Goal: Task Accomplishment & Management: Use online tool/utility

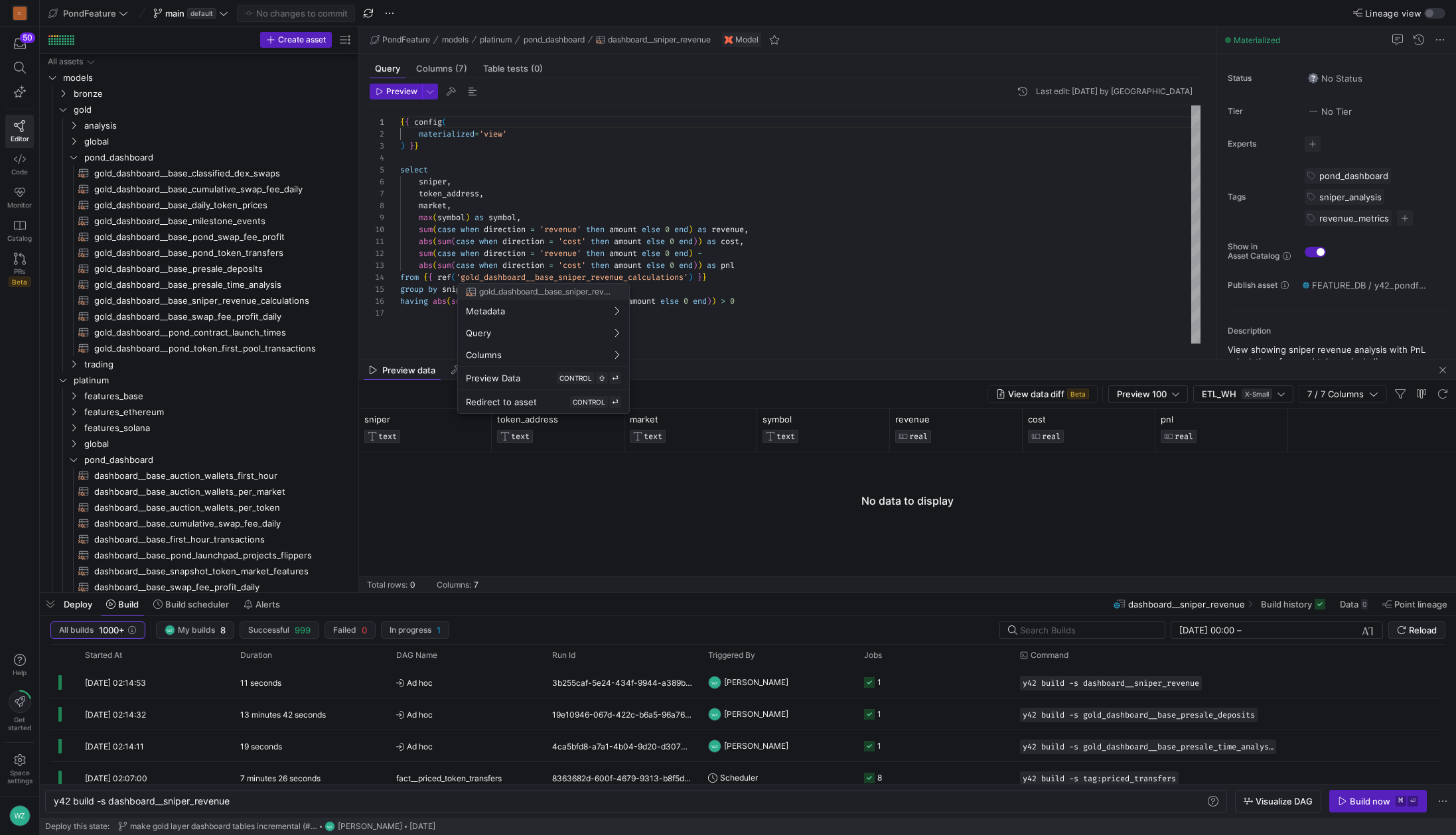
scroll to position [119, 0]
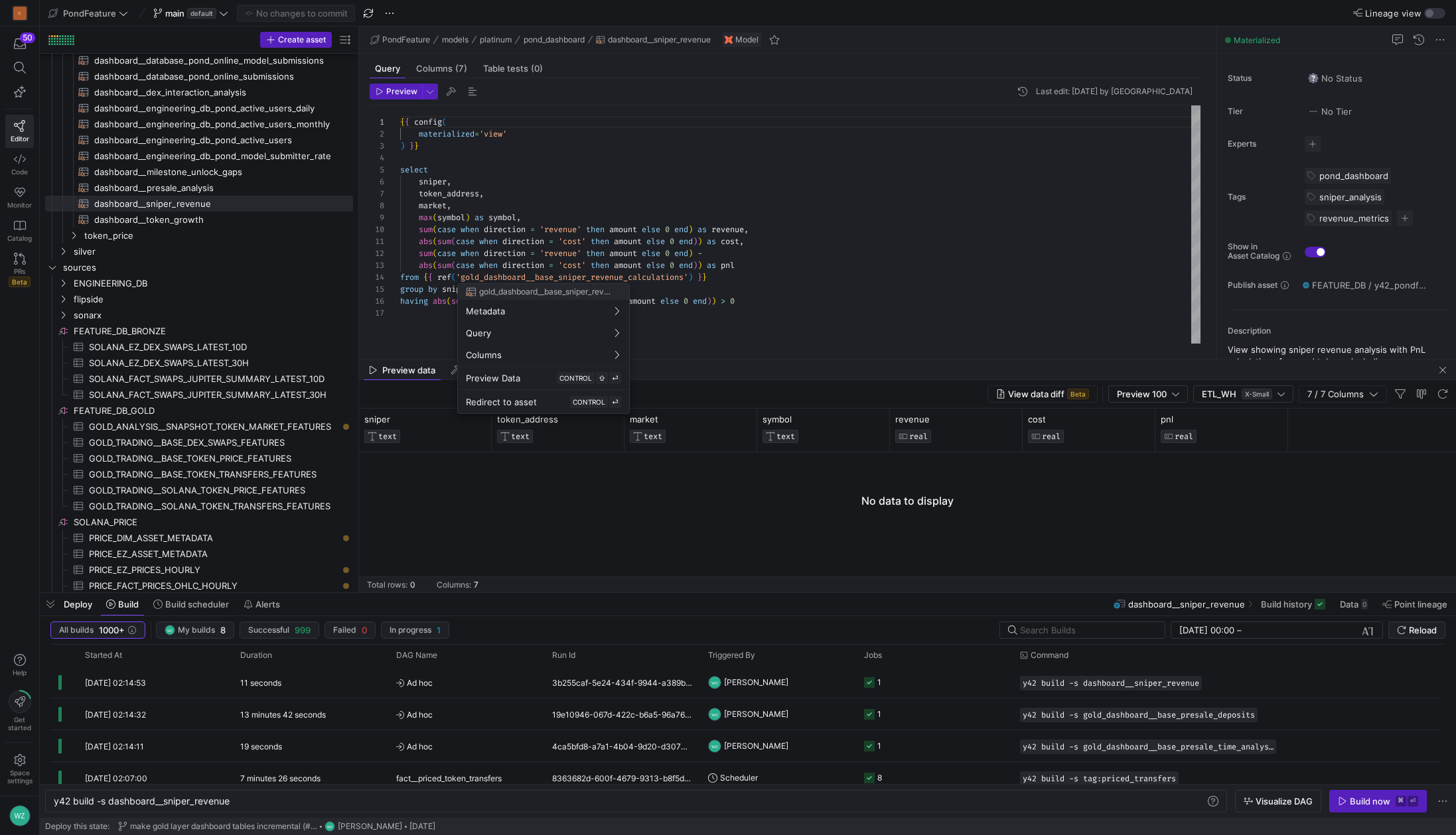
click at [1061, 263] on div at bounding box center [728, 417] width 1456 height 835
click at [982, 144] on div "{ { config ( materialized = 'view' ) } } select sniper , token_address , market…" at bounding box center [800, 224] width 800 height 238
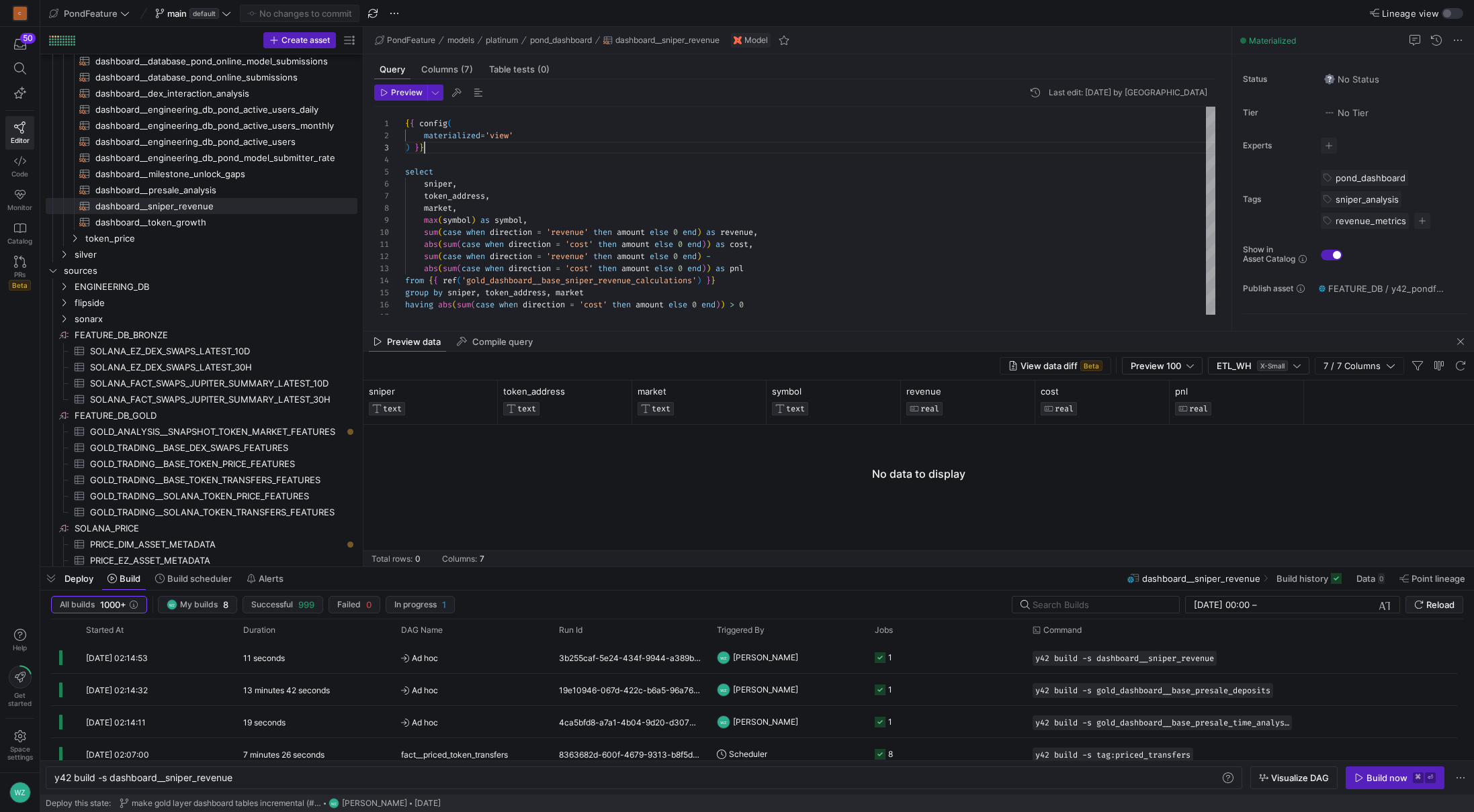
scroll to position [24, 19]
click at [683, 215] on div "{ { config ( materialized = 'view' ) } } select sniper , token_address , market…" at bounding box center [810, 214] width 810 height 216
click at [199, 580] on span "Build scheduler" at bounding box center [200, 578] width 64 height 11
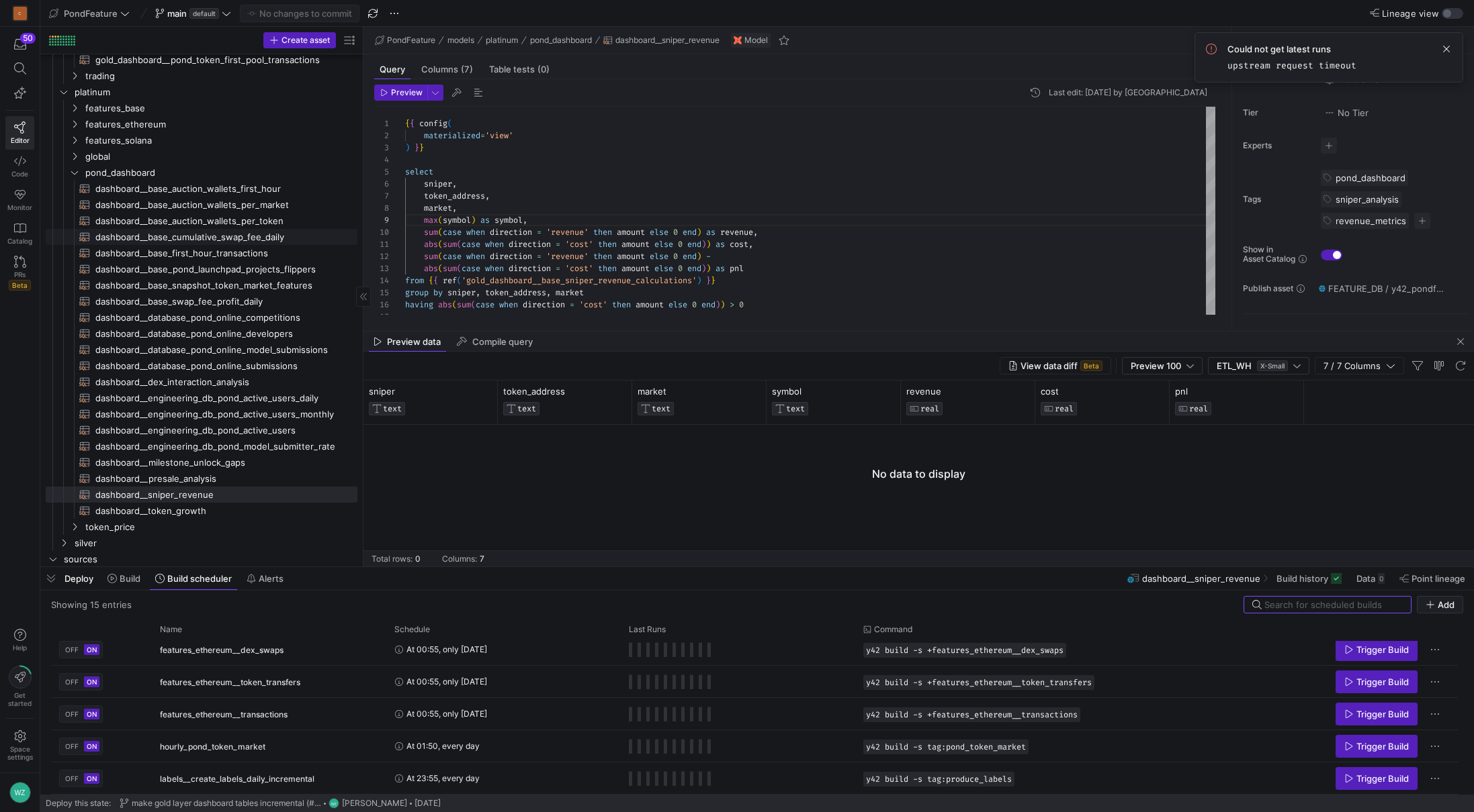
scroll to position [281, 0]
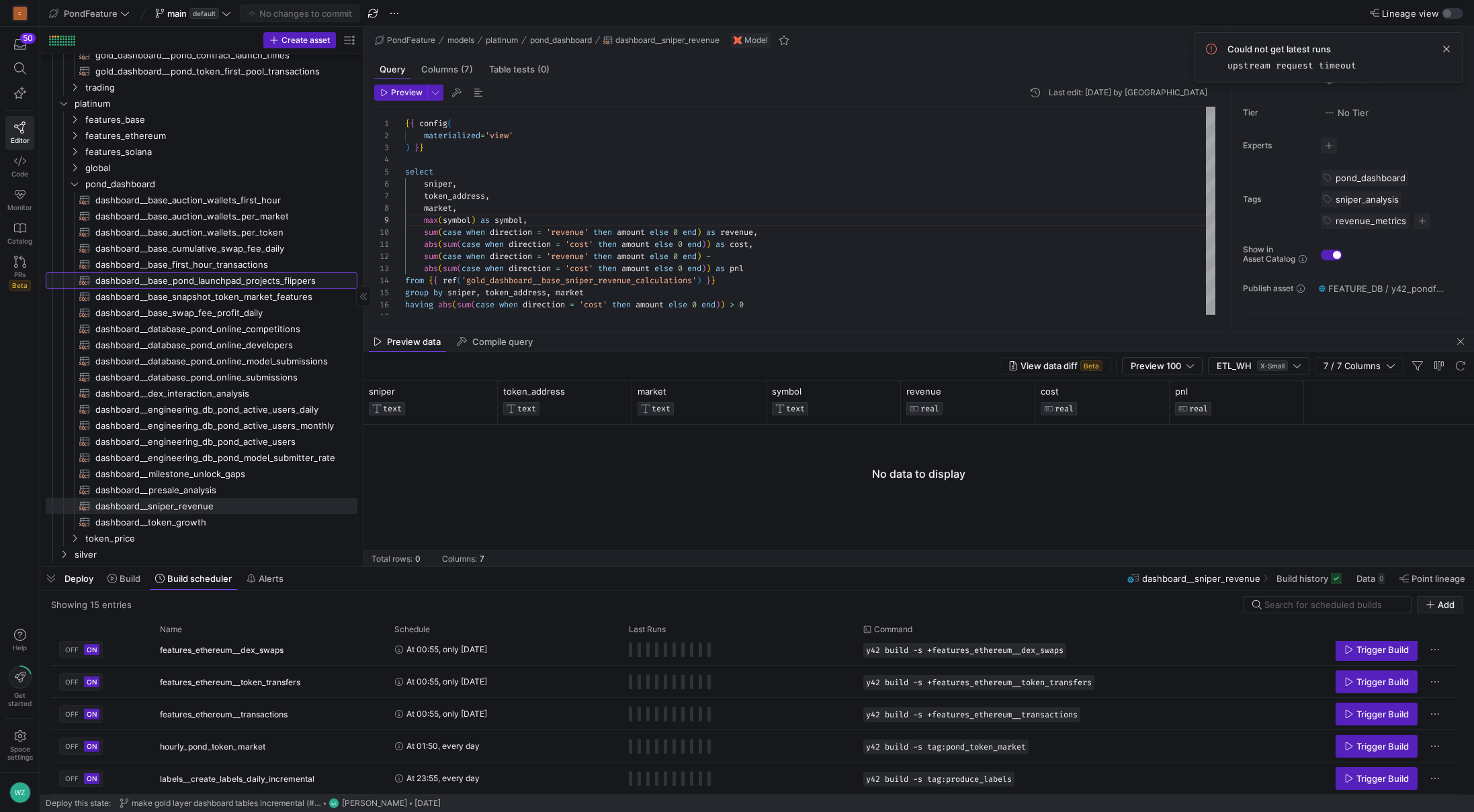
click at [265, 280] on span "dashboard__base_pond_launchpad_projects_flippers​​​​​​​​​​" at bounding box center [219, 280] width 247 height 16
type textarea "{{ config( materialized='table' ) }} with token_metadata as ( select market, lo…"
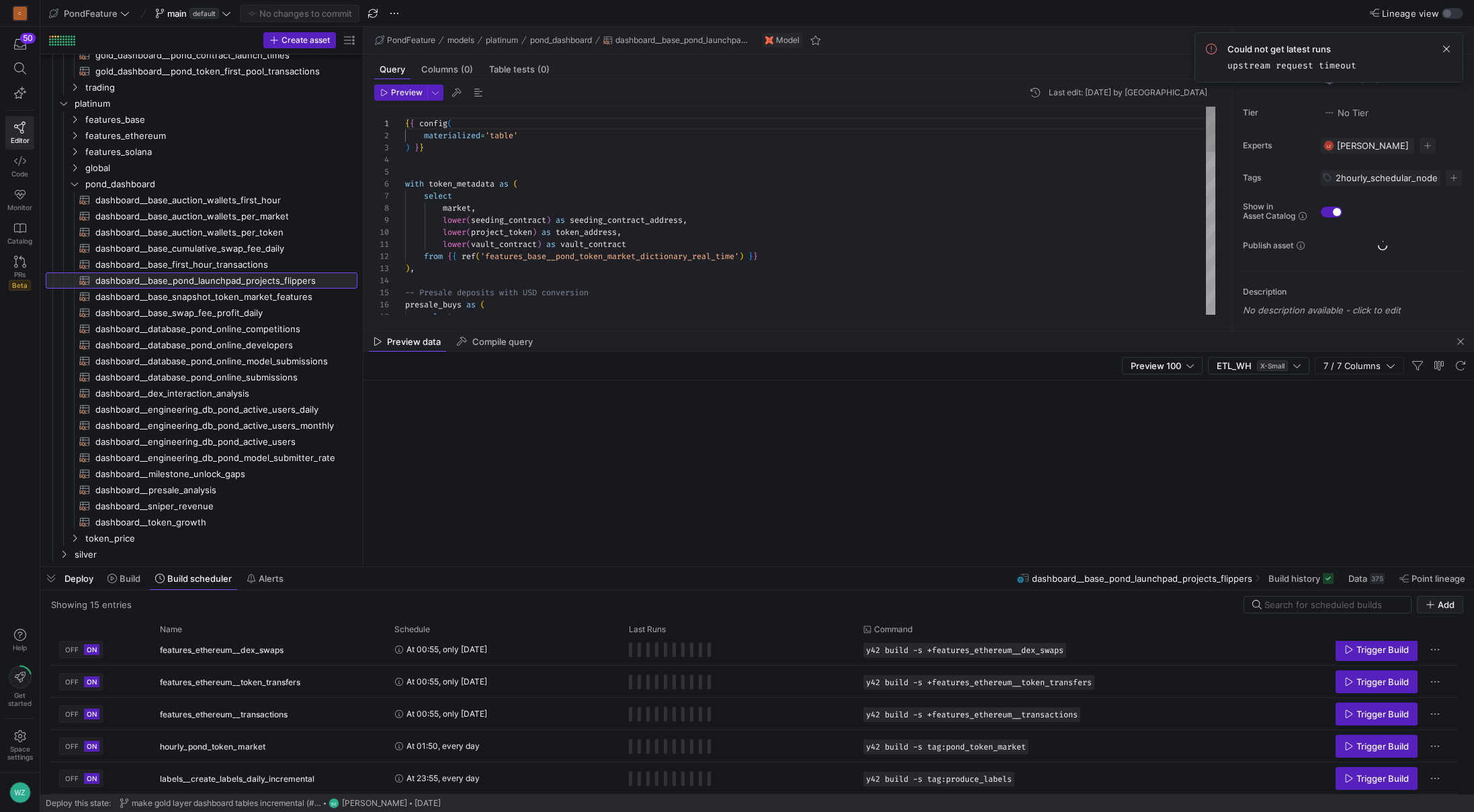
scroll to position [120, 0]
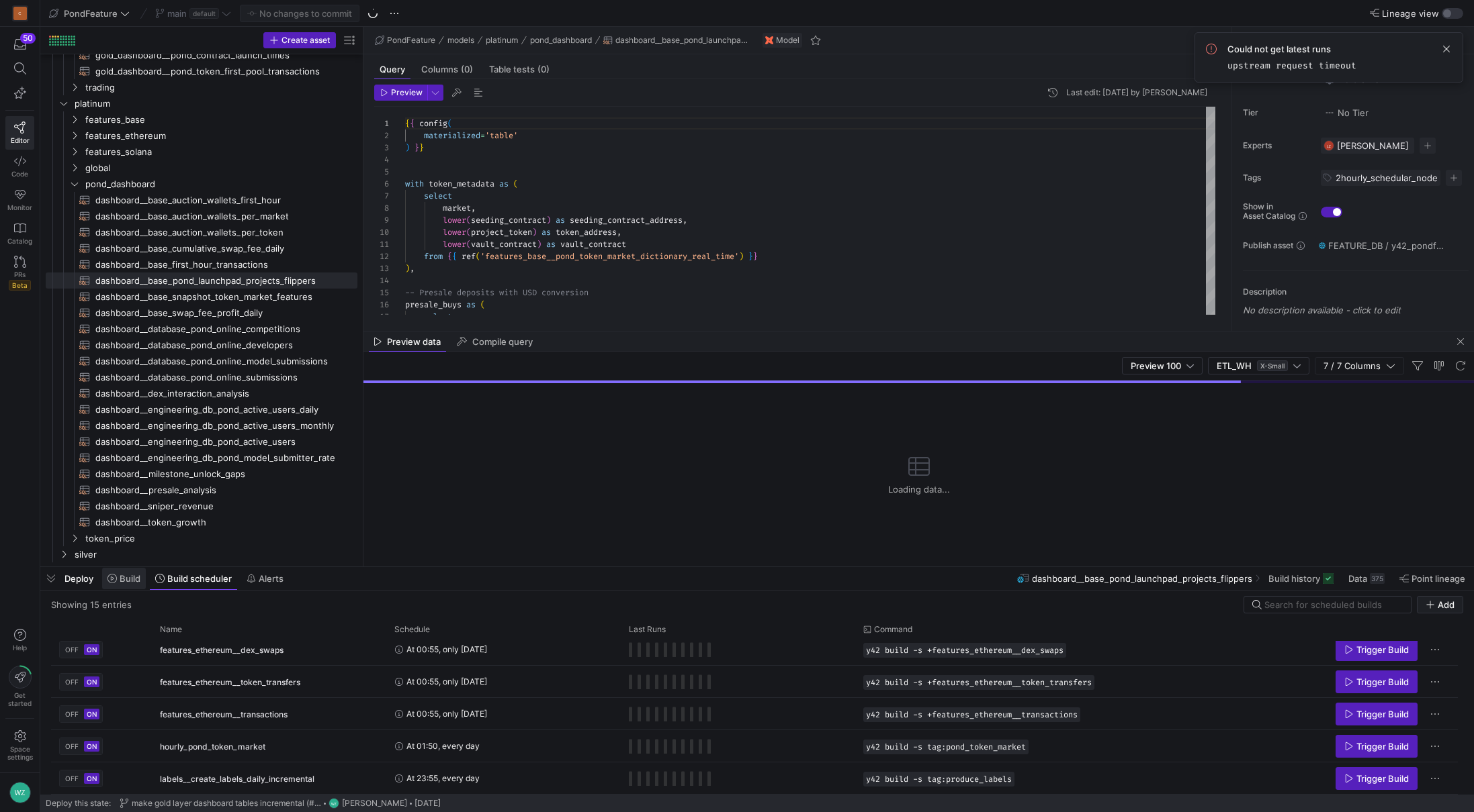
click at [121, 579] on span "Build" at bounding box center [130, 578] width 21 height 11
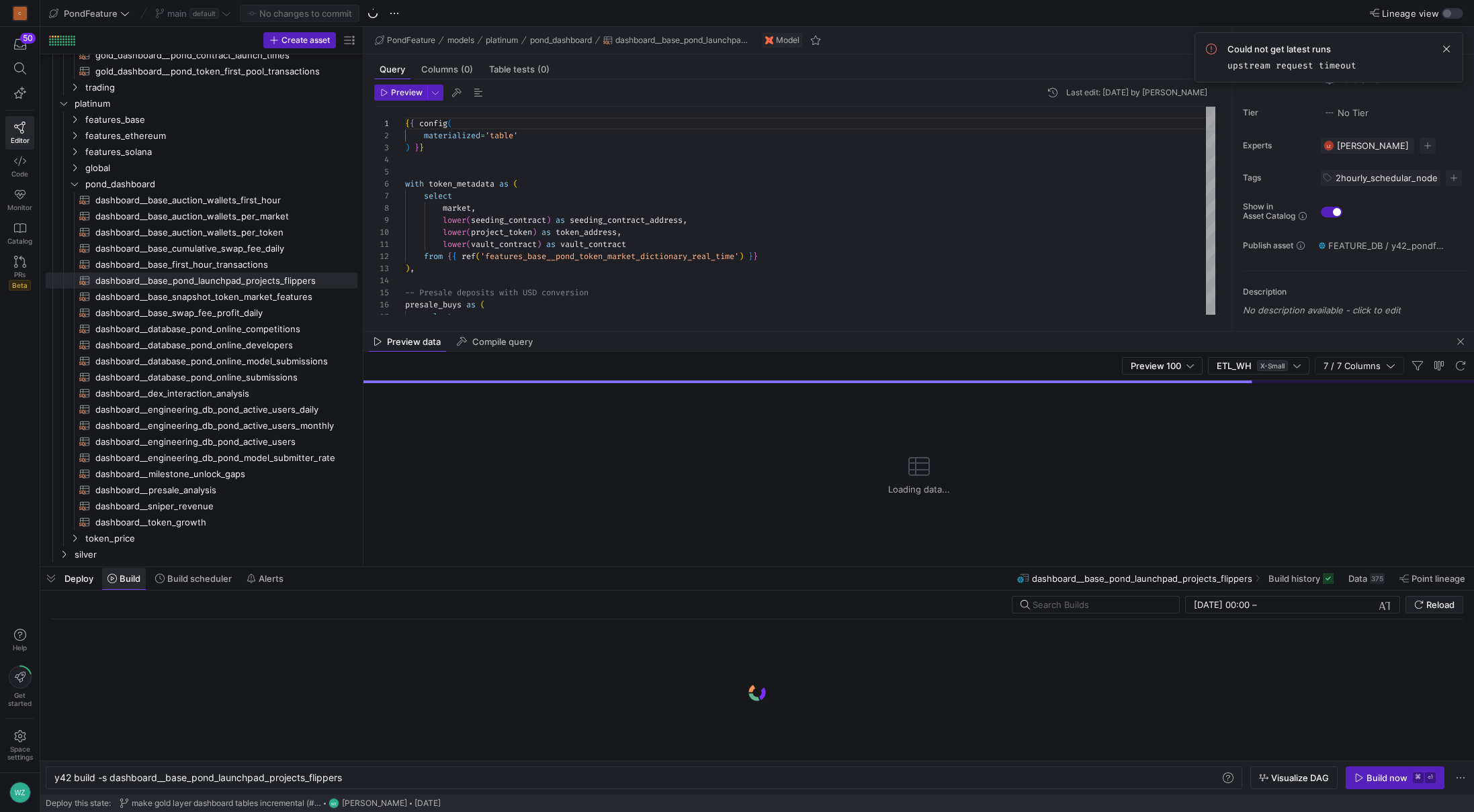
scroll to position [0, 290]
click at [364, 781] on div "y42 build -s dashboard__base_pond_launchpad_projec ts_flippers" at bounding box center [637, 778] width 1166 height 11
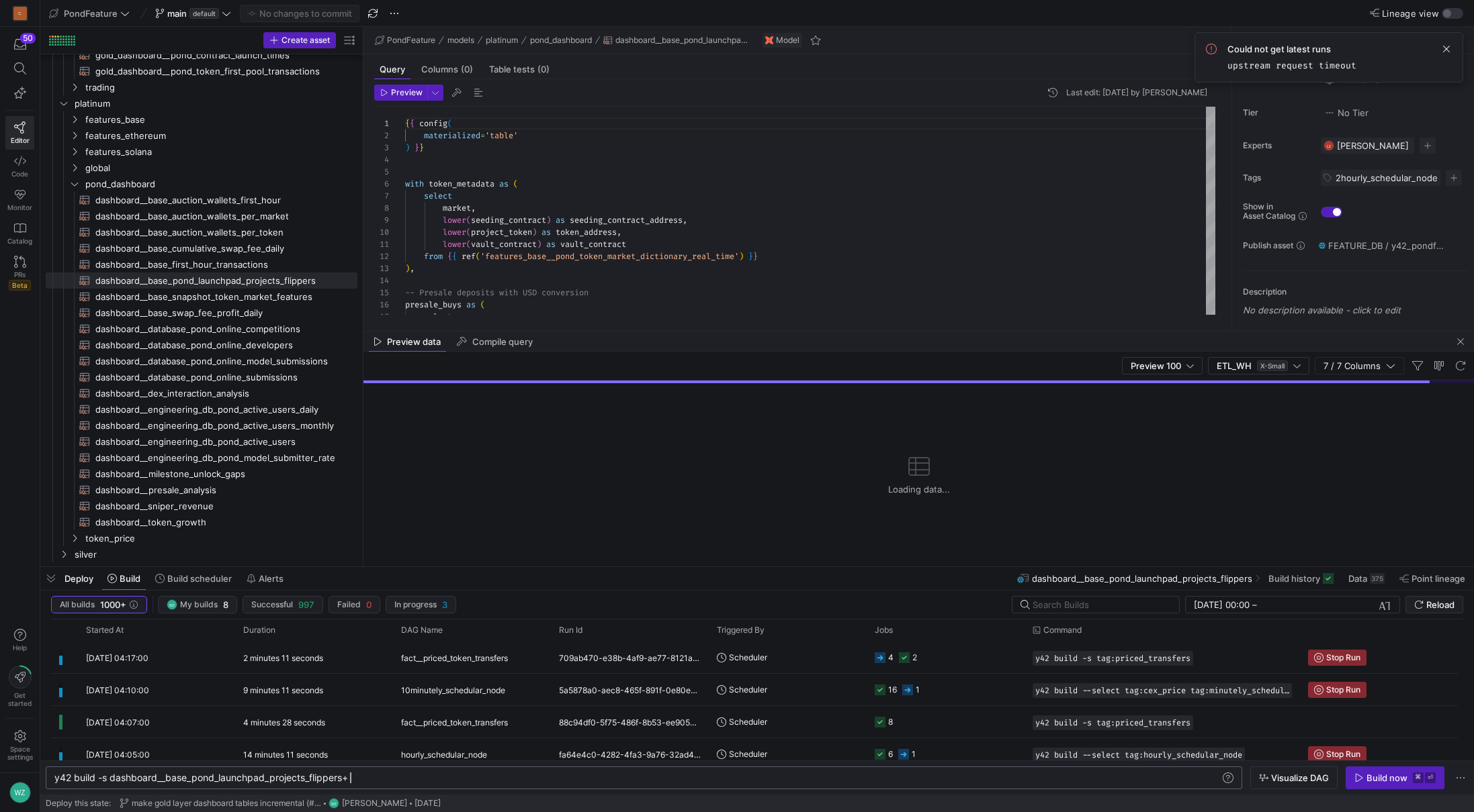
scroll to position [0, 295]
type textarea "y42 build -s dashboard__base_pond_launchpad_projects_flippers+"
click at [508, 135] on div "presale_buys as ( select market , lower ( seeding_contract ) as seeding_contrac…" at bounding box center [810, 583] width 810 height 954
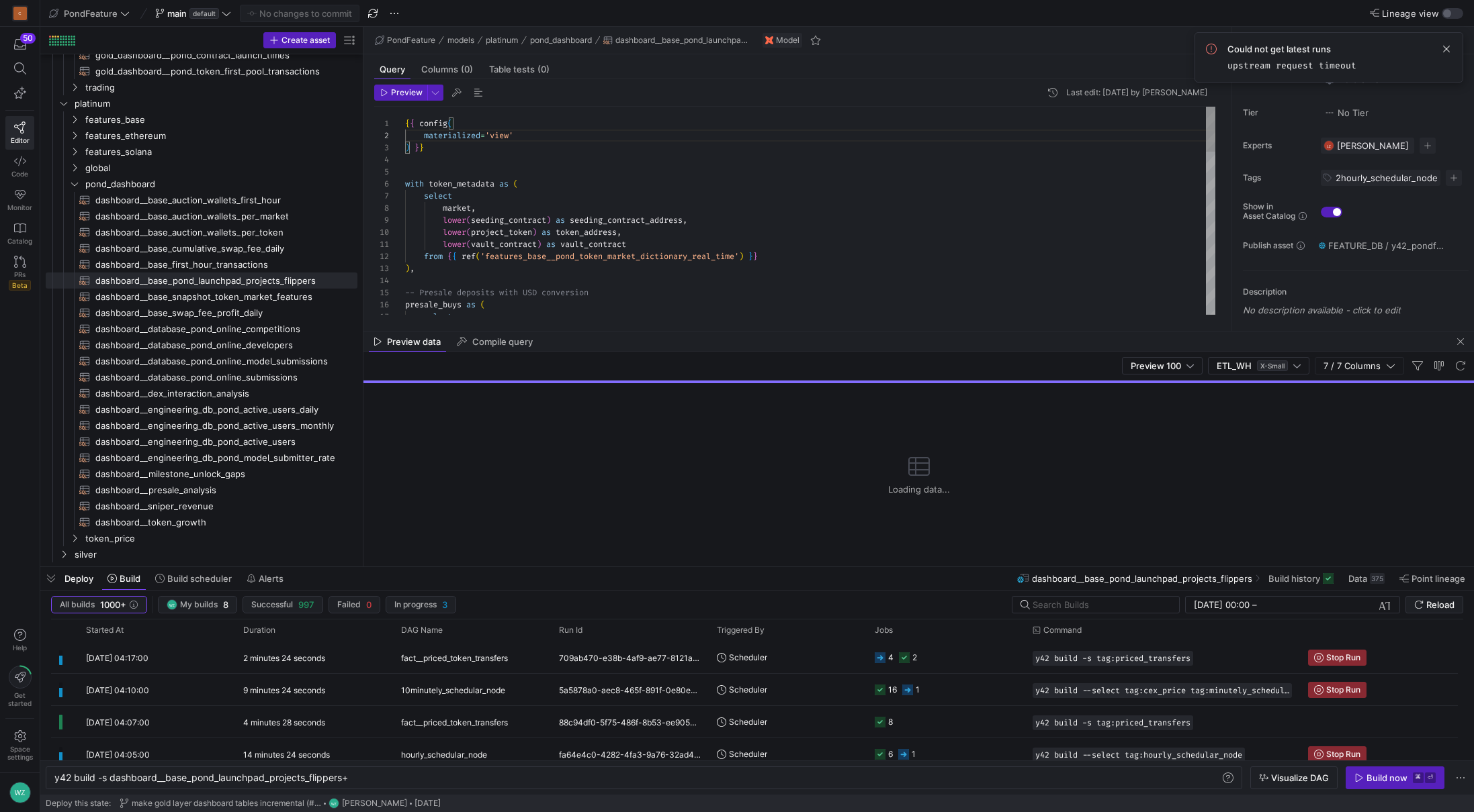
click at [564, 178] on div "presale_buys as ( select market , lower ( seeding_contract ) as seeding_contrac…" at bounding box center [810, 583] width 810 height 954
type textarea "{{ config( materialized='view' ) }} with token_metadata as ( select market, low…"
click at [330, 14] on span "Commit & push (1)" at bounding box center [305, 14] width 75 height 11
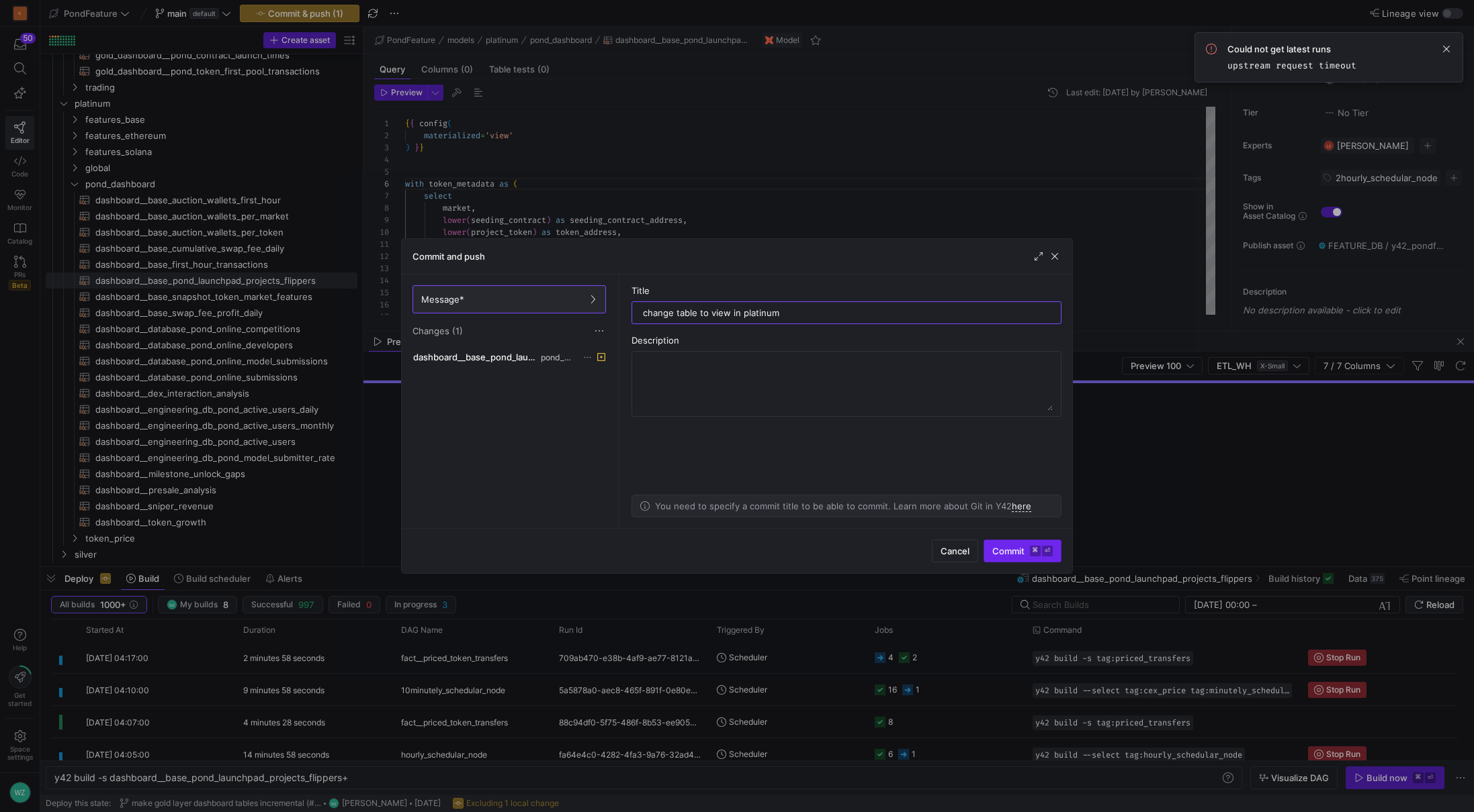
type input "change table to view in platinum"
click at [1031, 553] on kbd "⌘" at bounding box center [1035, 552] width 11 height 11
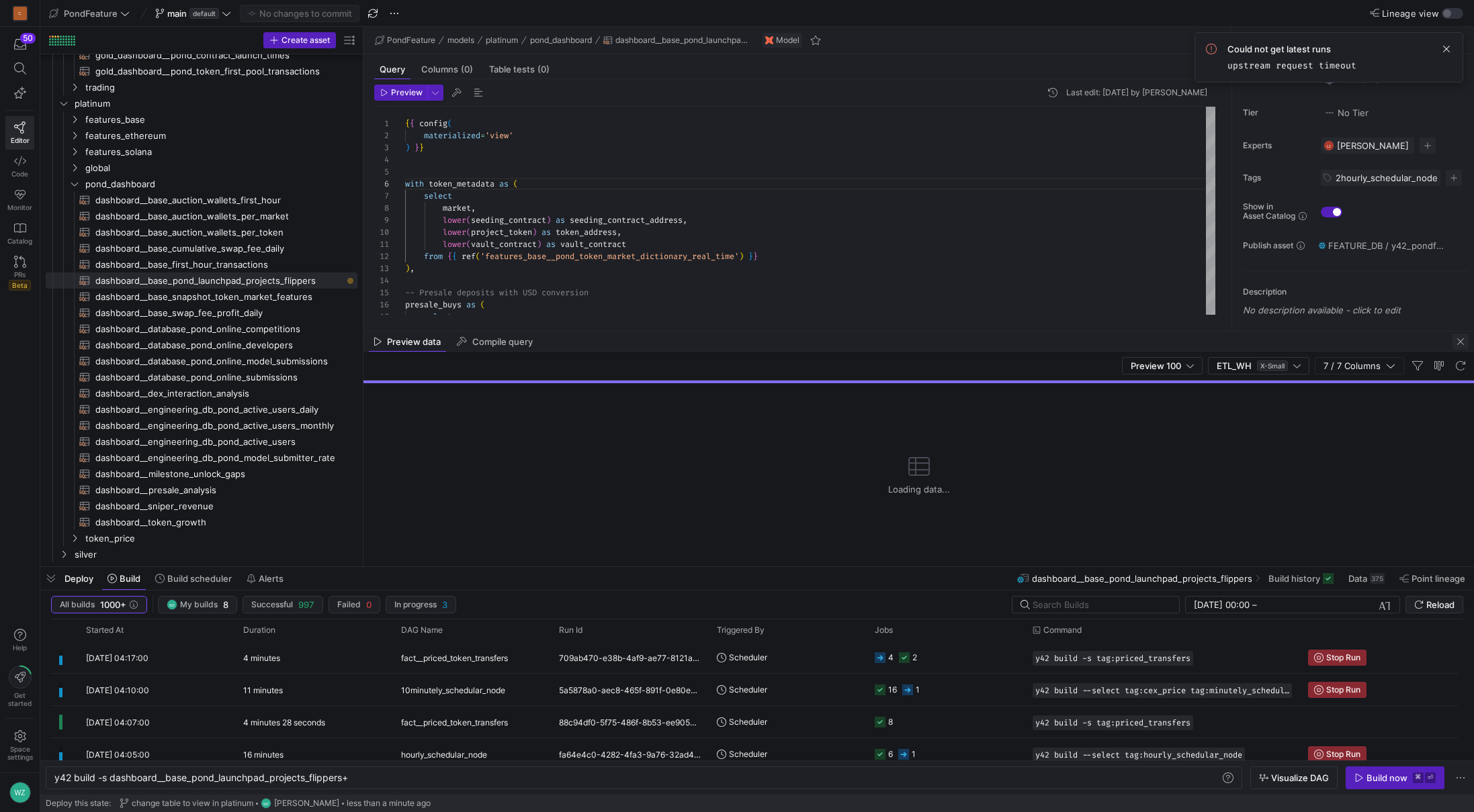
click at [1462, 345] on span "button" at bounding box center [1460, 342] width 17 height 17
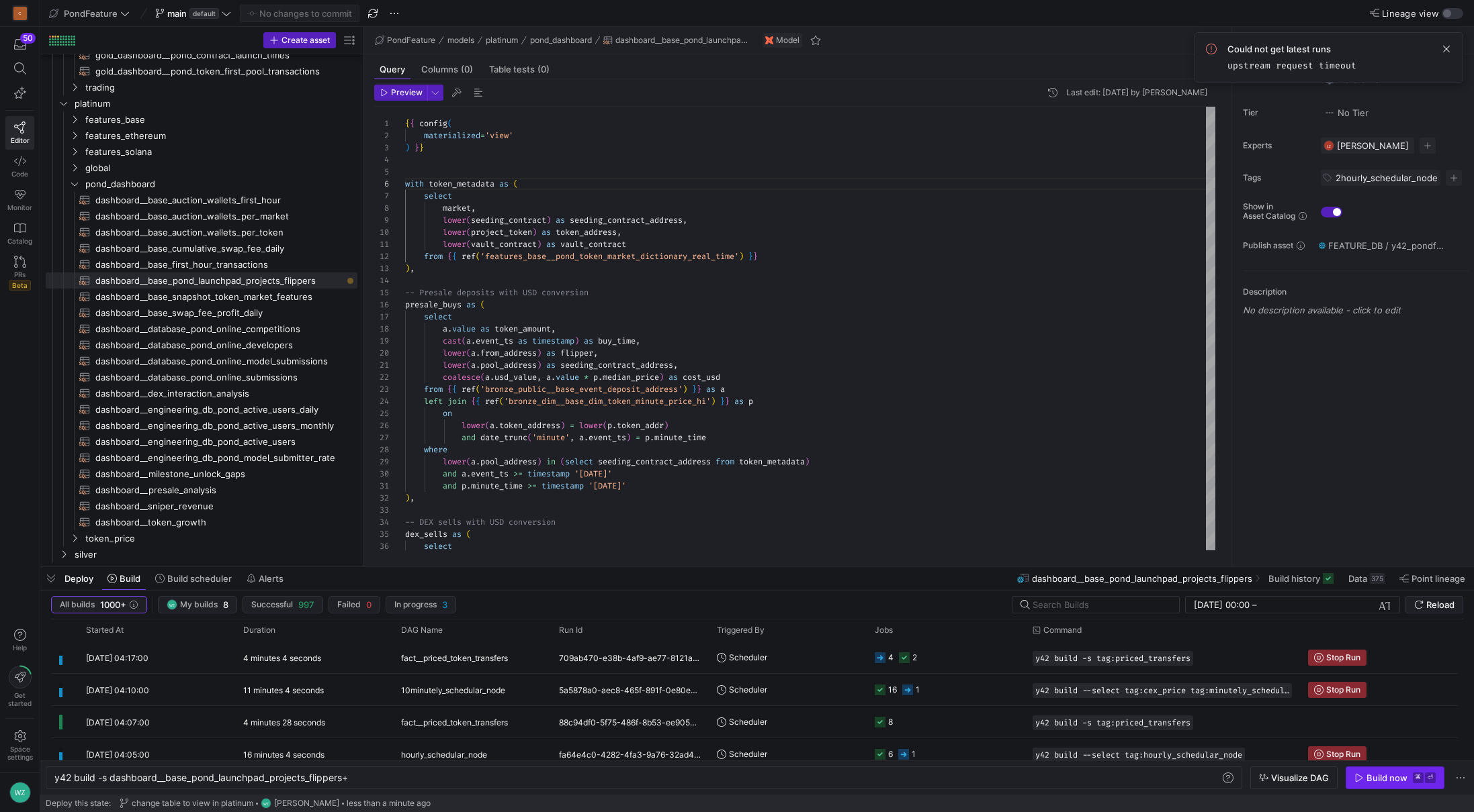
click at [1406, 780] on div "Build now" at bounding box center [1387, 778] width 41 height 11
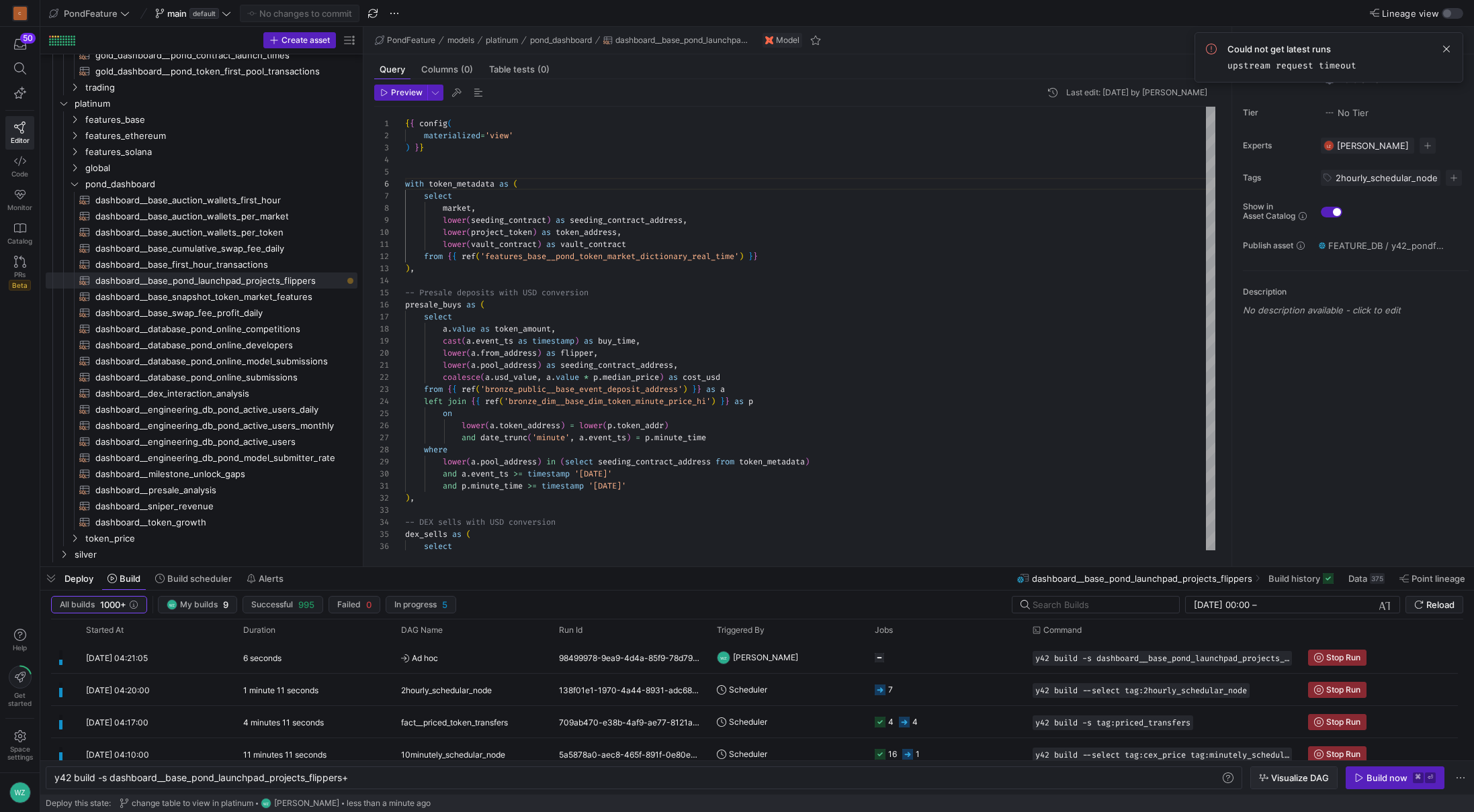
click at [1298, 778] on span "Visualize DAG" at bounding box center [1299, 778] width 58 height 11
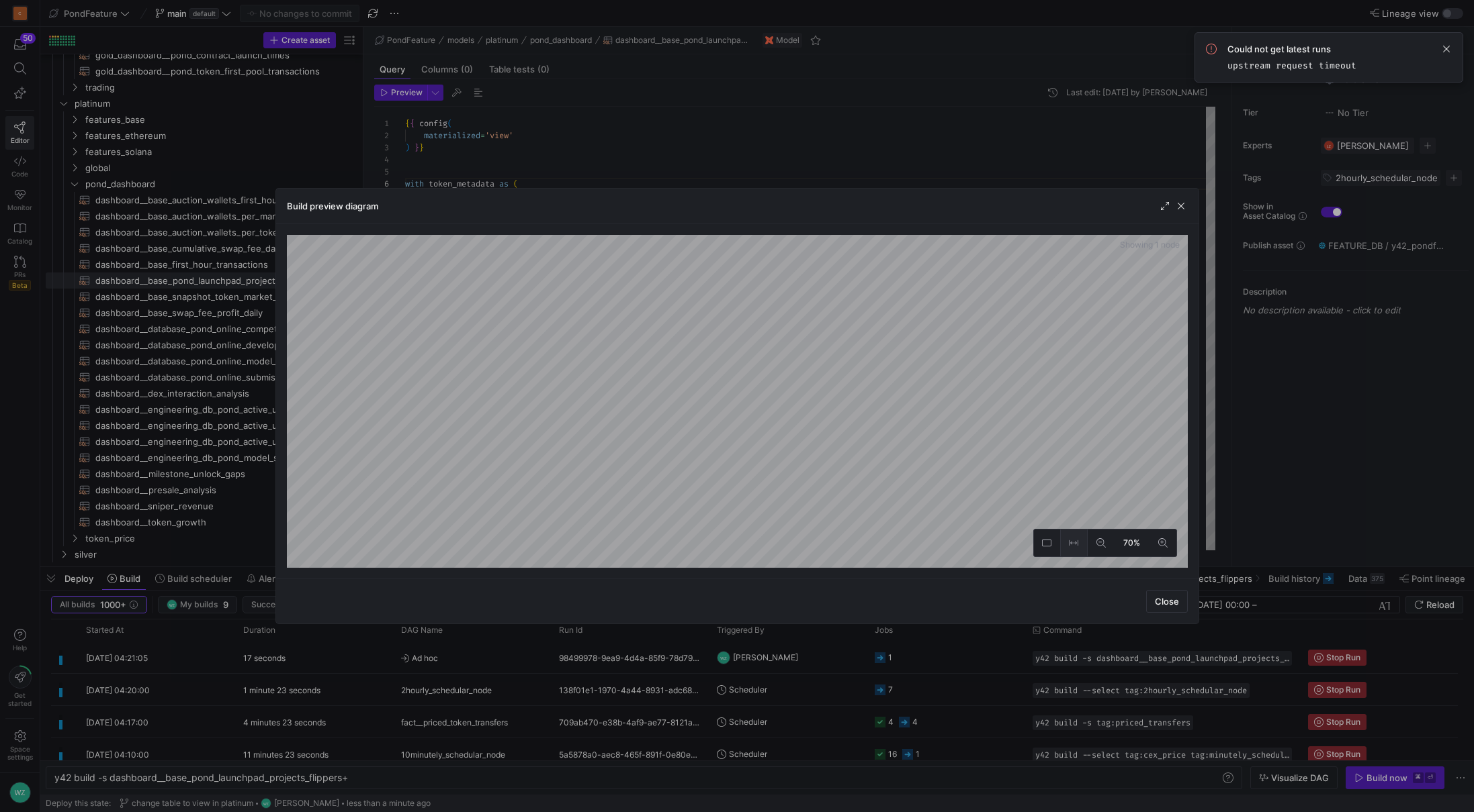
click at [1077, 548] on button at bounding box center [1074, 543] width 27 height 27
click at [1186, 211] on span "button" at bounding box center [1180, 206] width 14 height 14
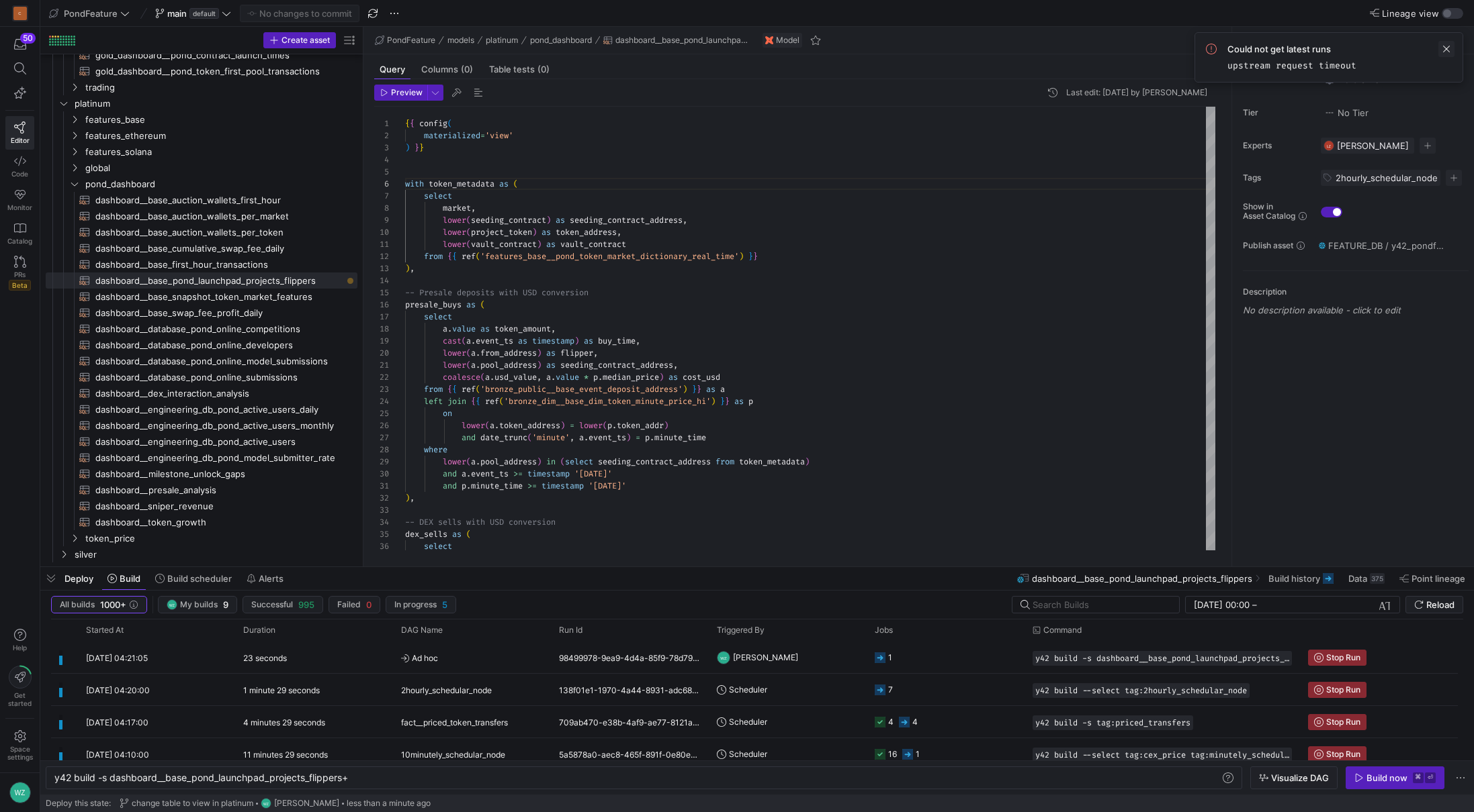
click at [1451, 51] on span at bounding box center [1446, 50] width 17 height 17
click at [200, 294] on span "dashboard__base_snapshot_token_market_features​​​​​​​​​​" at bounding box center [219, 297] width 247 height 16
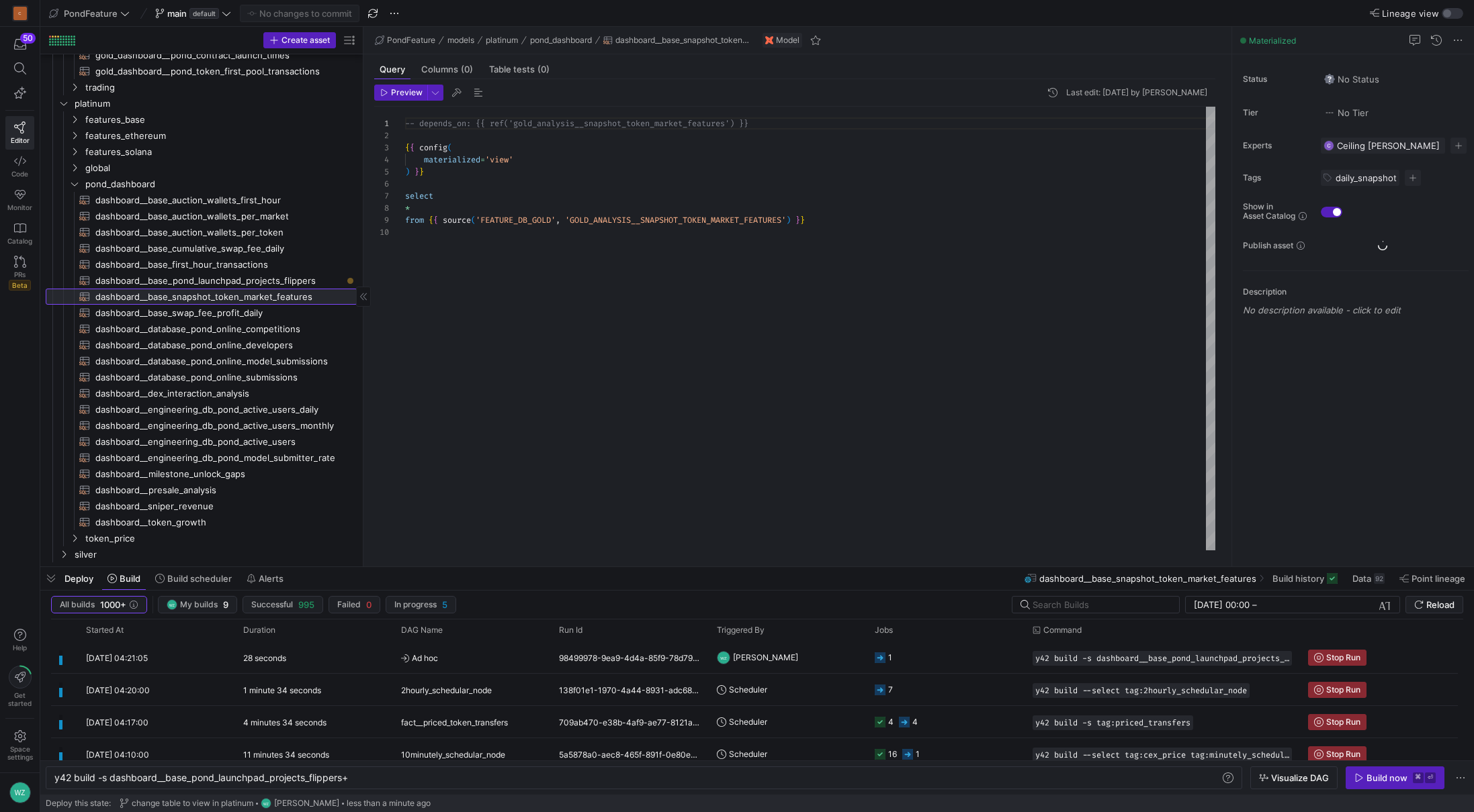
scroll to position [109, 0]
click at [178, 521] on span "dashboard__token_growth​​​​​​​​​​" at bounding box center [219, 522] width 247 height 16
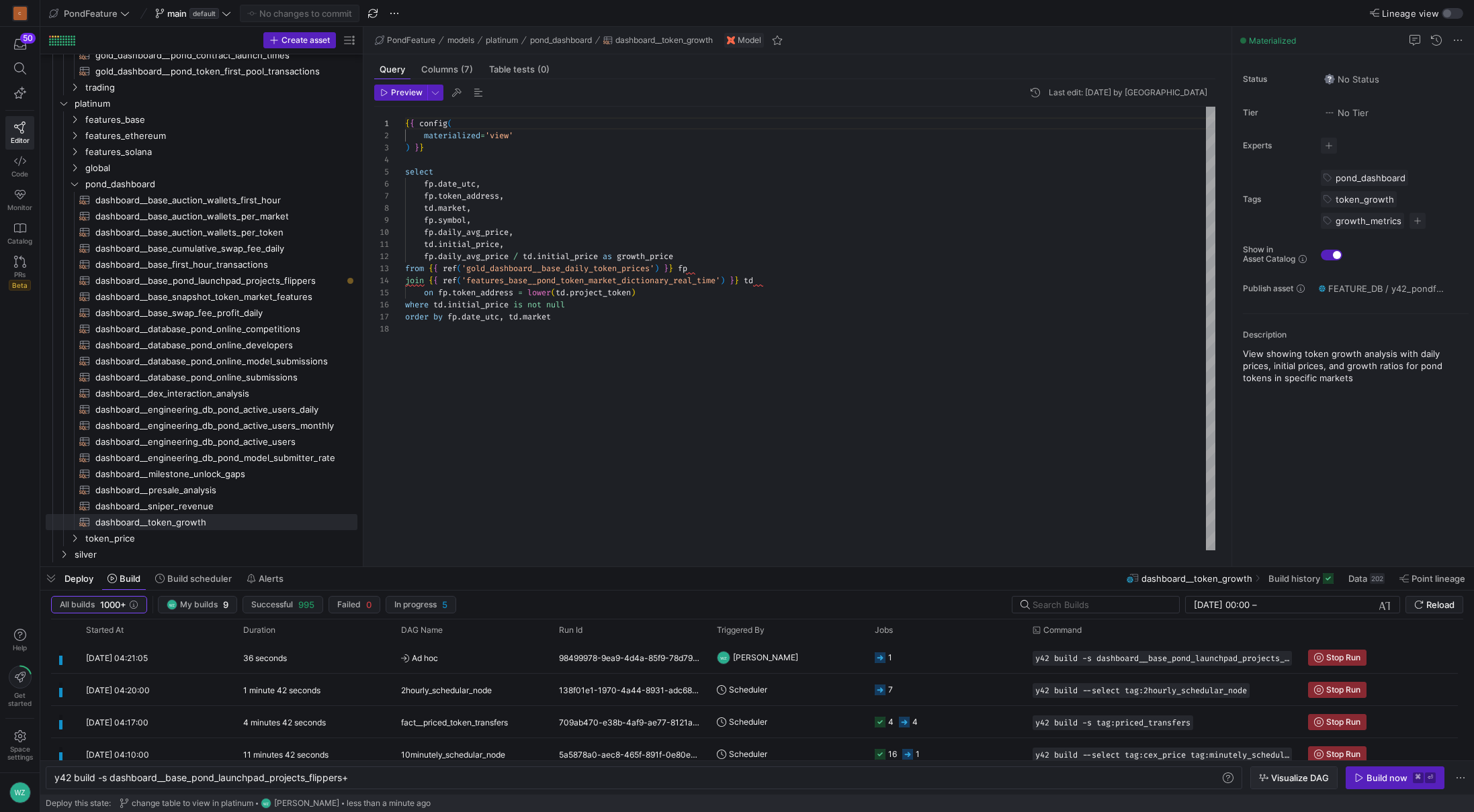
click at [1308, 774] on span "Visualize DAG" at bounding box center [1299, 778] width 58 height 11
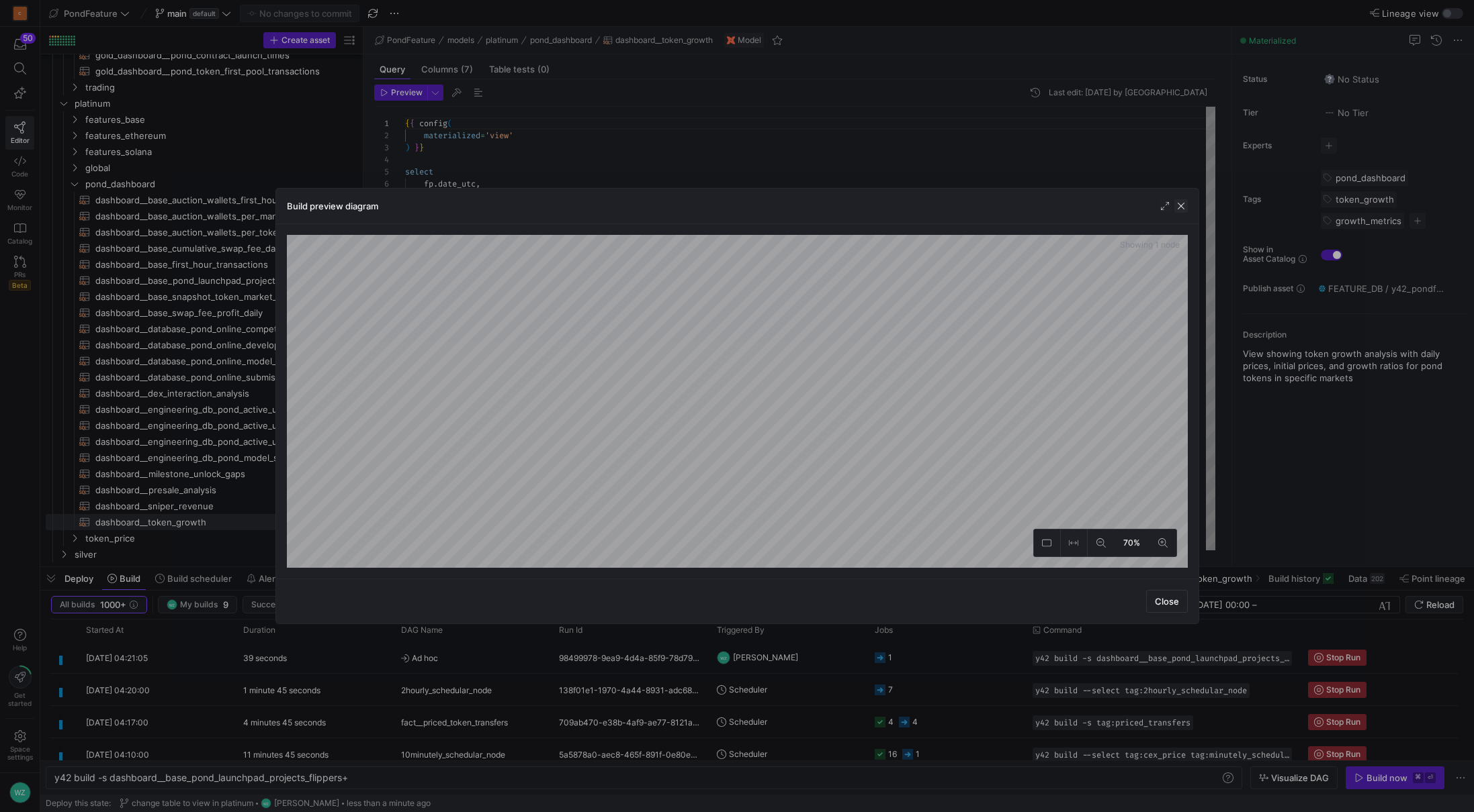
click at [1183, 207] on span "button" at bounding box center [1180, 206] width 14 height 14
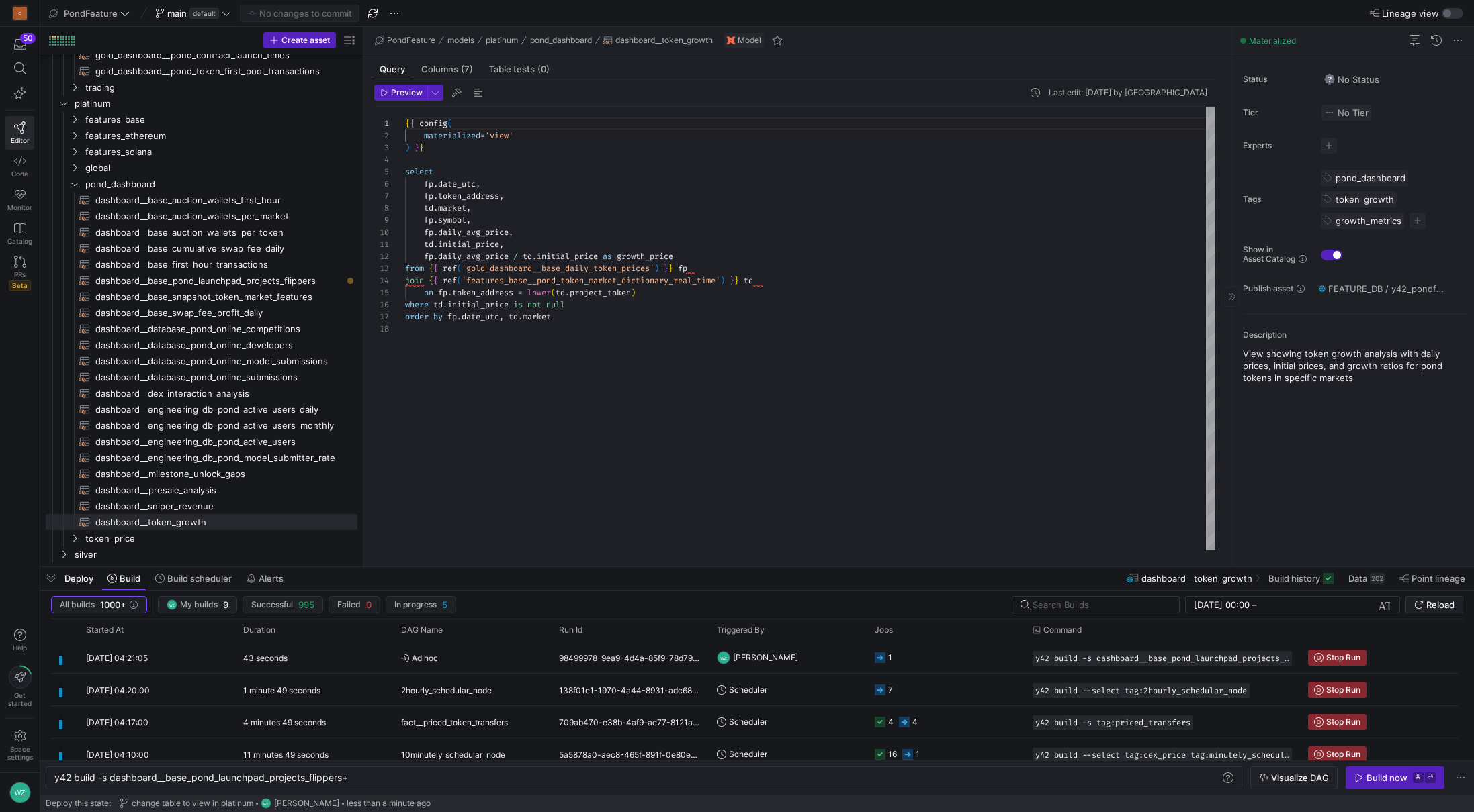
click at [1342, 113] on span "No Tier" at bounding box center [1346, 113] width 44 height 11
click at [966, 383] on div at bounding box center [737, 406] width 1474 height 812
click at [1342, 78] on span "No Status" at bounding box center [1352, 79] width 55 height 11
click at [909, 302] on div at bounding box center [737, 406] width 1474 height 812
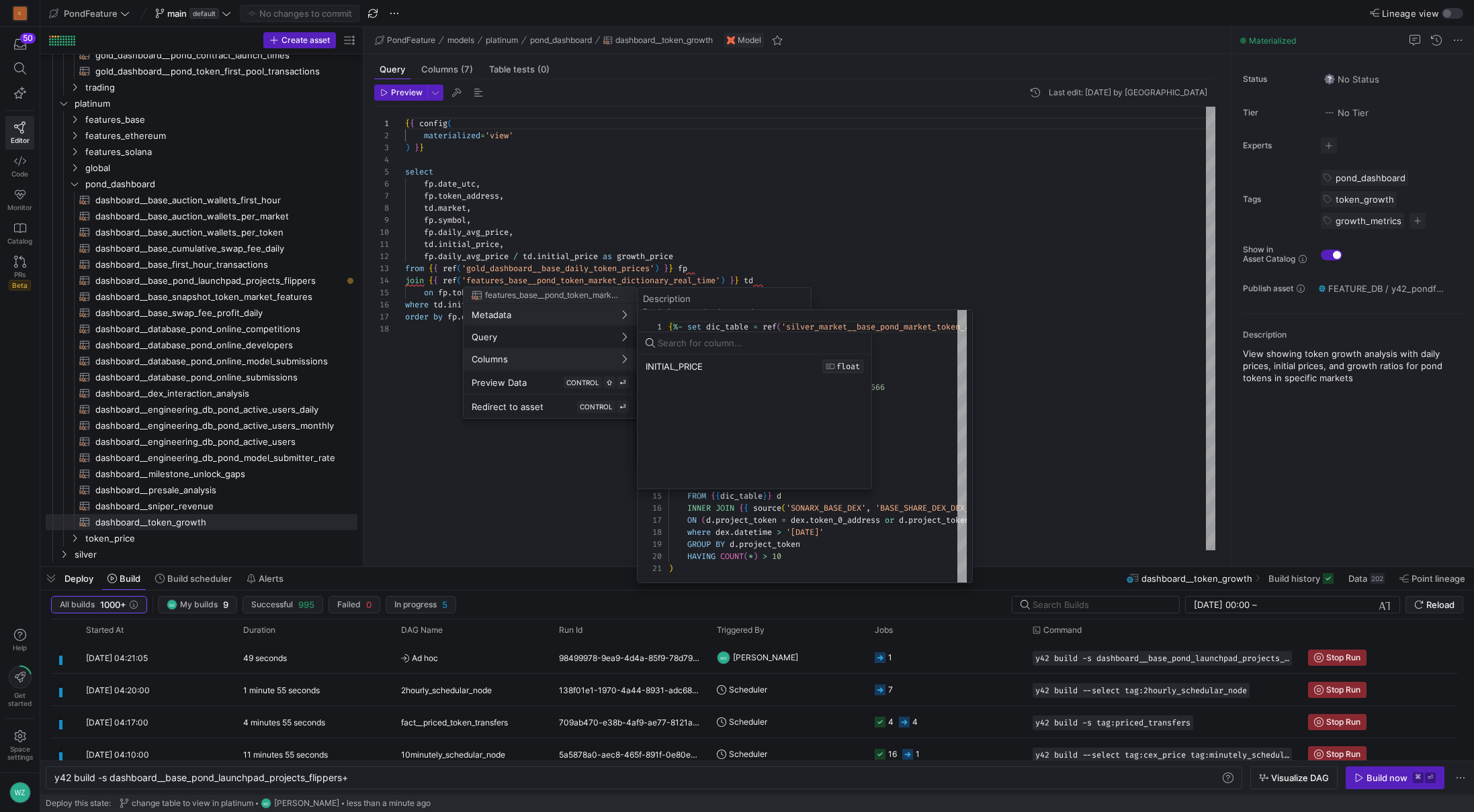
scroll to position [0, 0]
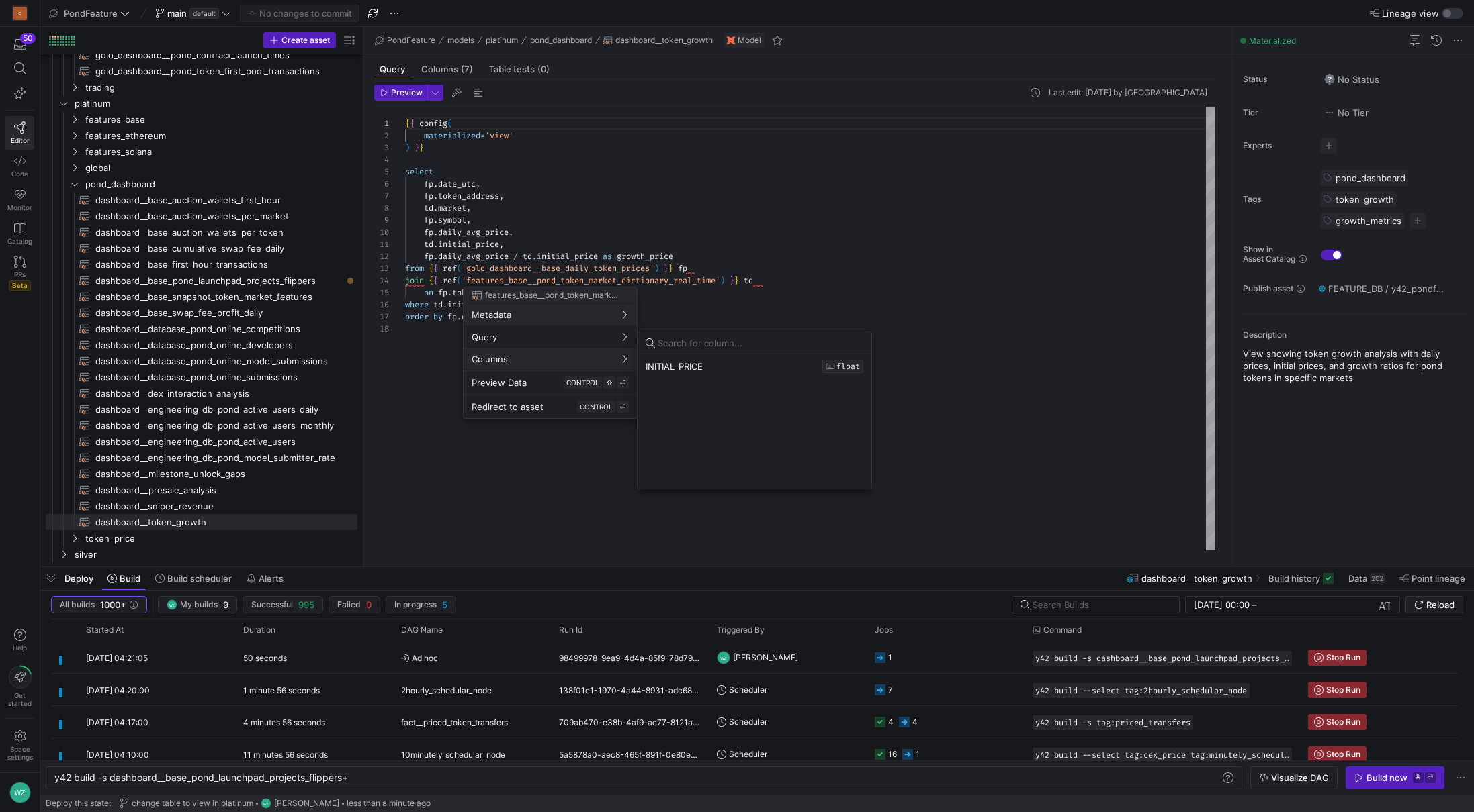
click at [598, 168] on div at bounding box center [737, 406] width 1474 height 812
click at [658, 660] on div "98499978-9ea9-4d4a-85f9-78d7937f5ccd" at bounding box center [630, 658] width 158 height 31
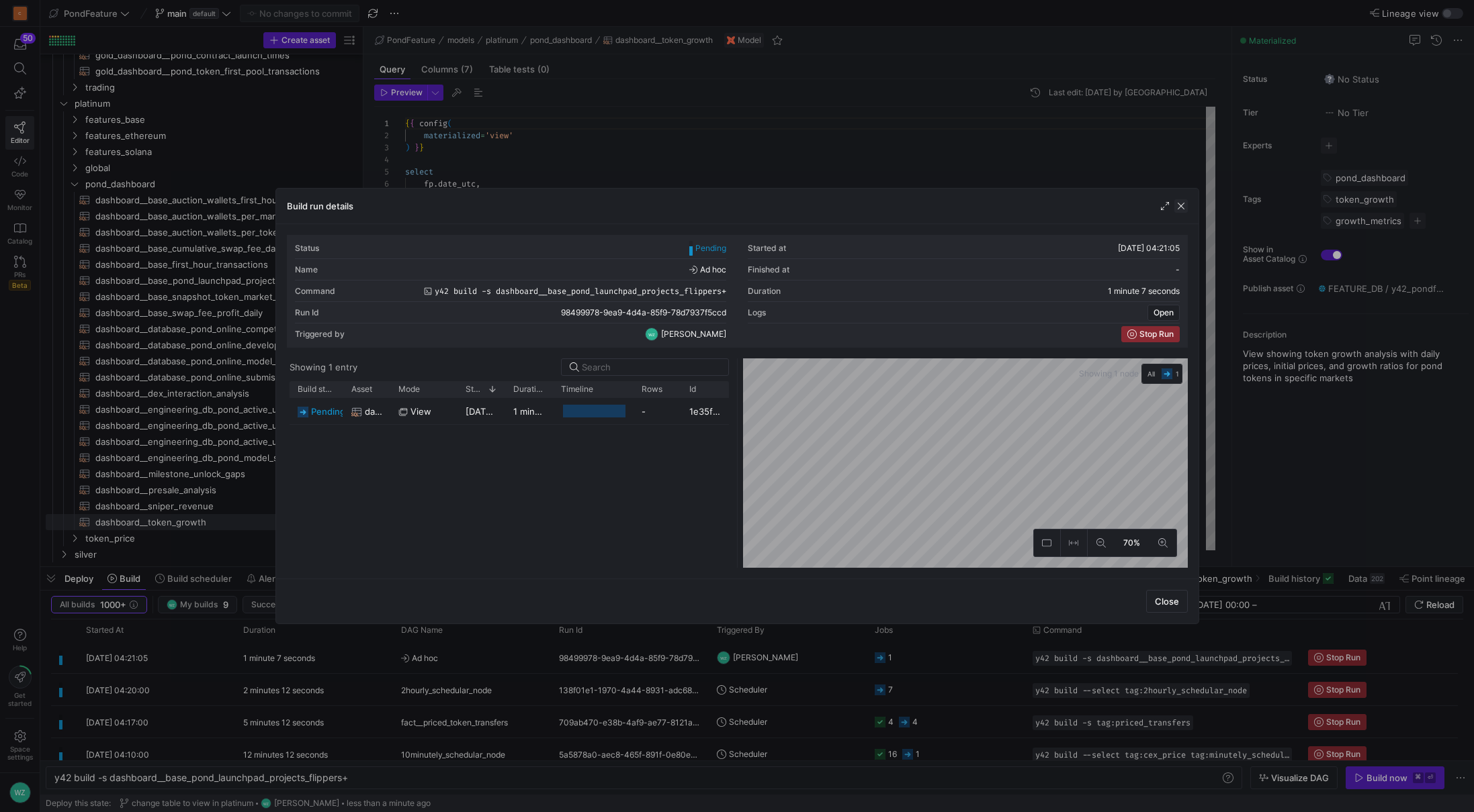
click at [1180, 210] on span "button" at bounding box center [1180, 206] width 14 height 14
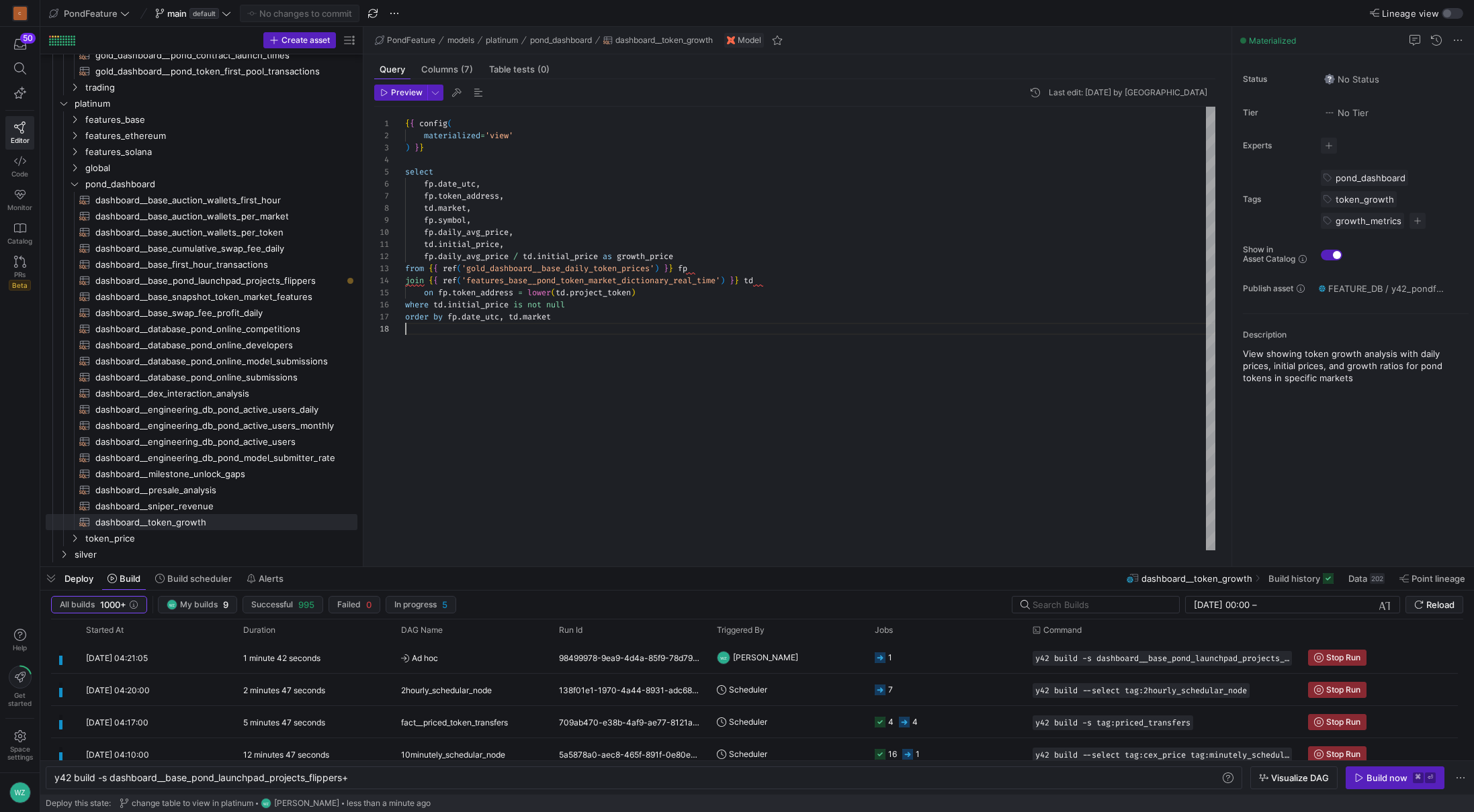
click at [700, 393] on div "{ { config ( materialized = 'view' ) } } select fp . date_utc , fp . token_addr…" at bounding box center [810, 328] width 810 height 444
click at [224, 494] on span "dashboard__presale_analysis​​​​​​​​​​" at bounding box center [219, 490] width 247 height 16
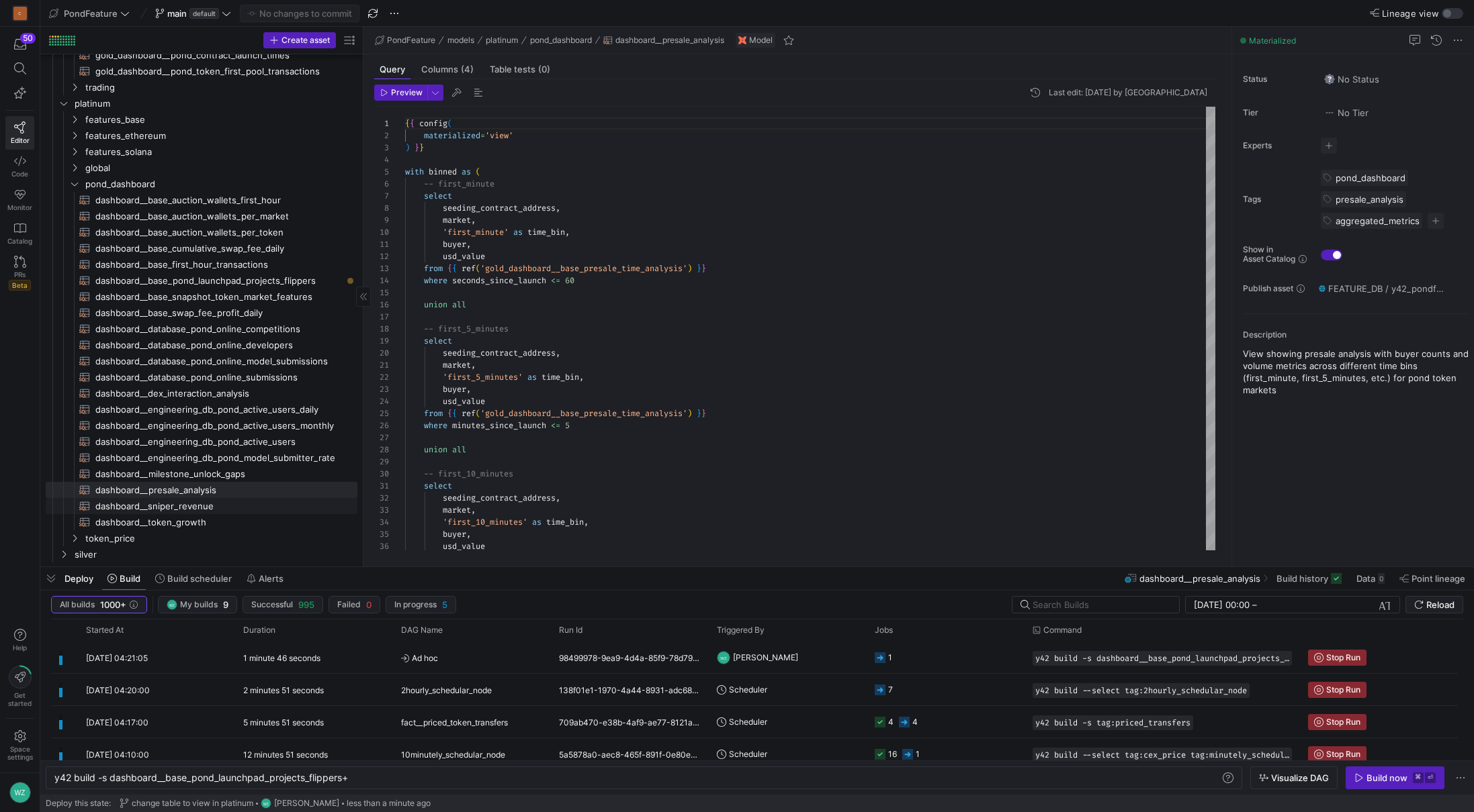
click at [208, 504] on span "dashboard__sniper_revenue​​​​​​​​​​" at bounding box center [219, 506] width 247 height 16
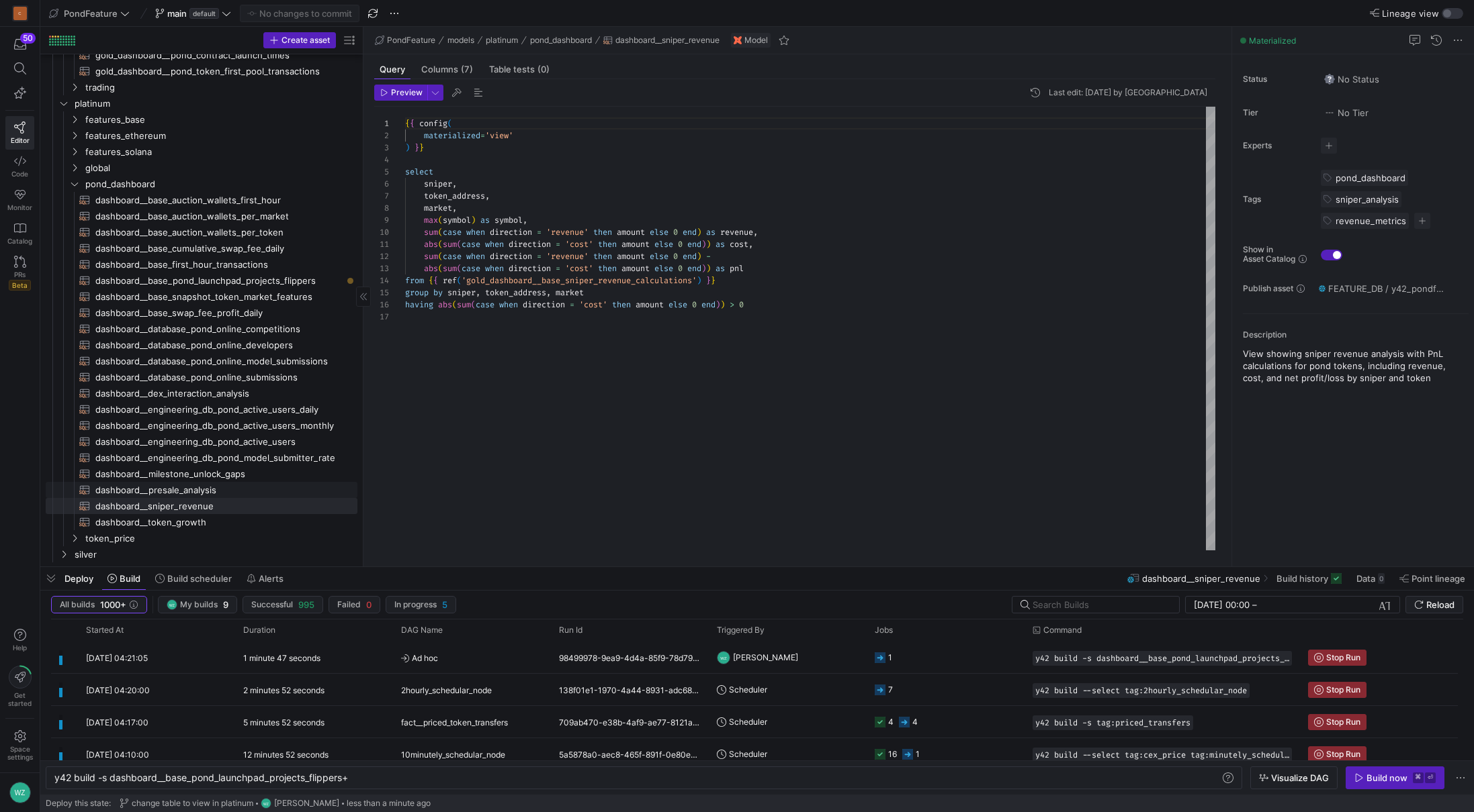
click at [237, 474] on span "dashboard__milestone_unlock_gaps​​​​​​​​​​" at bounding box center [219, 474] width 247 height 16
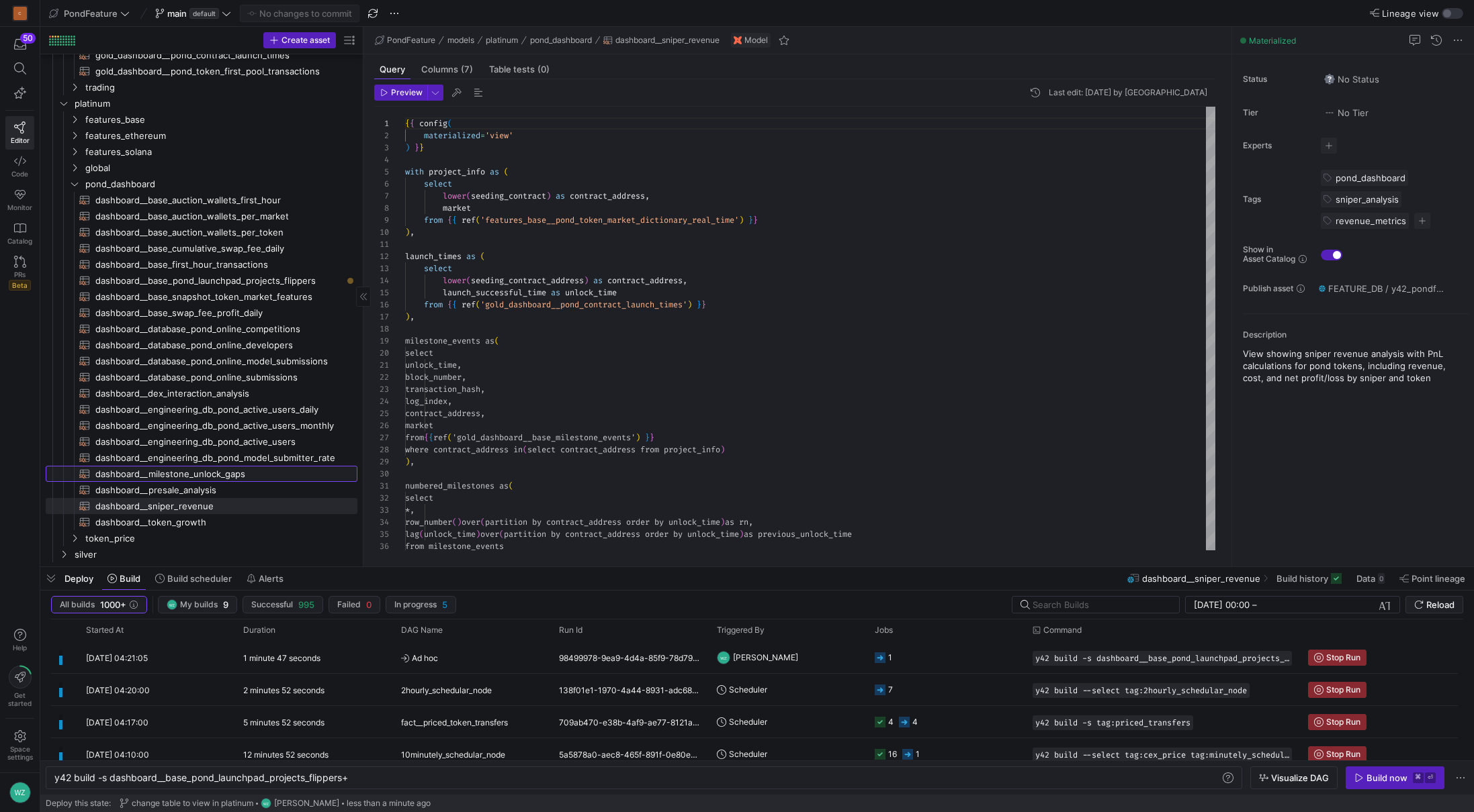
type textarea "{{ config( materialized='view' ) }} with project_info as ( select lower(seeding…"
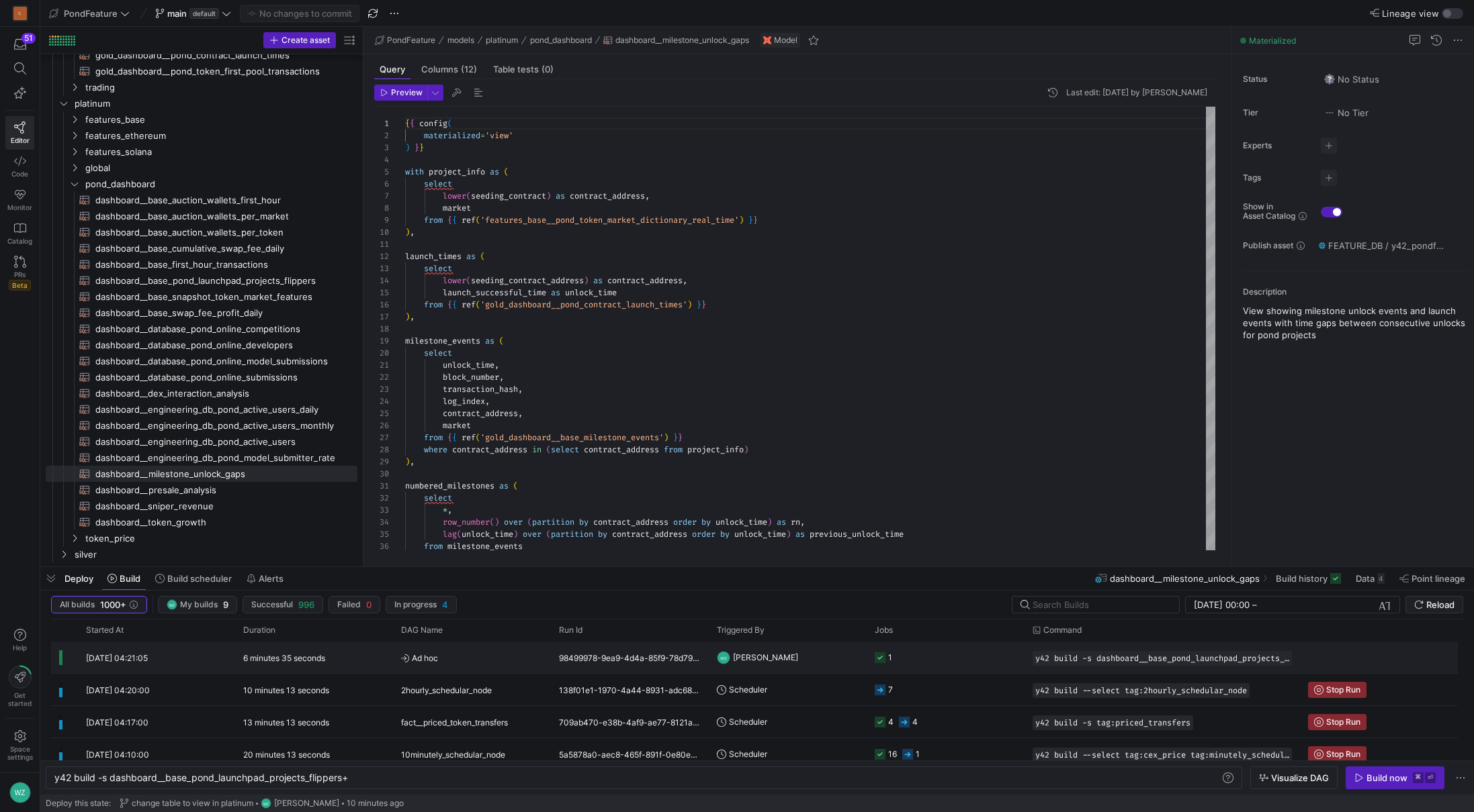
click at [798, 650] on y42-orchestration-triggered-by "[PERSON_NAME]" at bounding box center [788, 658] width 142 height 30
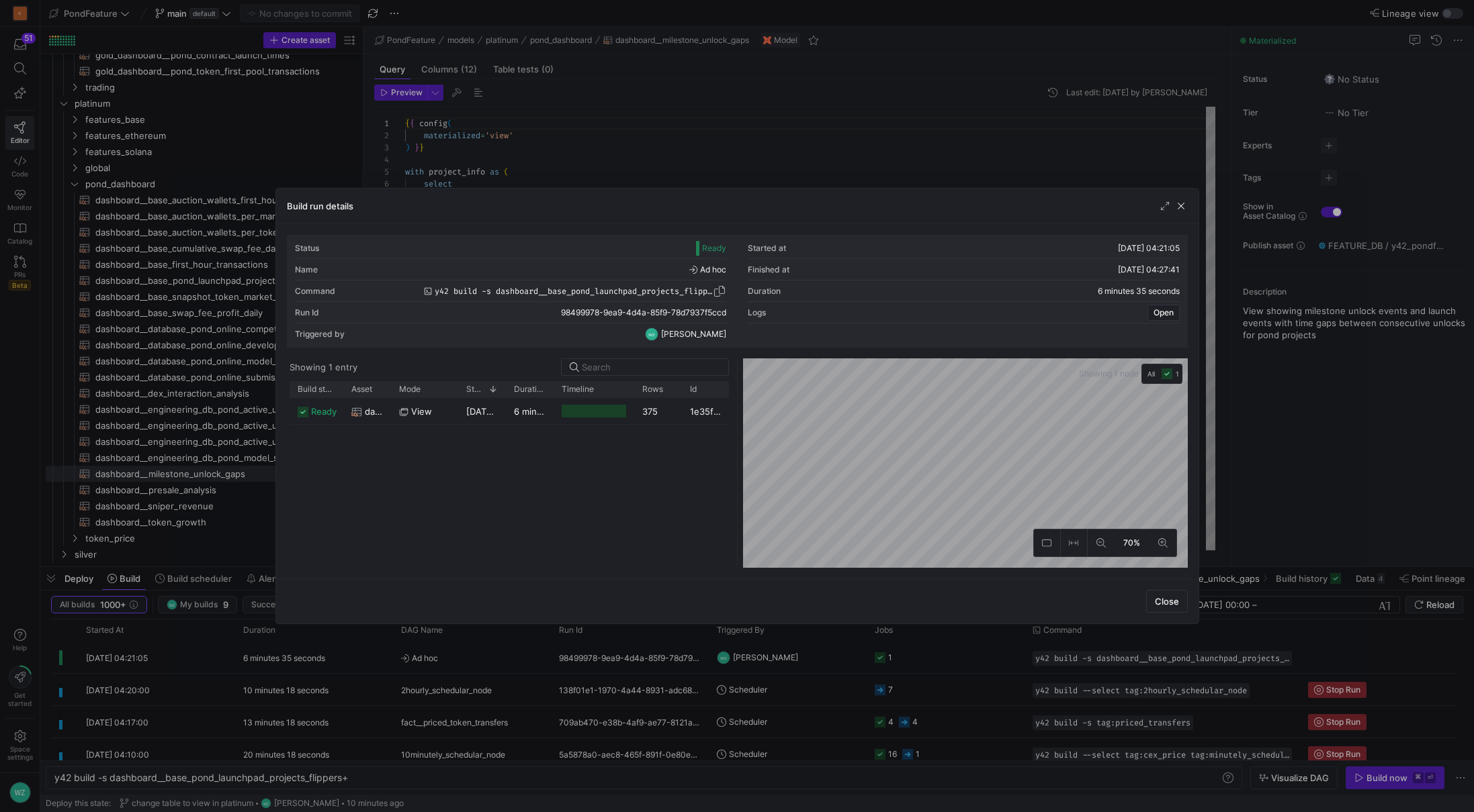
click at [645, 292] on span "y42 build -s dashboard__base_pond_launchpad_projects_flippers+" at bounding box center [573, 292] width 278 height 9
copy span "dashboard__base_pond_launchpad_projects_flippers"
click at [1189, 207] on div "Build run details" at bounding box center [737, 206] width 922 height 36
click at [1183, 203] on span "button" at bounding box center [1180, 206] width 14 height 14
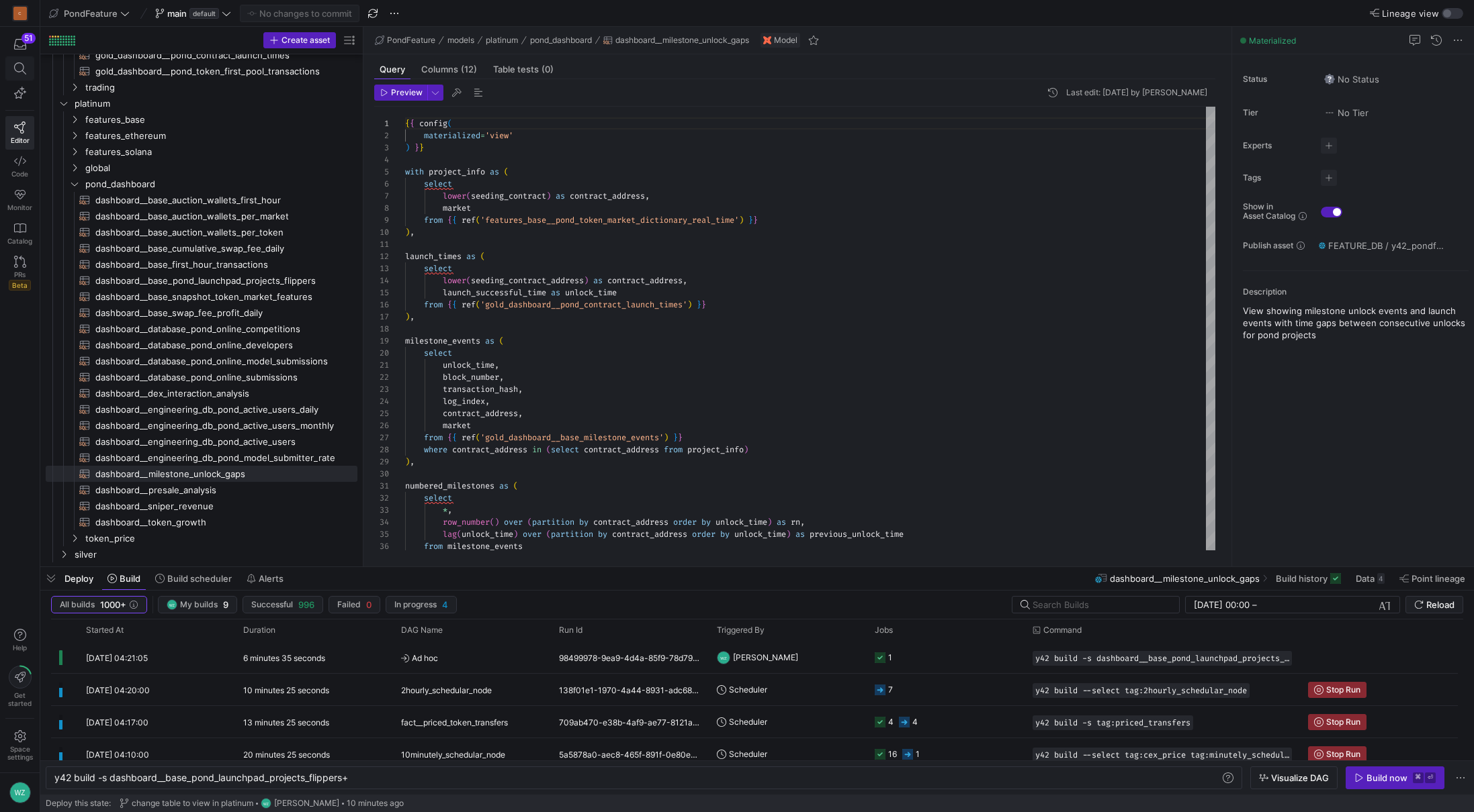
click at [22, 70] on icon at bounding box center [19, 68] width 12 height 12
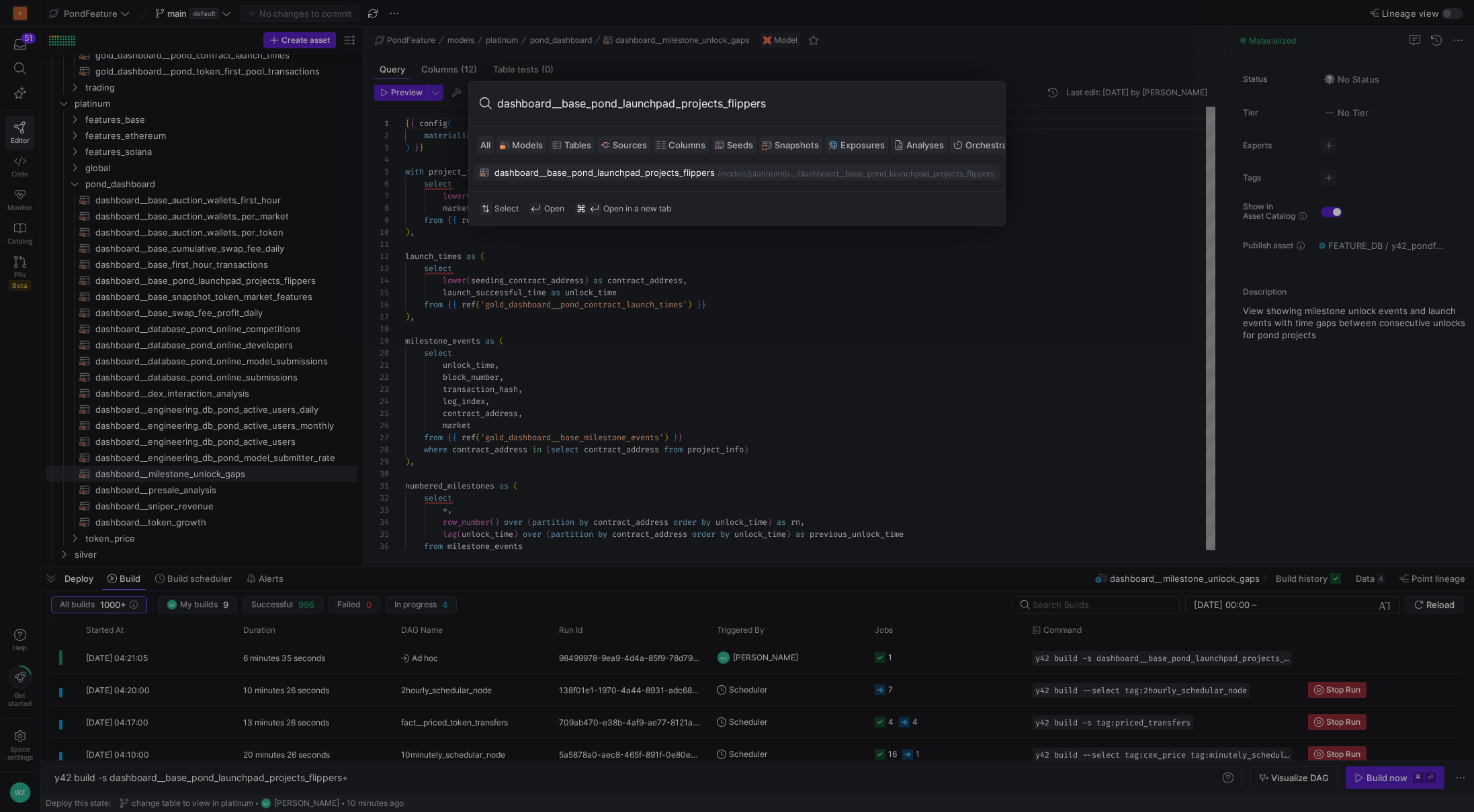
type input "dashboard__base_pond_launchpad_projects_flippers"
click at [711, 170] on div "dashboard__base_pond_launchpad_projects_flippers" at bounding box center [604, 173] width 220 height 11
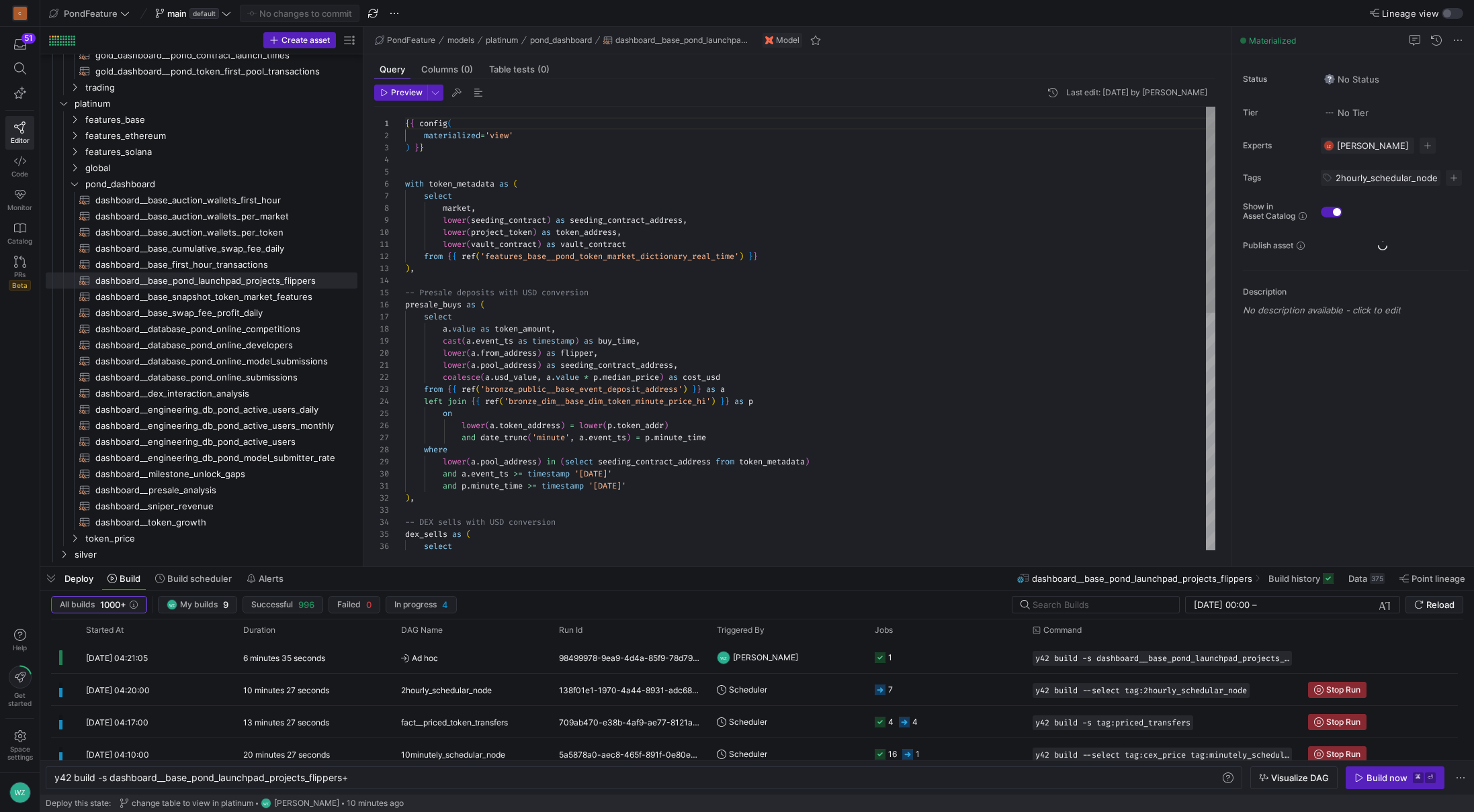
scroll to position [120, 0]
click at [641, 300] on div "{ { config ( materialized = 'view' ) } } with token_metadata as ( select market…" at bounding box center [810, 583] width 810 height 954
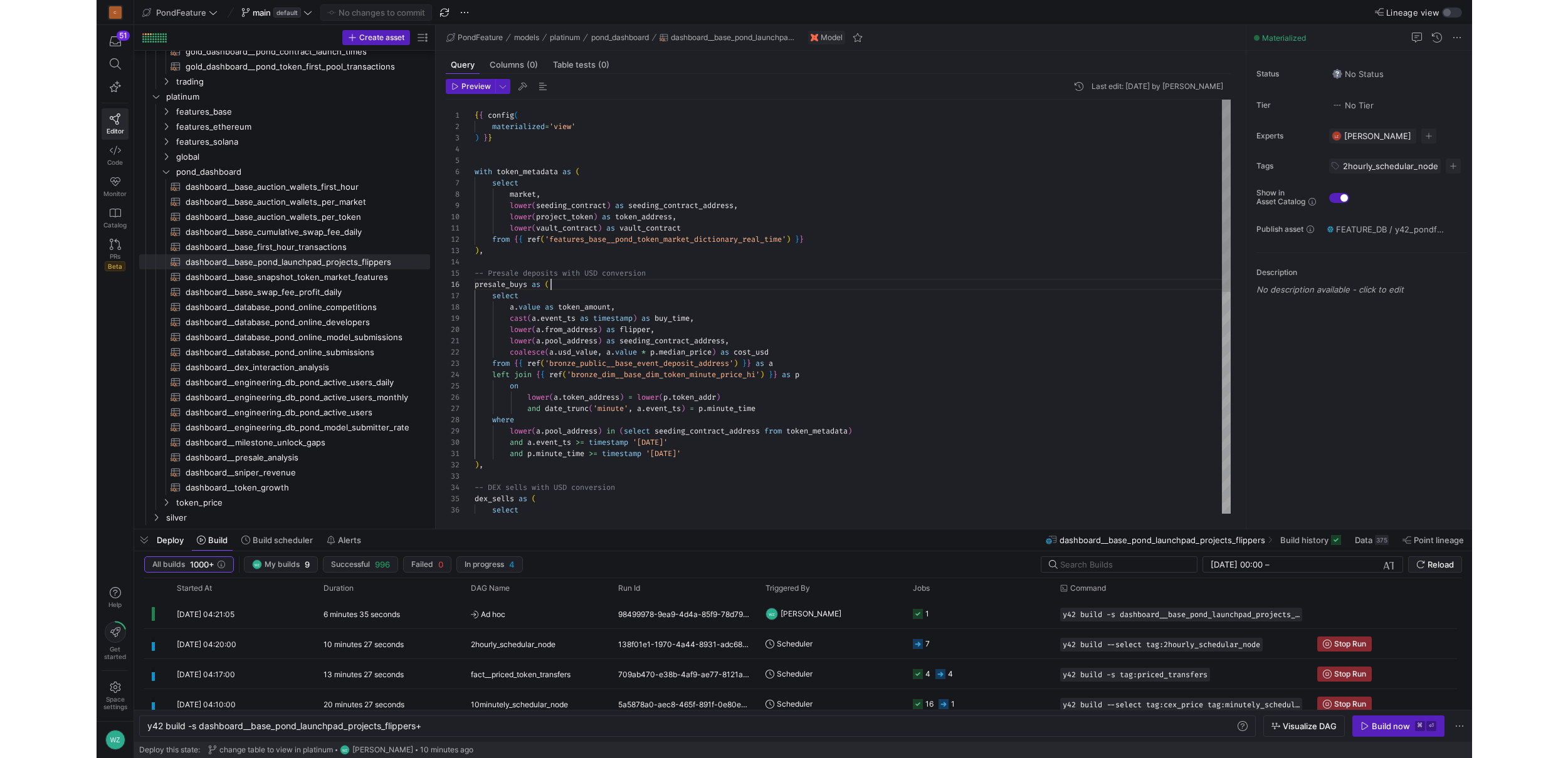
scroll to position [57, 76]
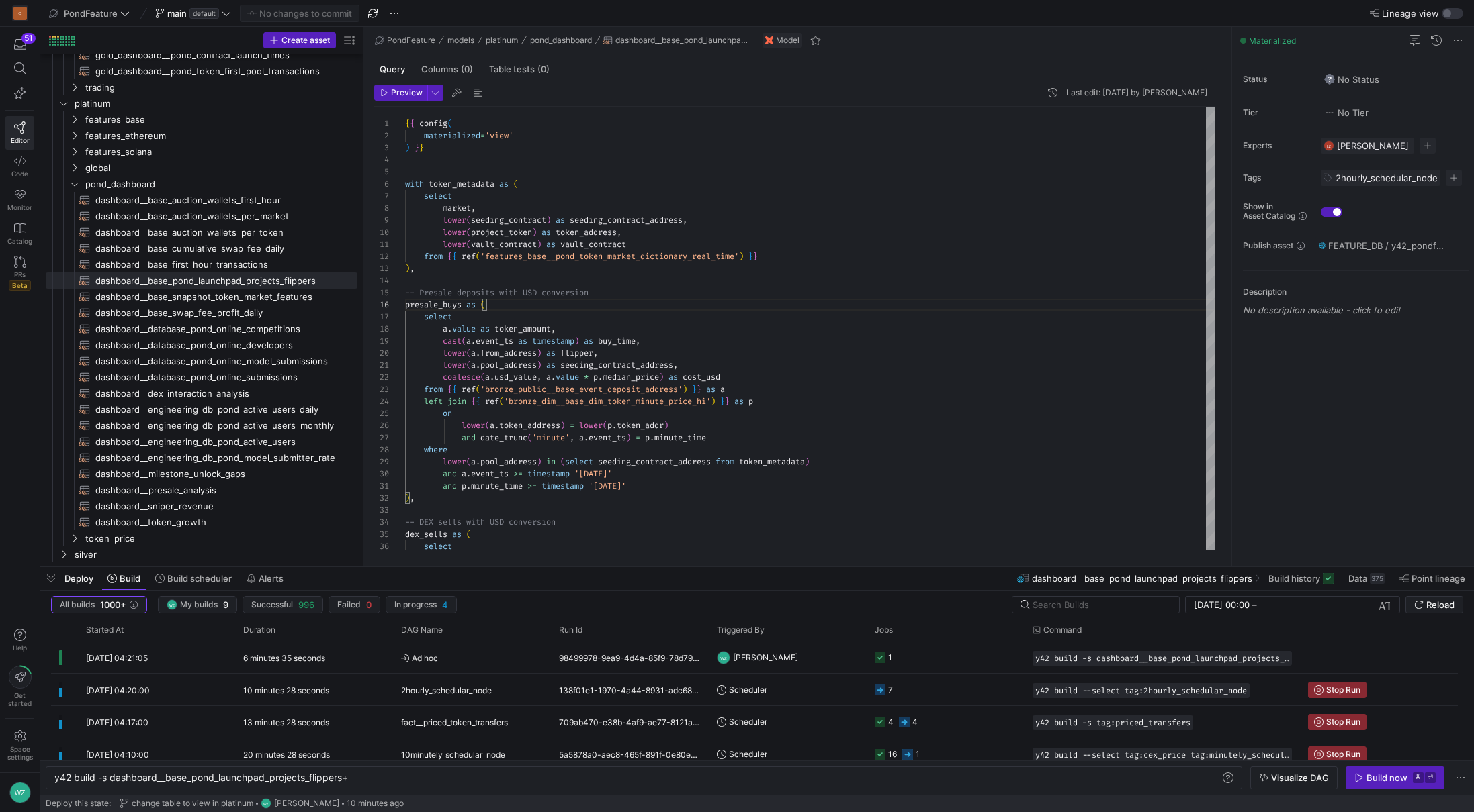
click at [405, 101] on header "Preview Last edit: [DATE] by [PERSON_NAME]" at bounding box center [795, 96] width 841 height 22
click at [405, 92] on span "Preview" at bounding box center [407, 93] width 31 height 9
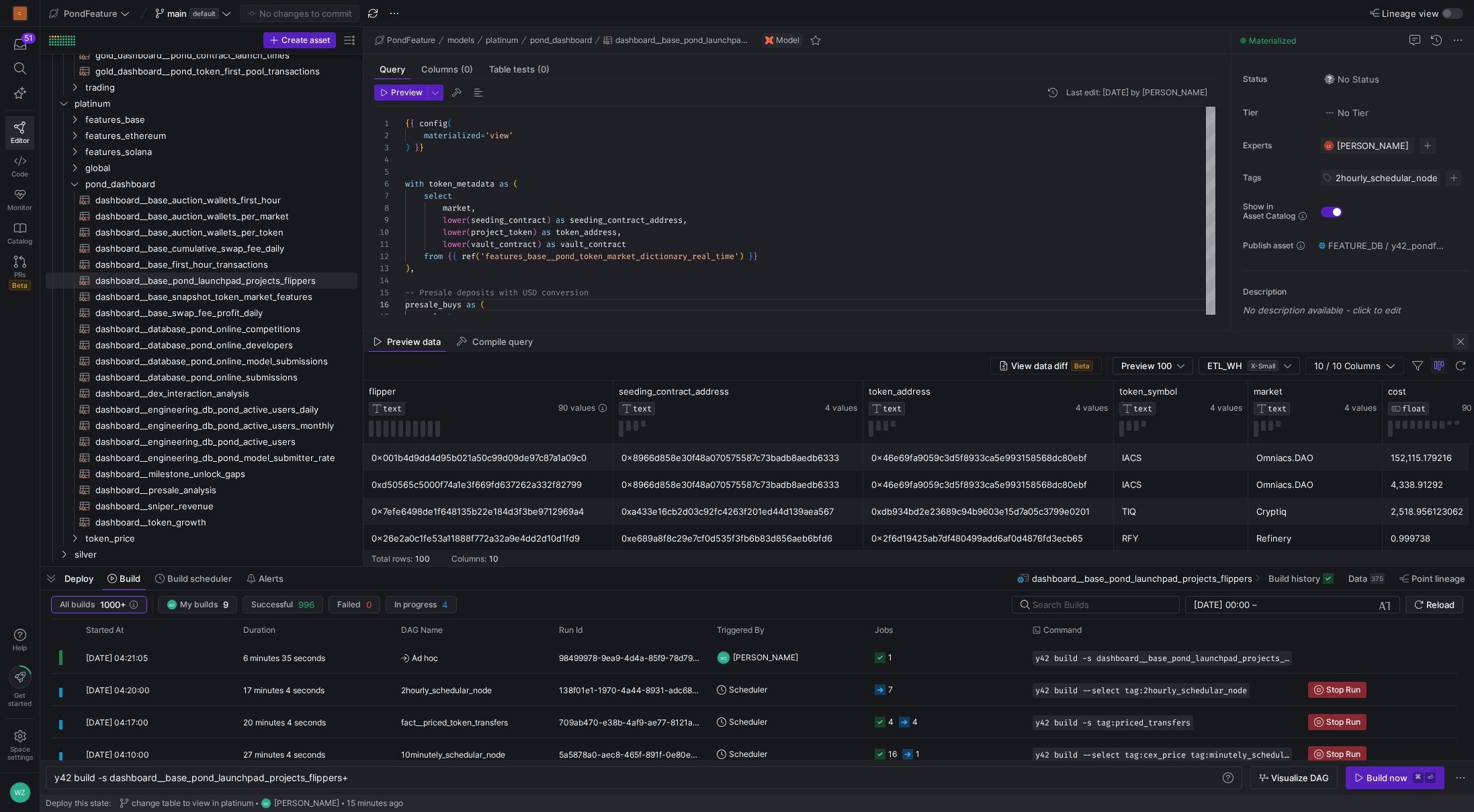
click at [1459, 339] on span "button" at bounding box center [1460, 342] width 17 height 17
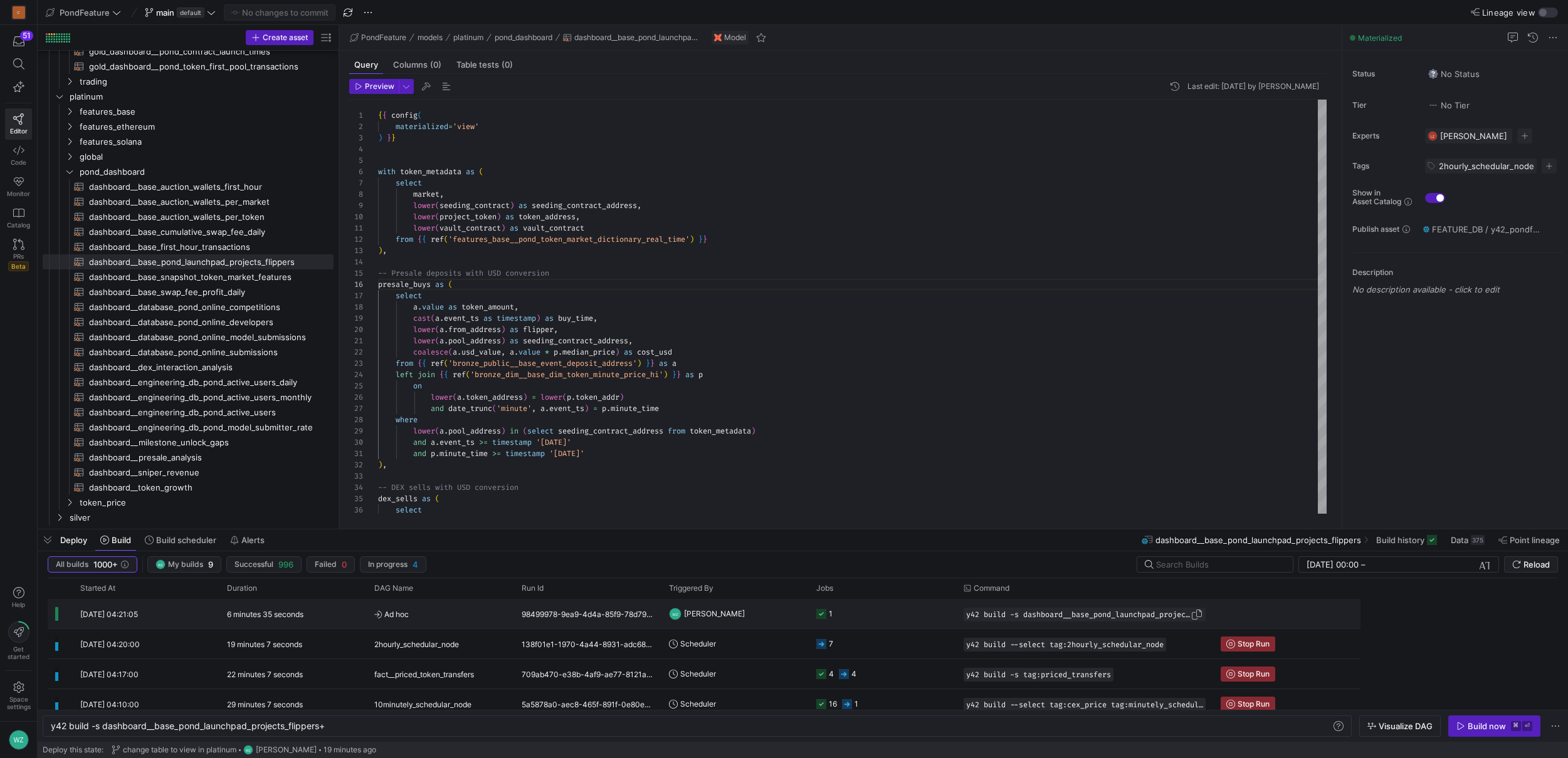
click at [1164, 615] on span "y42 build -s dashboard__base_pond_launchpad_projects_flippers+" at bounding box center [1078, 615] width 224 height 9
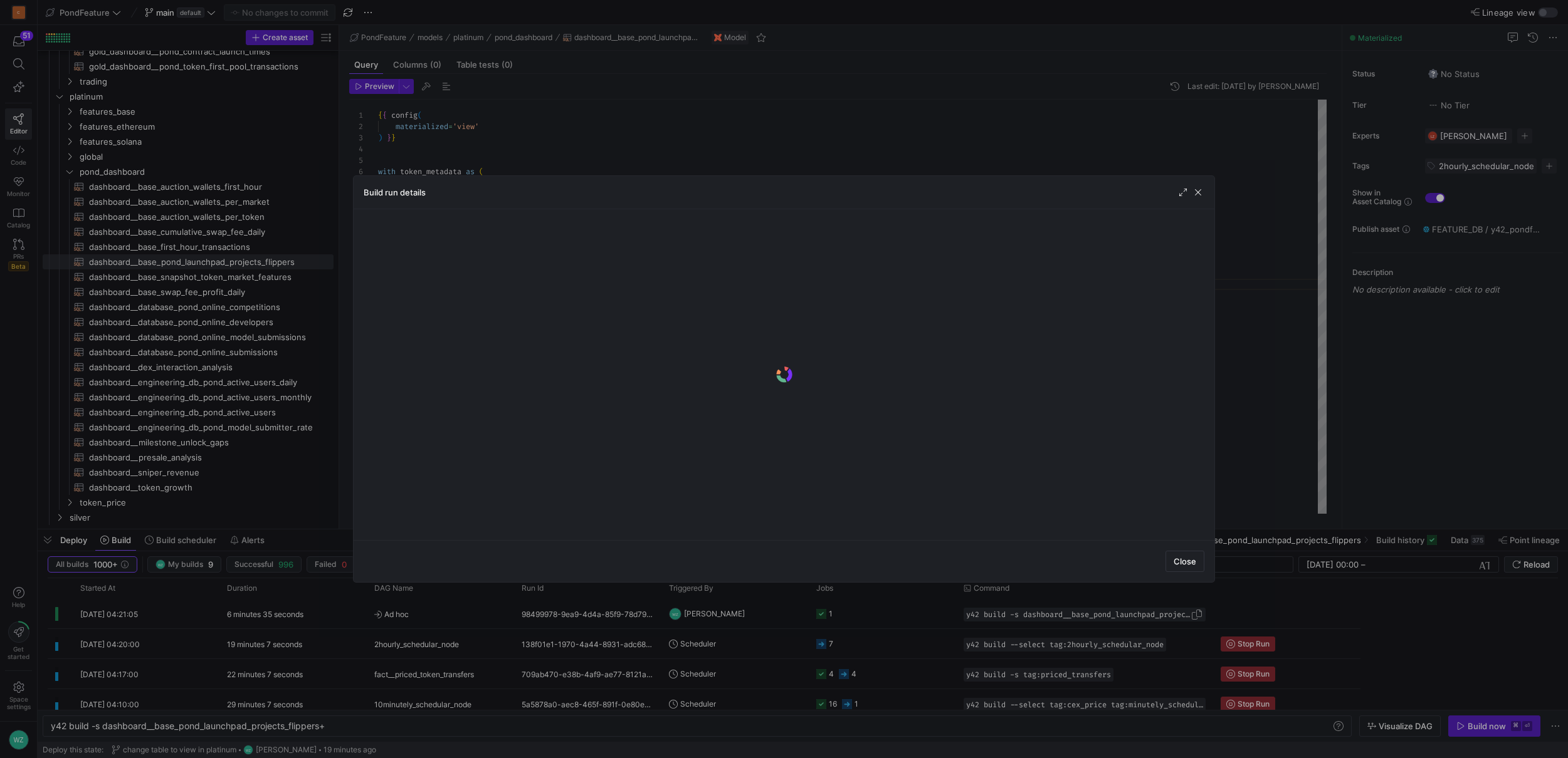
click at [1164, 615] on div at bounding box center [784, 379] width 1568 height 758
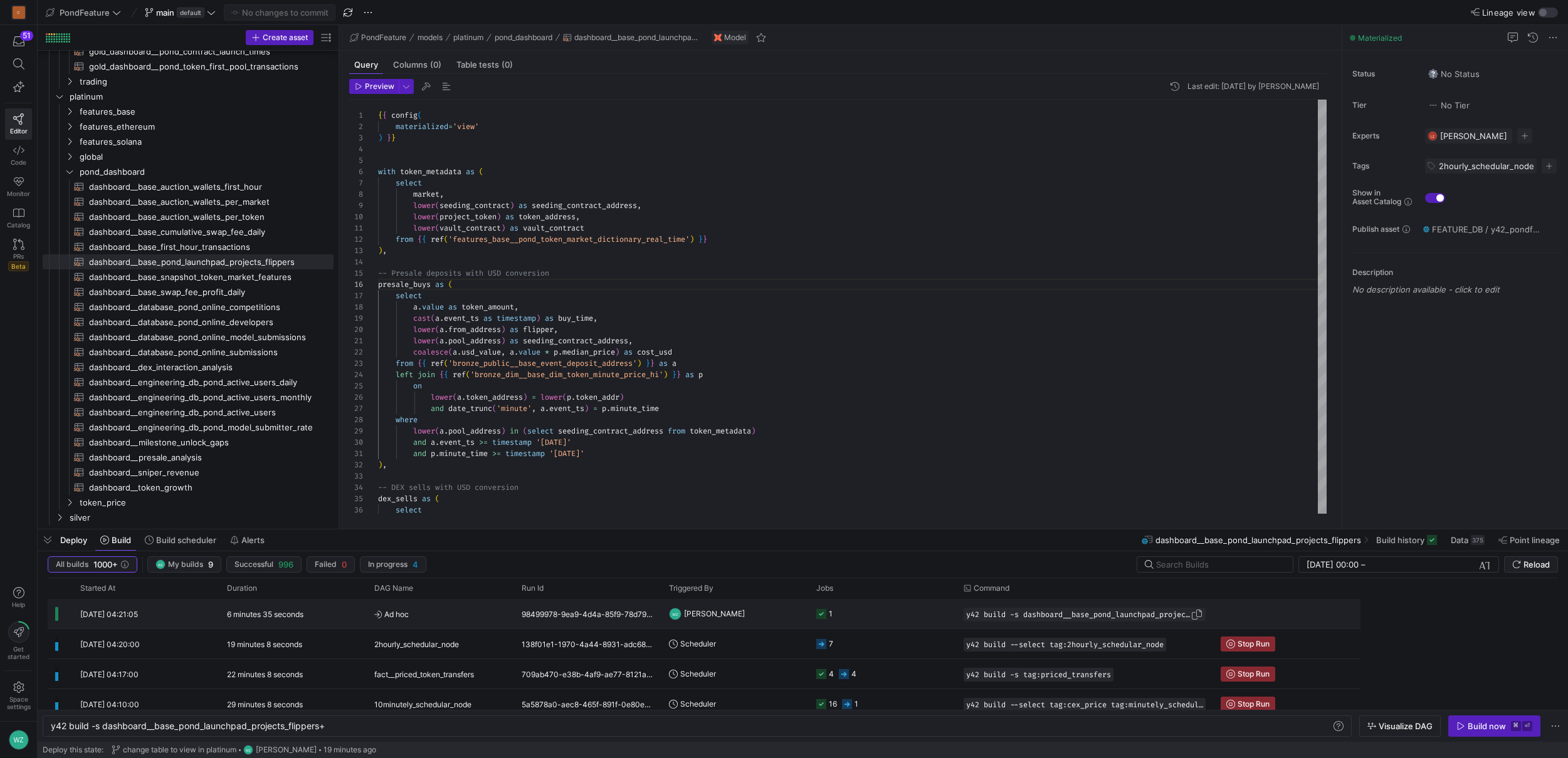
click at [1164, 615] on span "y42 build -s dashboard__base_pond_launchpad_projects_flippers+" at bounding box center [1078, 615] width 224 height 9
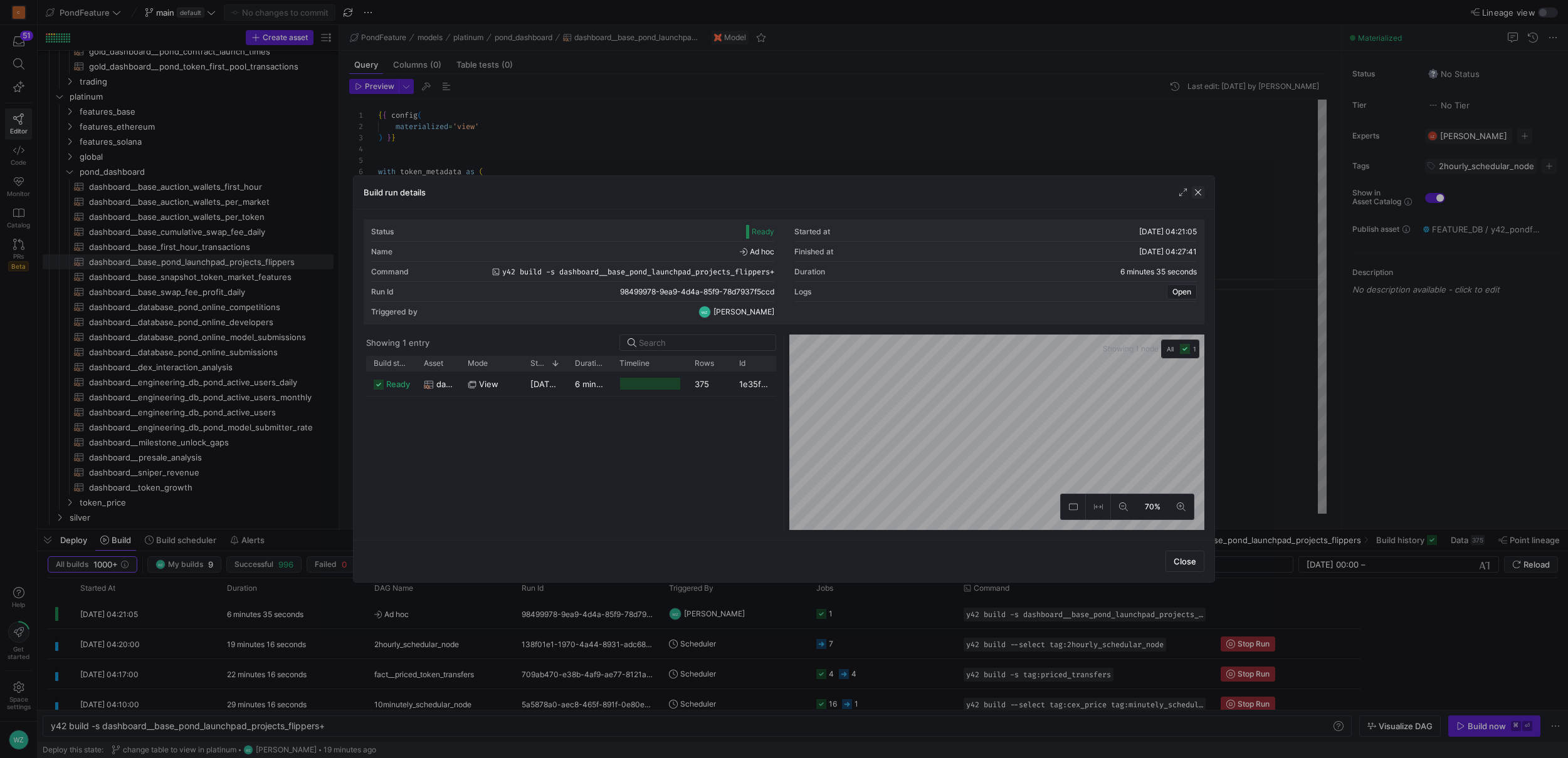
click at [1196, 188] on span "button" at bounding box center [1198, 192] width 13 height 13
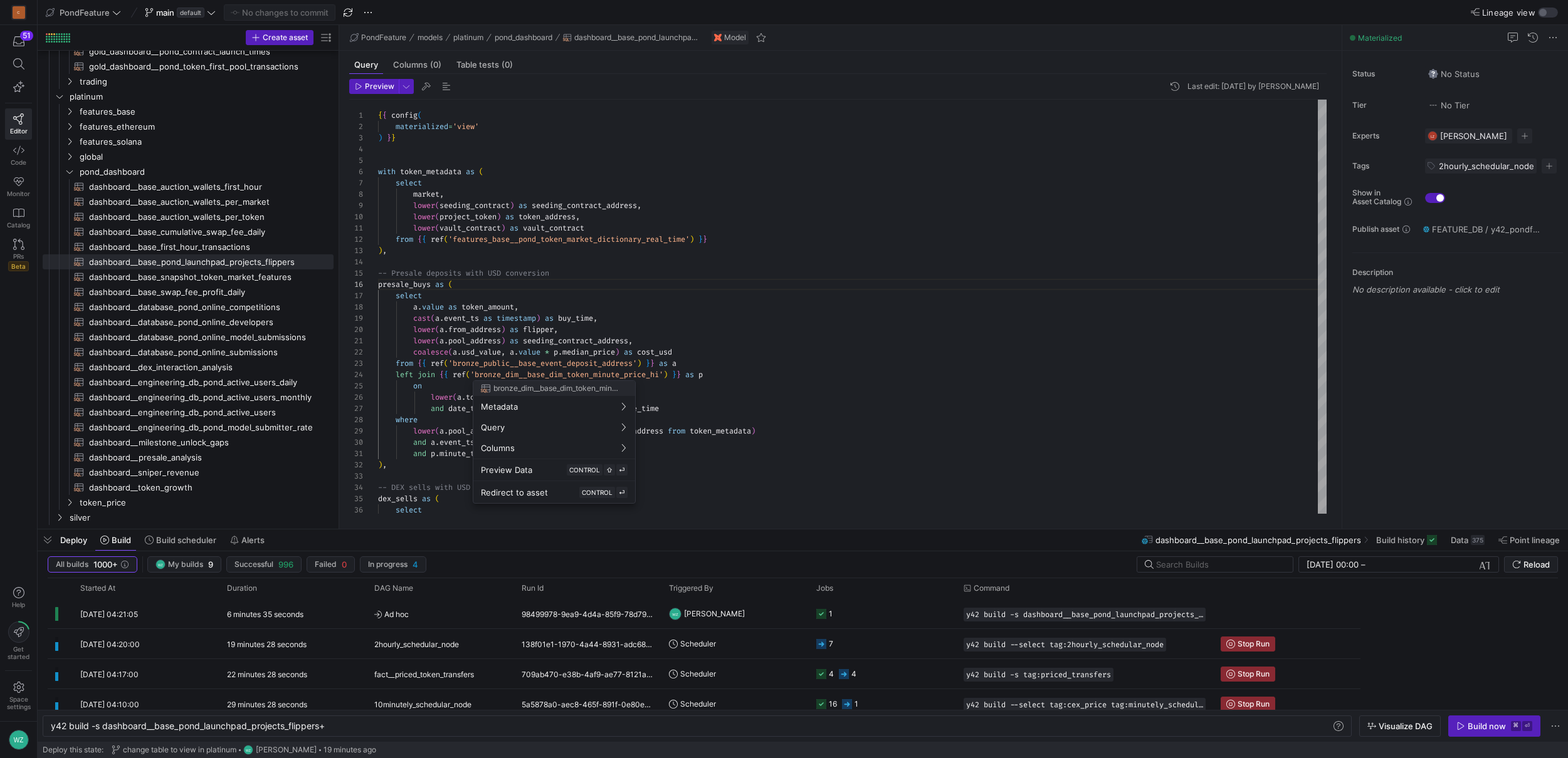
click at [1106, 613] on div at bounding box center [784, 379] width 1568 height 758
click at [1106, 613] on span "y42 build -s dashboard__base_pond_launchpad_projects_flippers+" at bounding box center [1078, 615] width 224 height 9
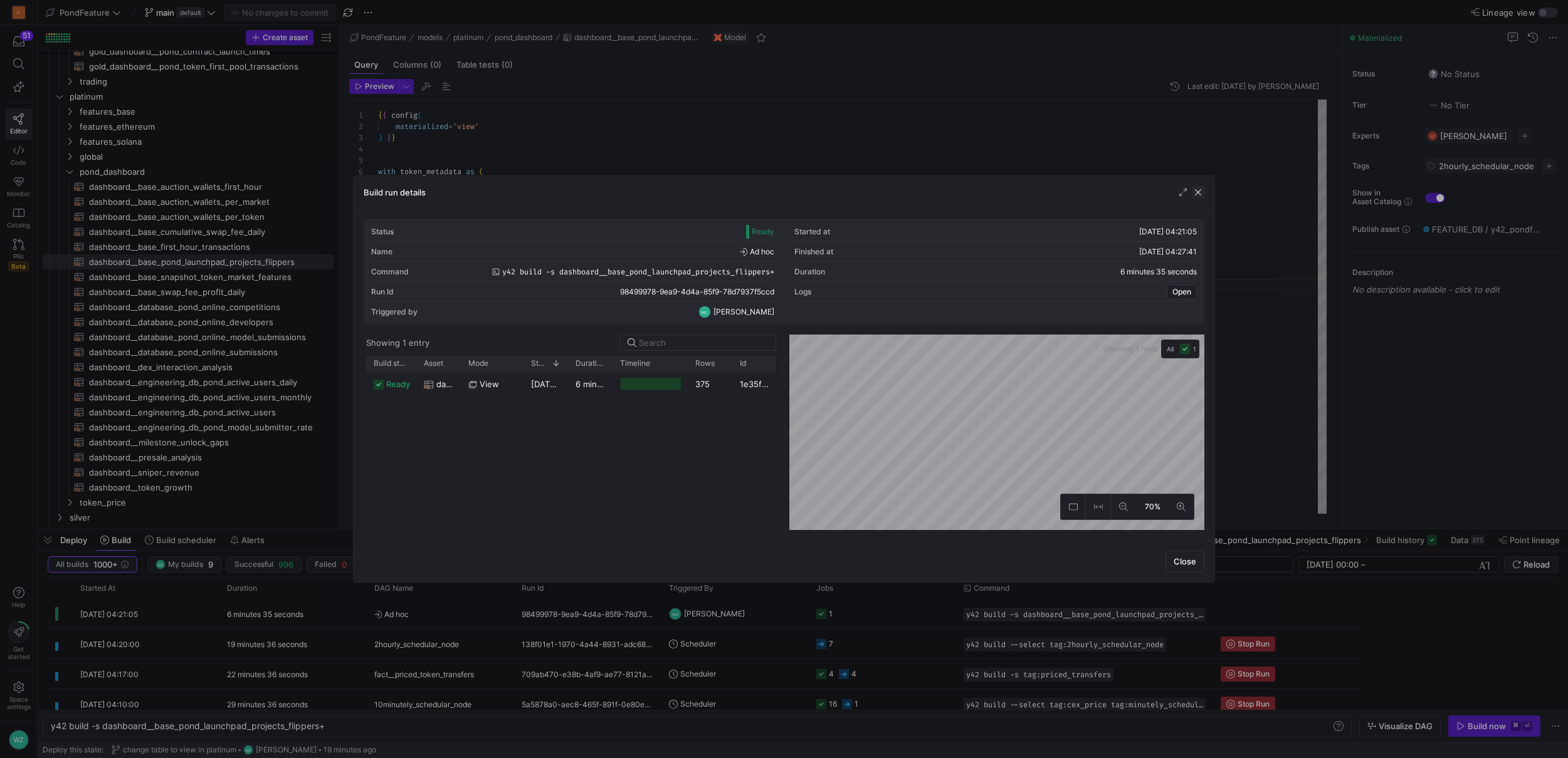
click at [1200, 194] on span "button" at bounding box center [1198, 192] width 13 height 13
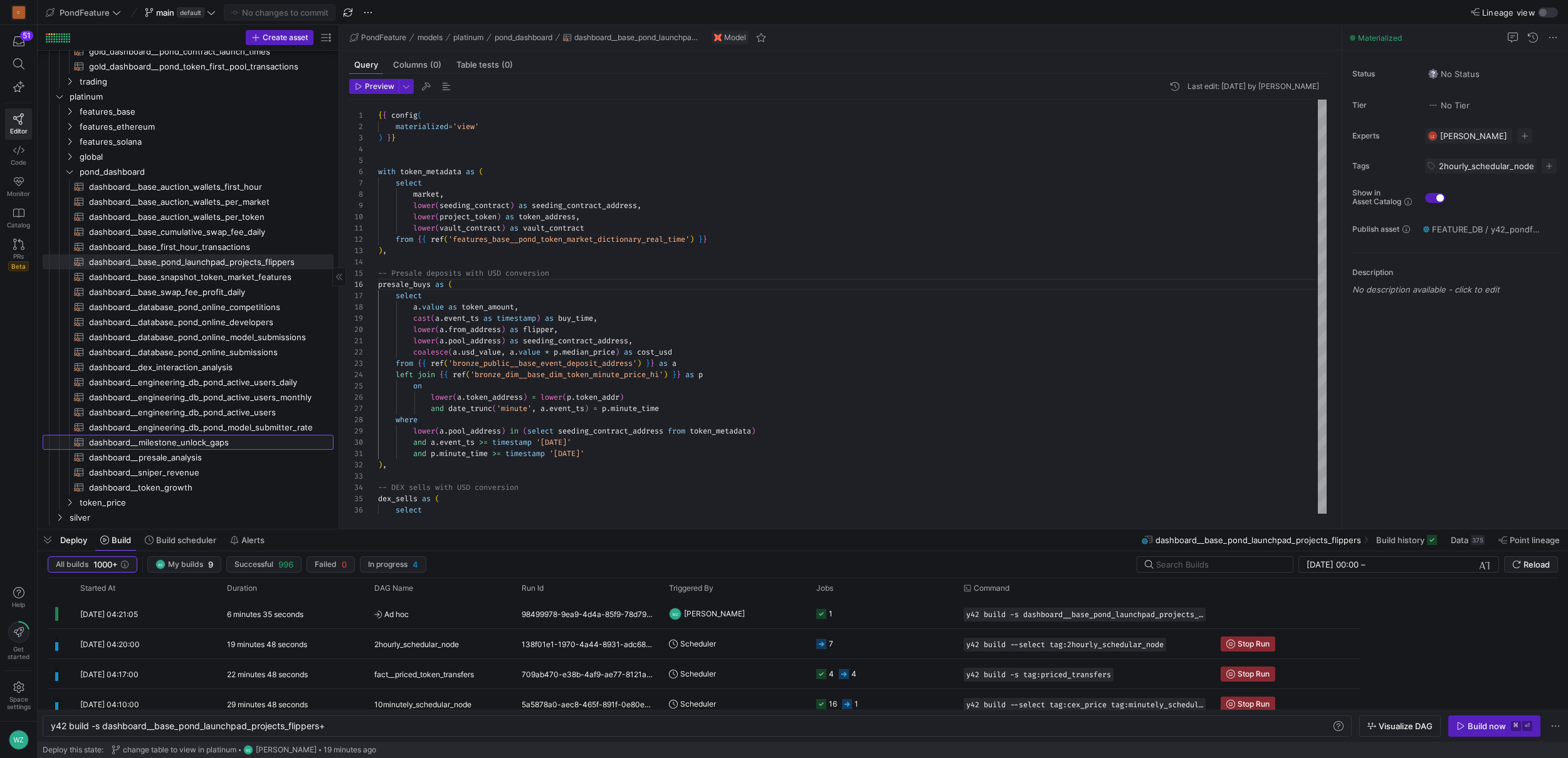
click at [195, 446] on span "dashboard__milestone_unlock_gaps​​​​​​​​​​" at bounding box center [204, 442] width 230 height 15
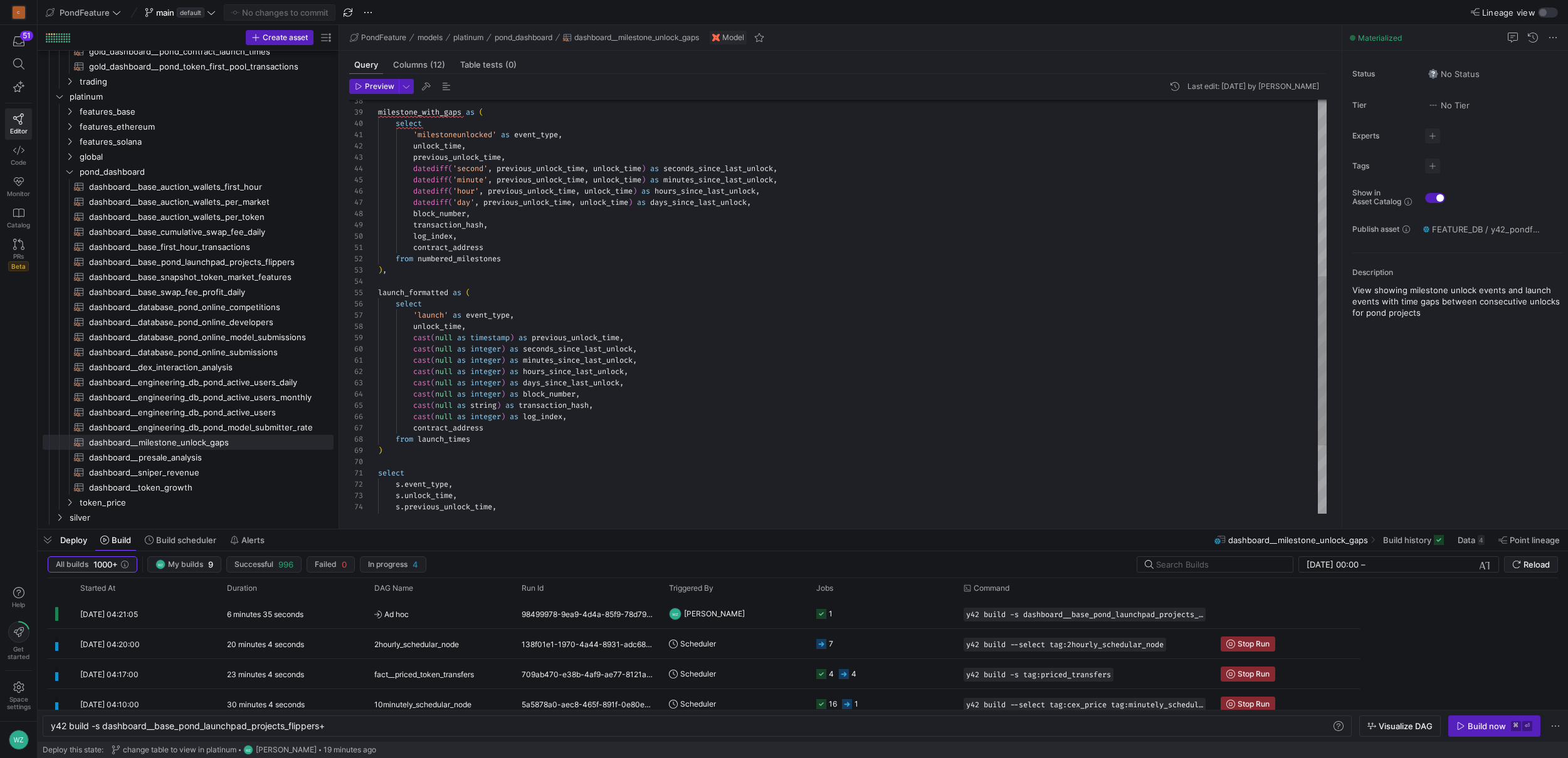
click at [449, 440] on div "milestone_with_gaps as ( select 'milestoneunlocked' as event_type , unlock_time…" at bounding box center [852, 174] width 949 height 1014
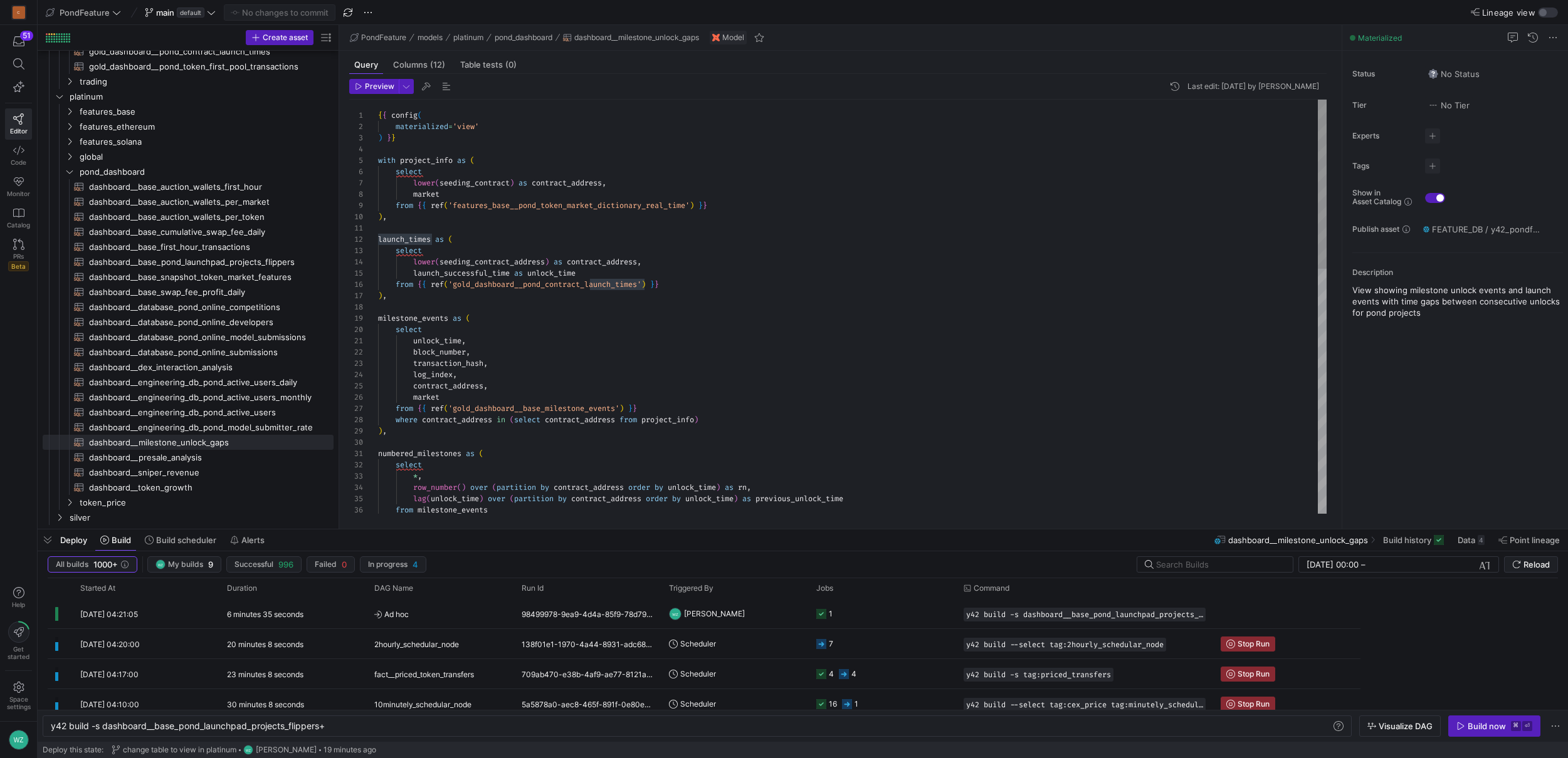
click at [503, 281] on div "from milestone_events lag ( unlock_time ) over ( partition by contract_address …" at bounding box center [852, 606] width 949 height 1014
click at [586, 287] on div "from milestone_events lag ( unlock_time ) over ( partition by contract_address …" at bounding box center [852, 606] width 949 height 1014
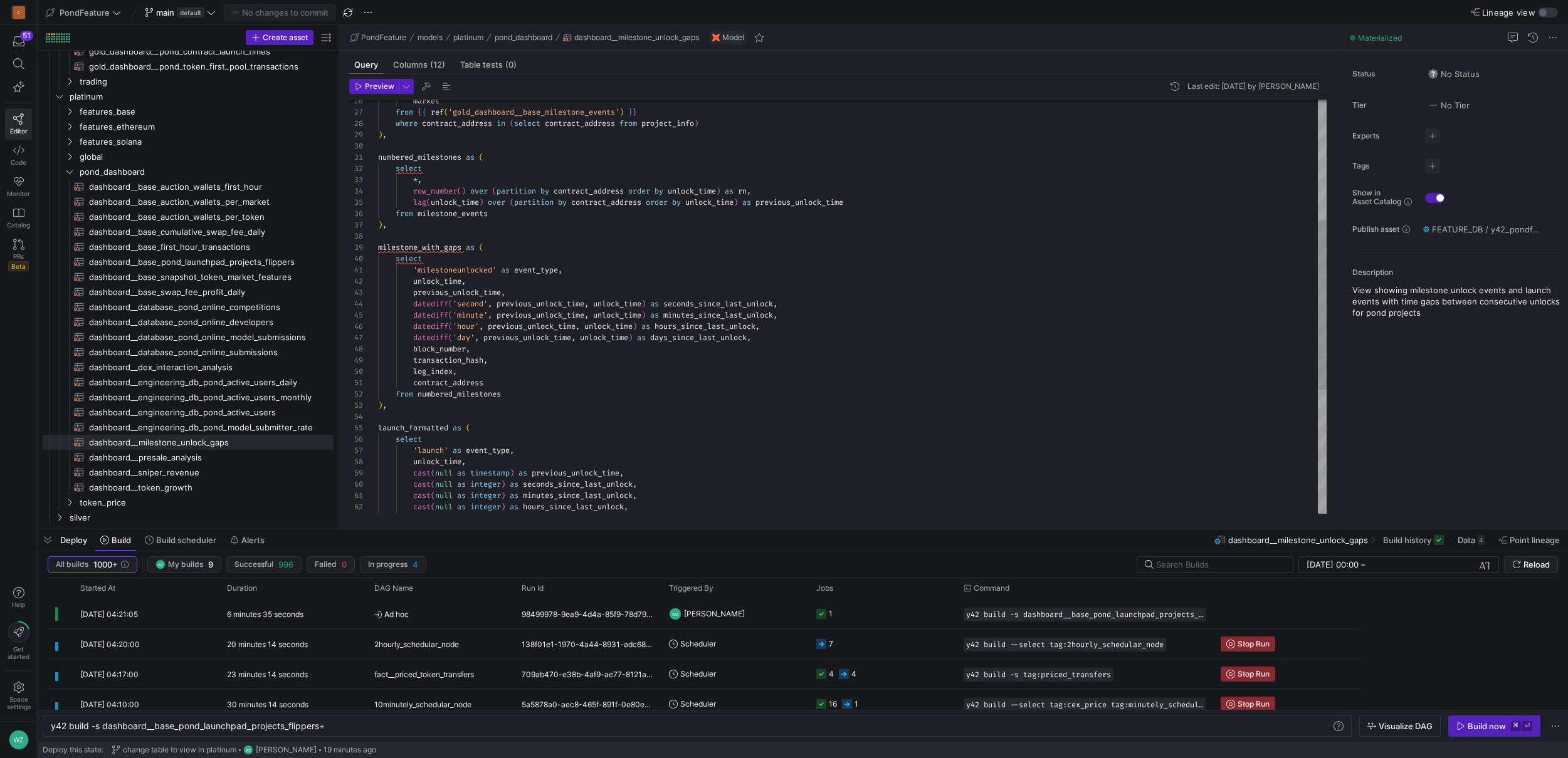
click at [440, 246] on div "select 'milestoneunlocked' as event_type , unlock_time , previous_unlock_time ,…" at bounding box center [852, 310] width 949 height 1014
click at [495, 392] on div "select 'milestoneunlocked' as event_type , unlock_time , previous_unlock_time ,…" at bounding box center [852, 310] width 949 height 1014
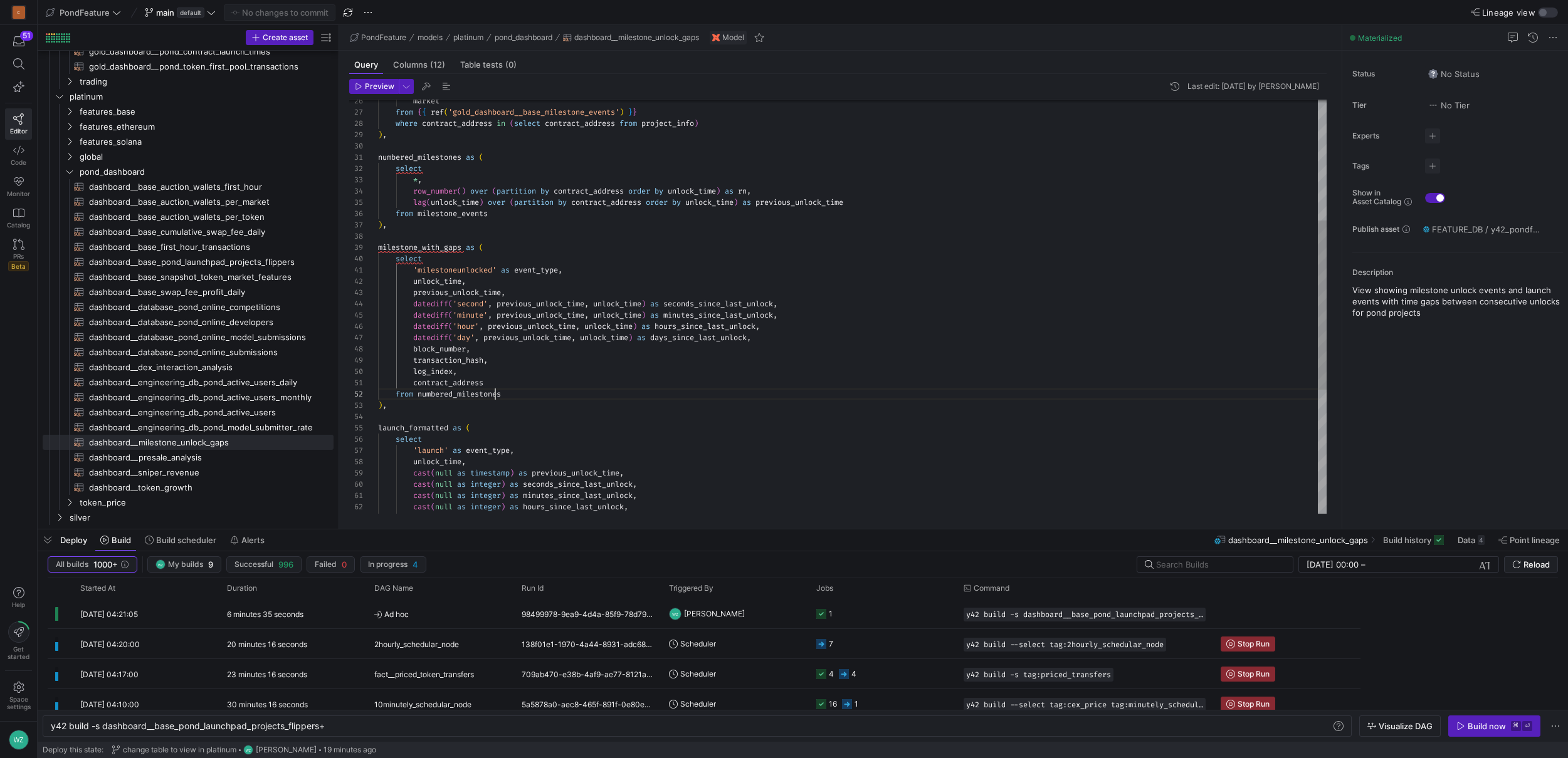
scroll to position [11, 126]
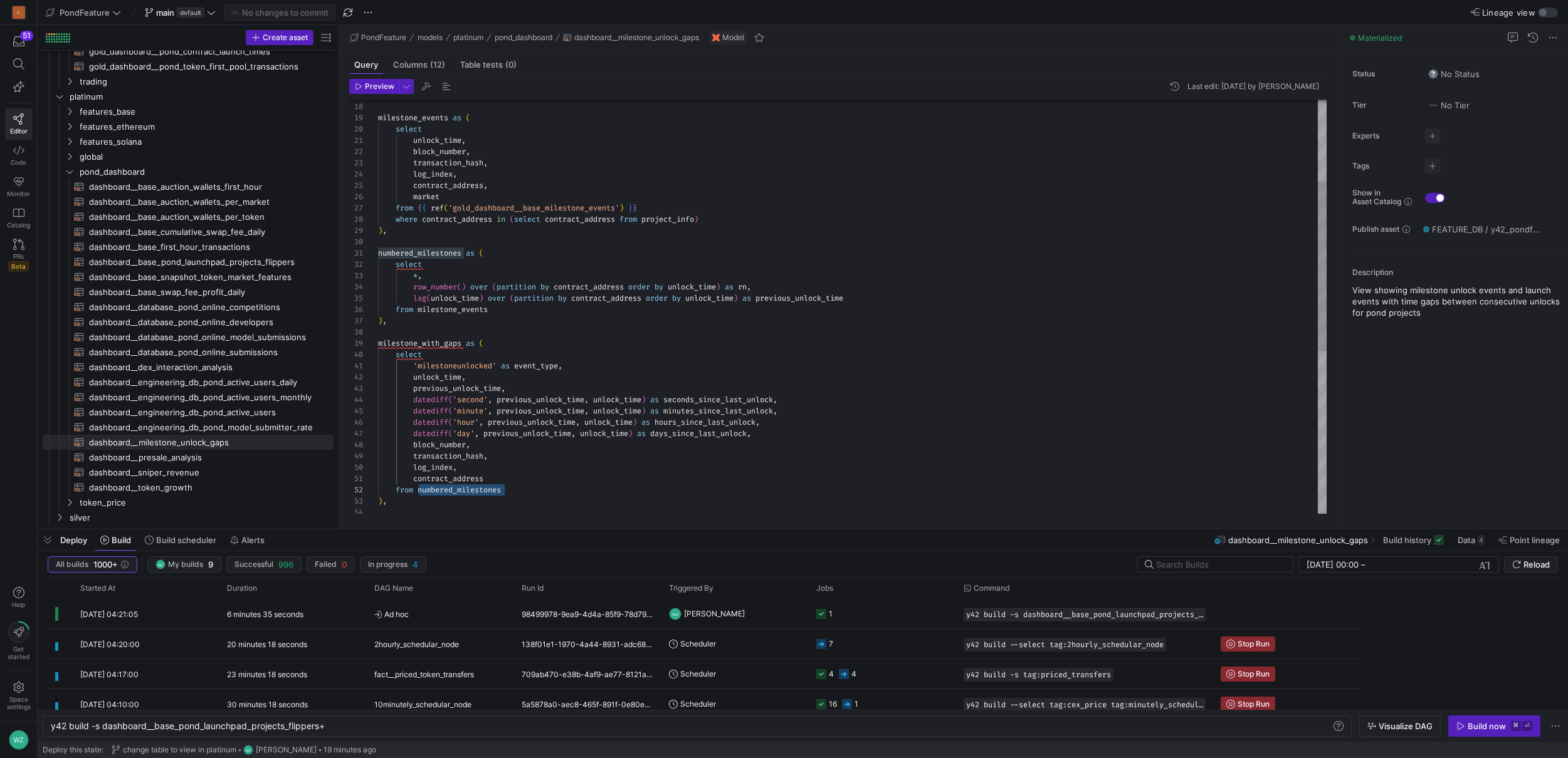
click at [443, 312] on div "select 'milestoneunlocked' as event_type , unlock_time , previous_unlock_time ,…" at bounding box center [852, 405] width 949 height 1014
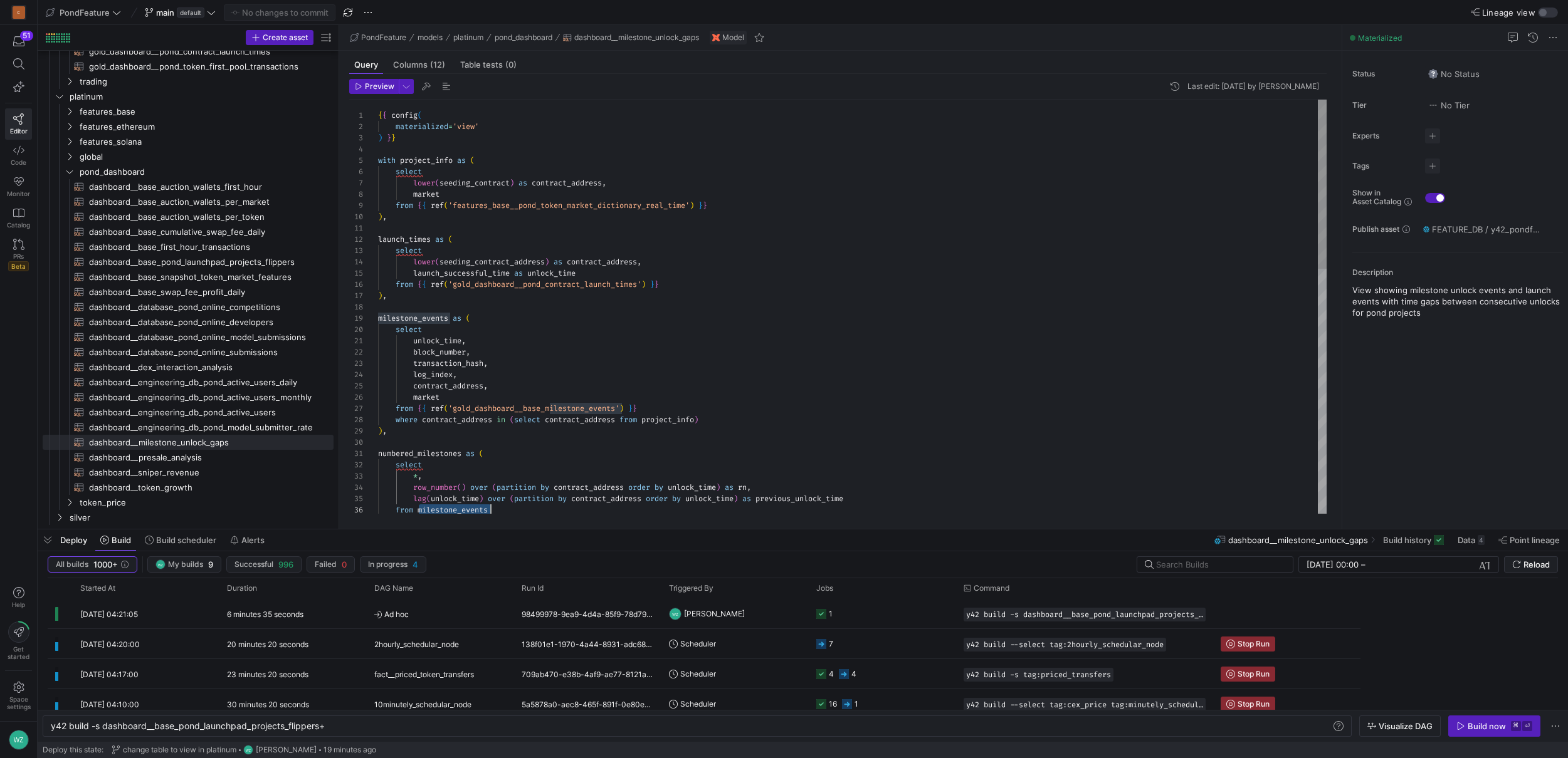
click at [423, 322] on div "from milestone_events lag ( unlock_time ) over ( partition by contract_address …" at bounding box center [852, 606] width 949 height 1014
click at [408, 236] on div "from milestone_events lag ( unlock_time ) over ( partition by contract_address …" at bounding box center [852, 606] width 949 height 1014
click at [431, 159] on div "from milestone_events lag ( unlock_time ) over ( partition by contract_address …" at bounding box center [852, 606] width 949 height 1014
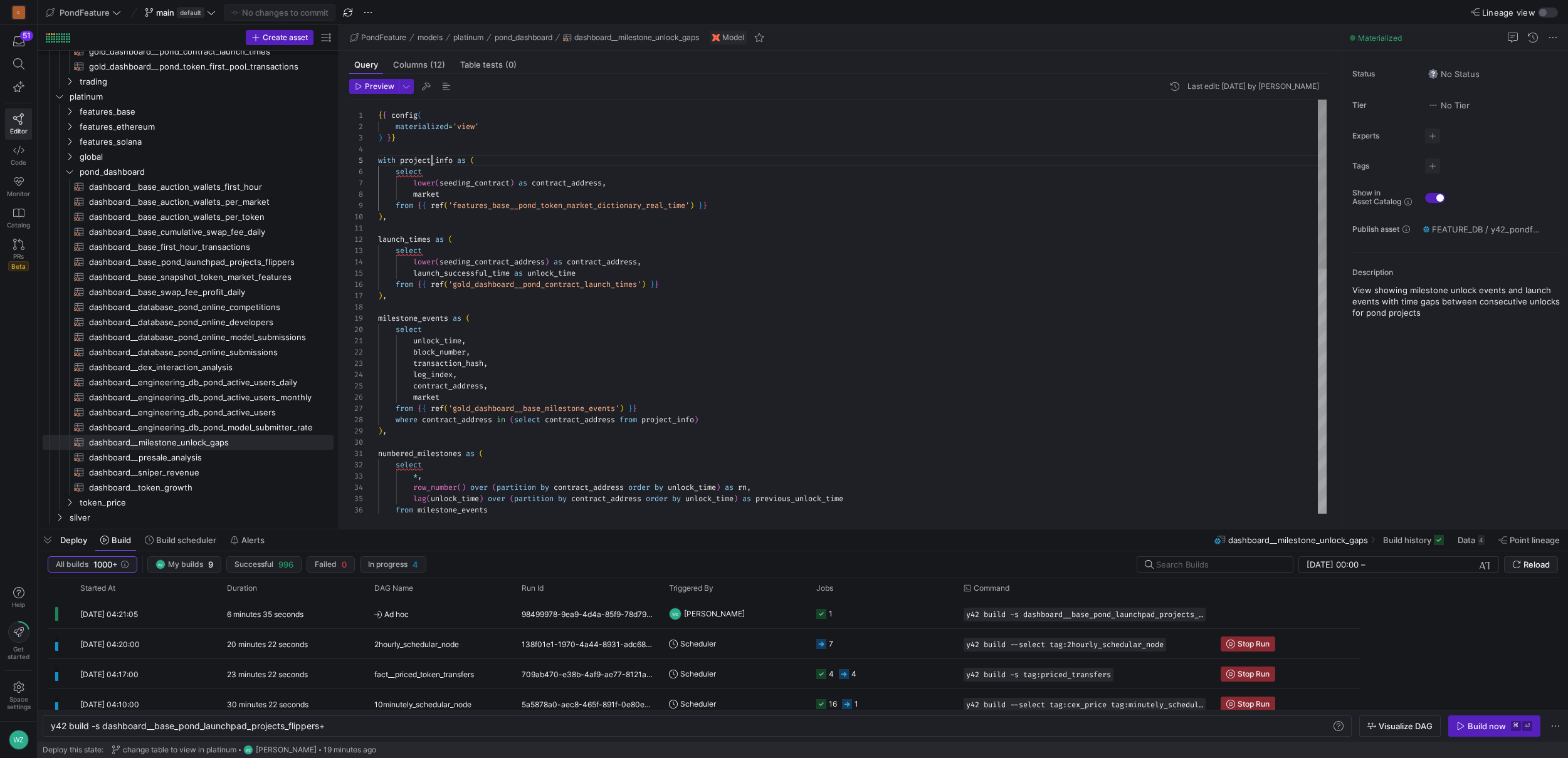
click at [431, 159] on div "from milestone_events lag ( unlock_time ) over ( partition by contract_address …" at bounding box center [852, 606] width 949 height 1014
click at [401, 245] on div "from milestone_events lag ( unlock_time ) over ( partition by contract_address …" at bounding box center [852, 606] width 949 height 1014
click at [385, 240] on div "from milestone_events lag ( unlock_time ) over ( partition by contract_address …" at bounding box center [852, 606] width 949 height 1014
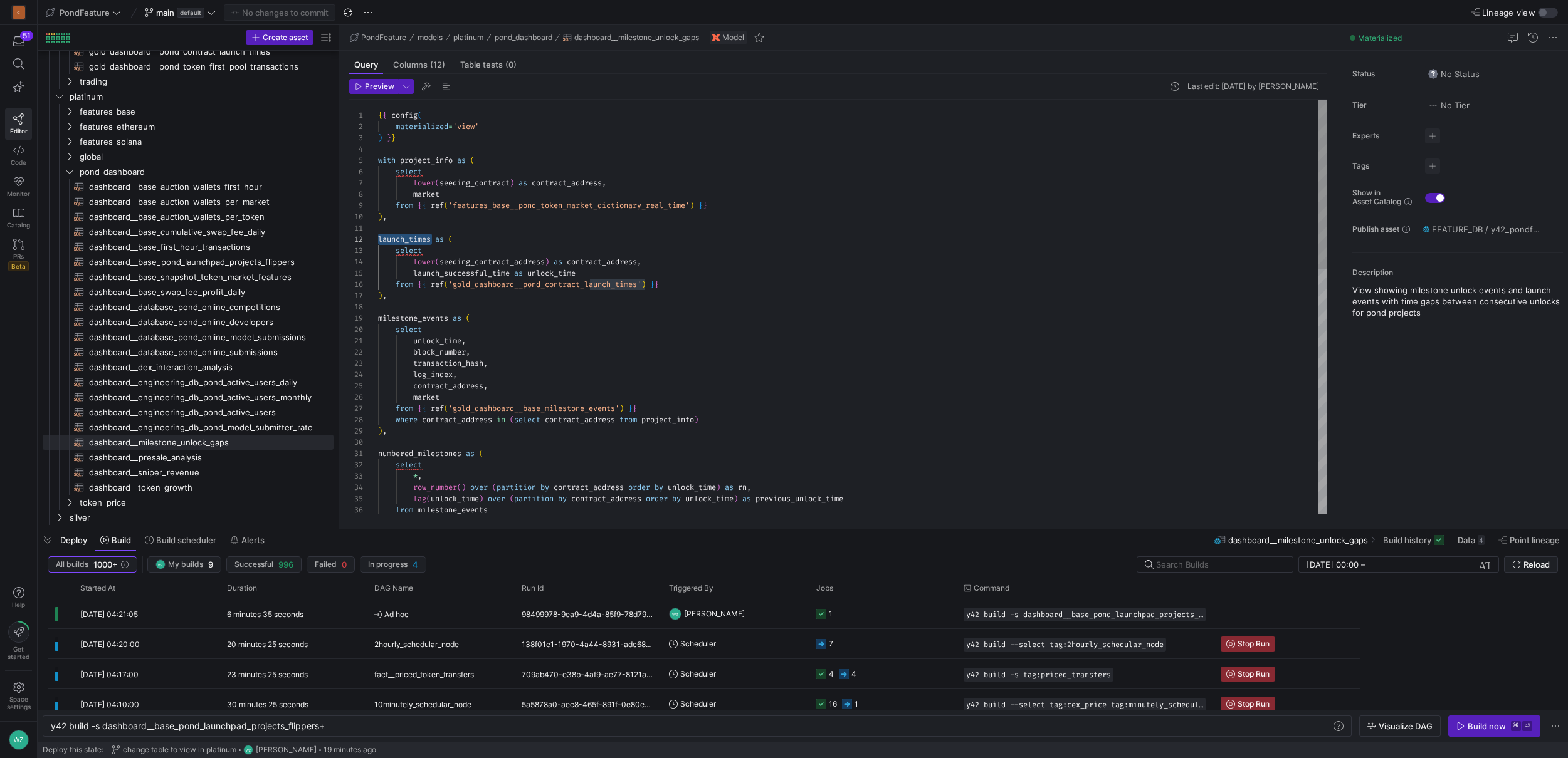
click at [403, 317] on div "from milestone_events lag ( unlock_time ) over ( partition by contract_address …" at bounding box center [852, 606] width 949 height 1014
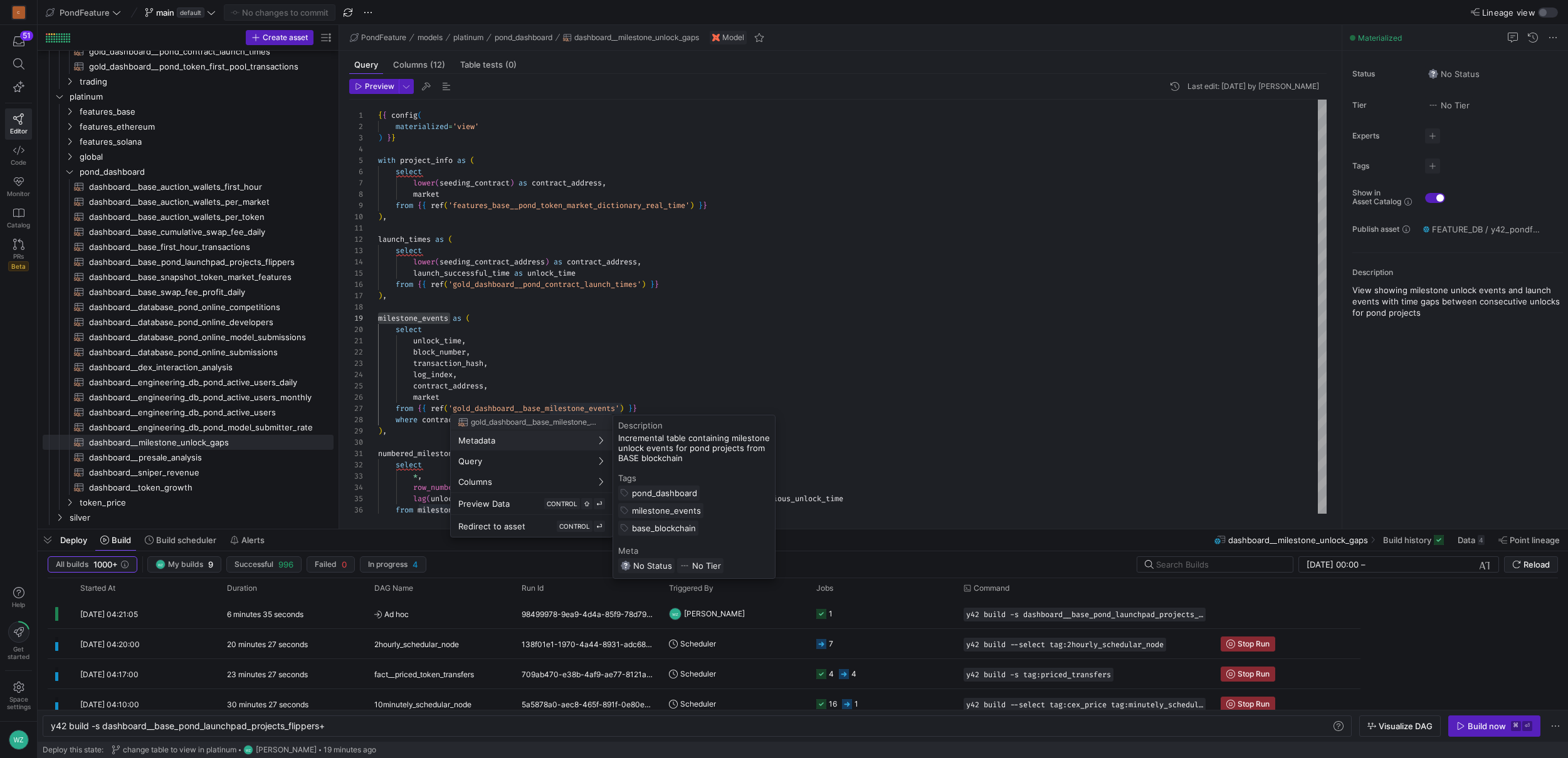
click at [672, 350] on div at bounding box center [784, 379] width 1568 height 758
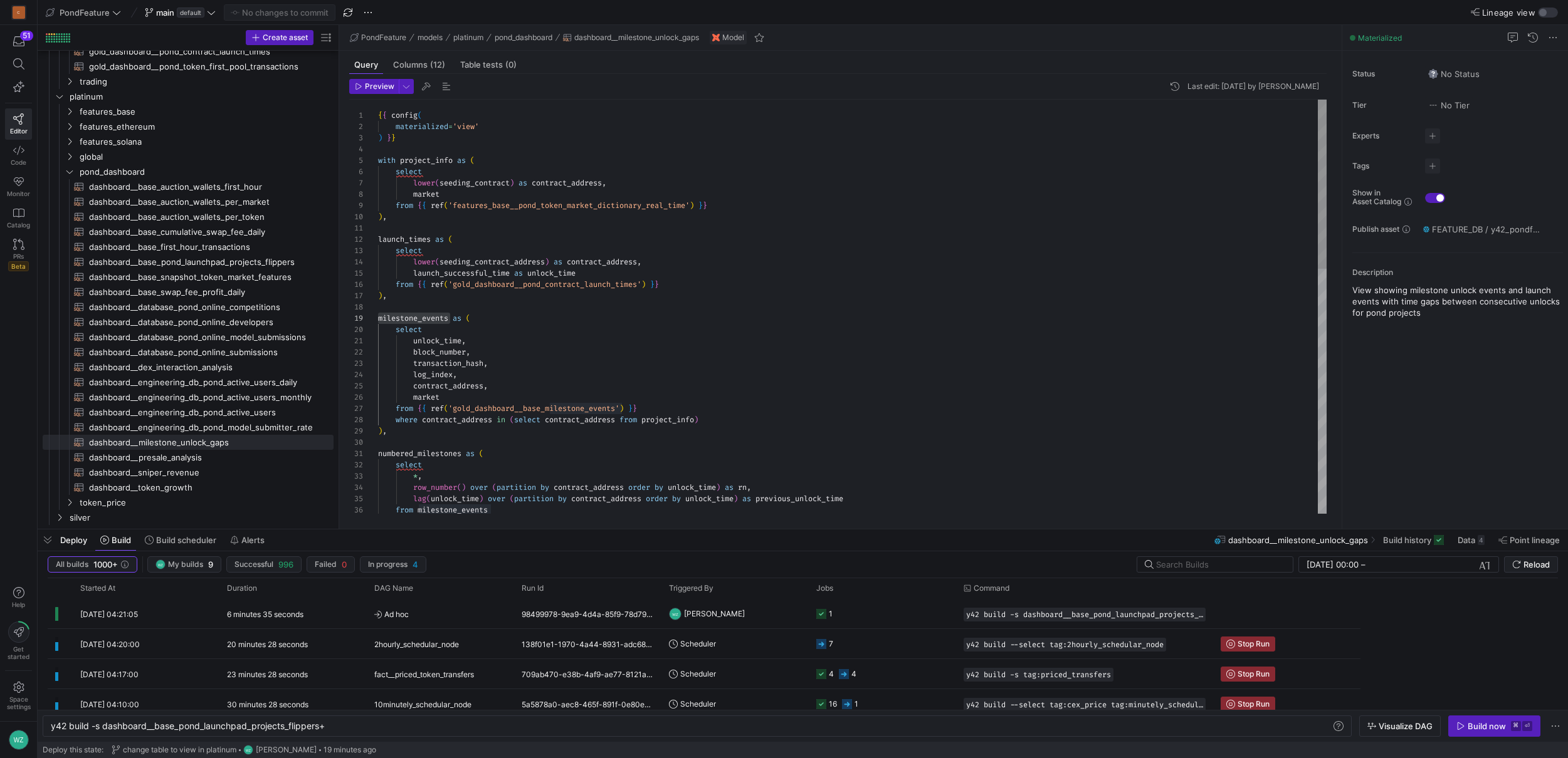
click at [509, 433] on div "from milestone_events lag ( unlock_time ) over ( partition by contract_address …" at bounding box center [852, 606] width 949 height 1014
click at [368, 89] on span "Preview" at bounding box center [380, 87] width 29 height 9
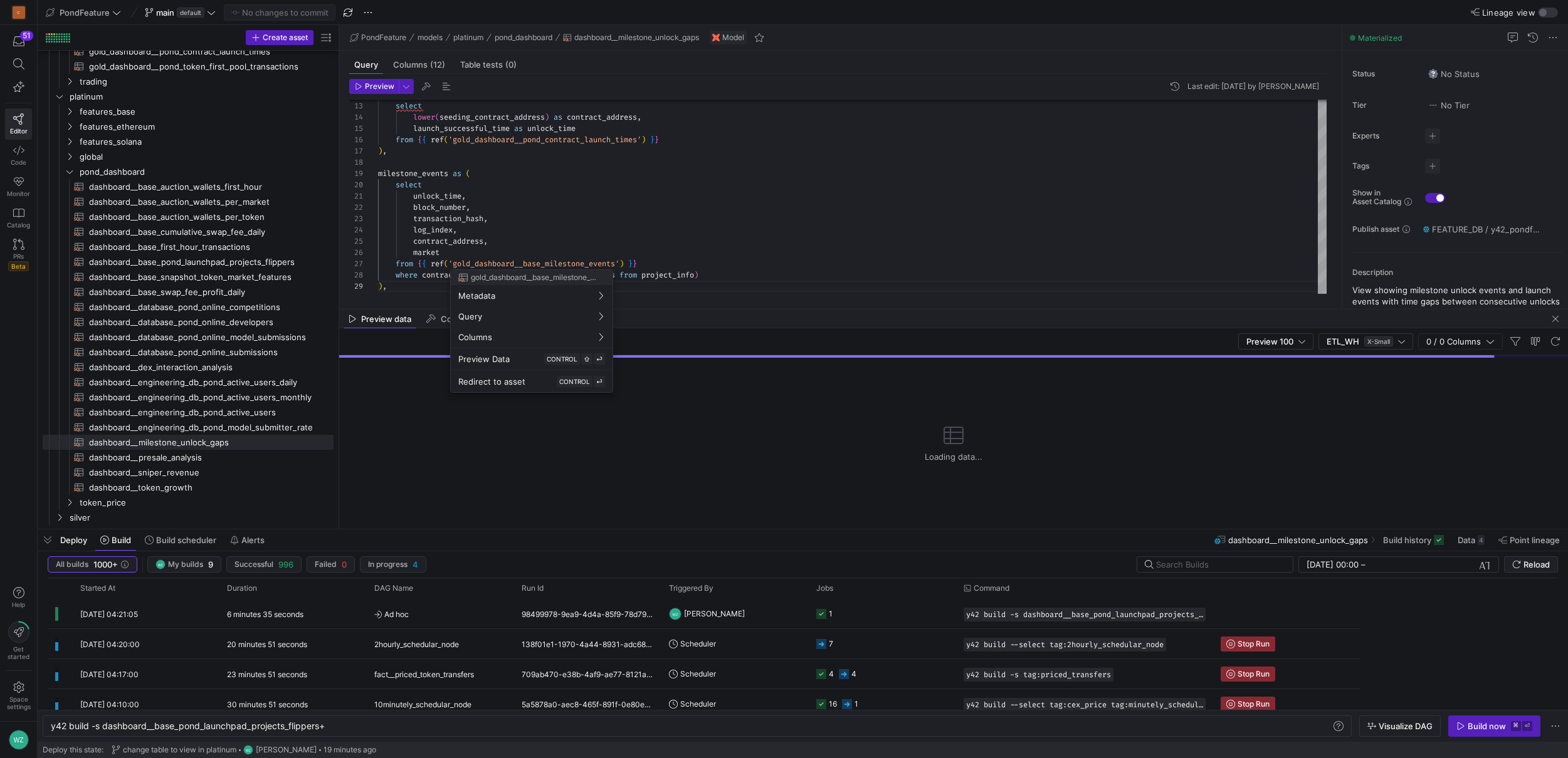
click at [549, 263] on div at bounding box center [784, 379] width 1568 height 758
click at [549, 263] on div "where contract_address in ( select contract_address from project_info ) from { …" at bounding box center [852, 461] width 949 height 1014
click at [675, 250] on div "where contract_address in ( select contract_address from project_info ) from { …" at bounding box center [852, 461] width 949 height 1014
click at [663, 261] on div "where contract_address in ( select contract_address from project_info ) from { …" at bounding box center [852, 461] width 949 height 1014
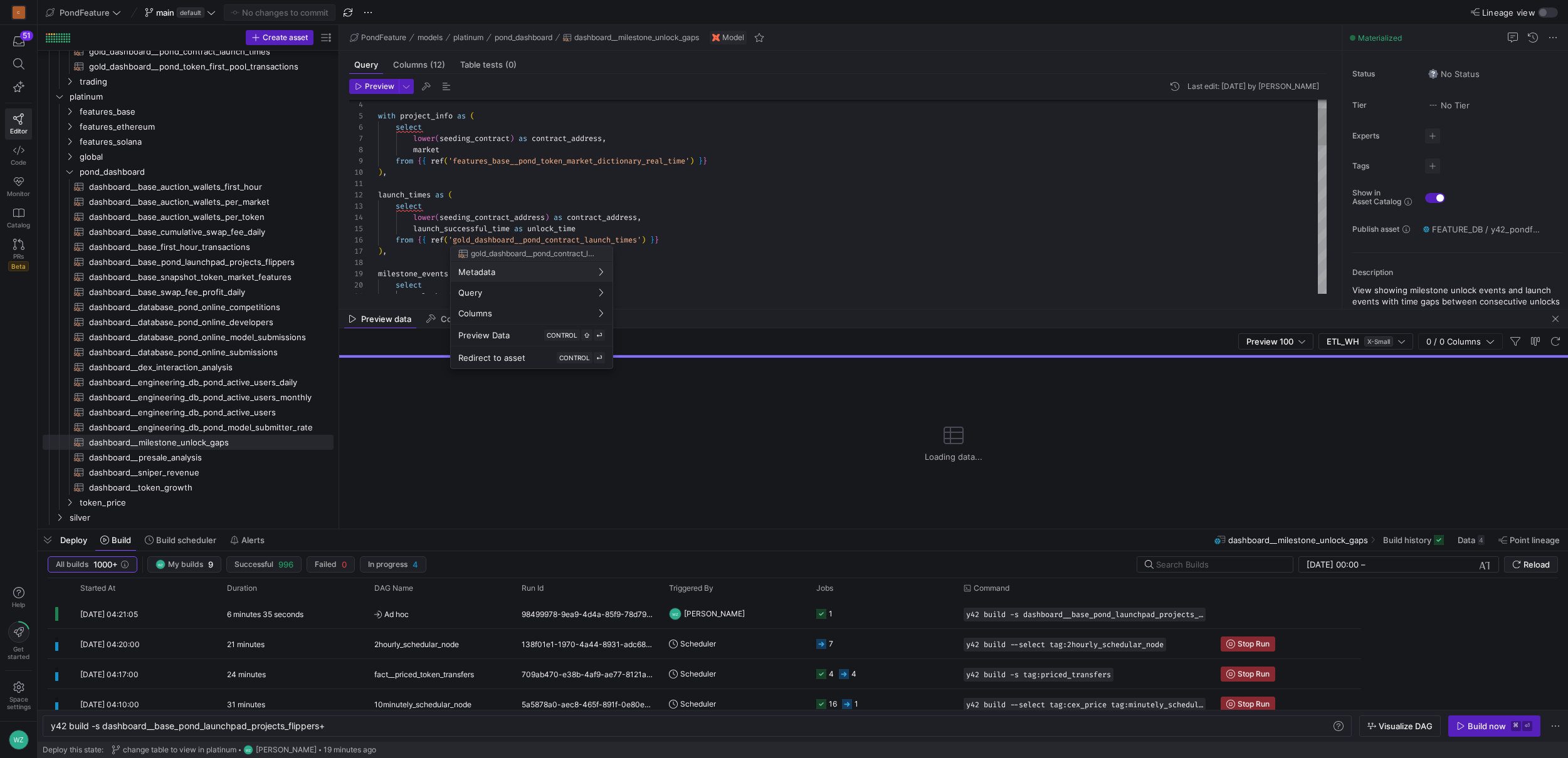
click at [622, 241] on div at bounding box center [784, 379] width 1568 height 758
click at [622, 241] on div "unlock_time , select milestone_events as ( from { { ref ( 'gold_dashboard__pond…" at bounding box center [852, 561] width 949 height 1014
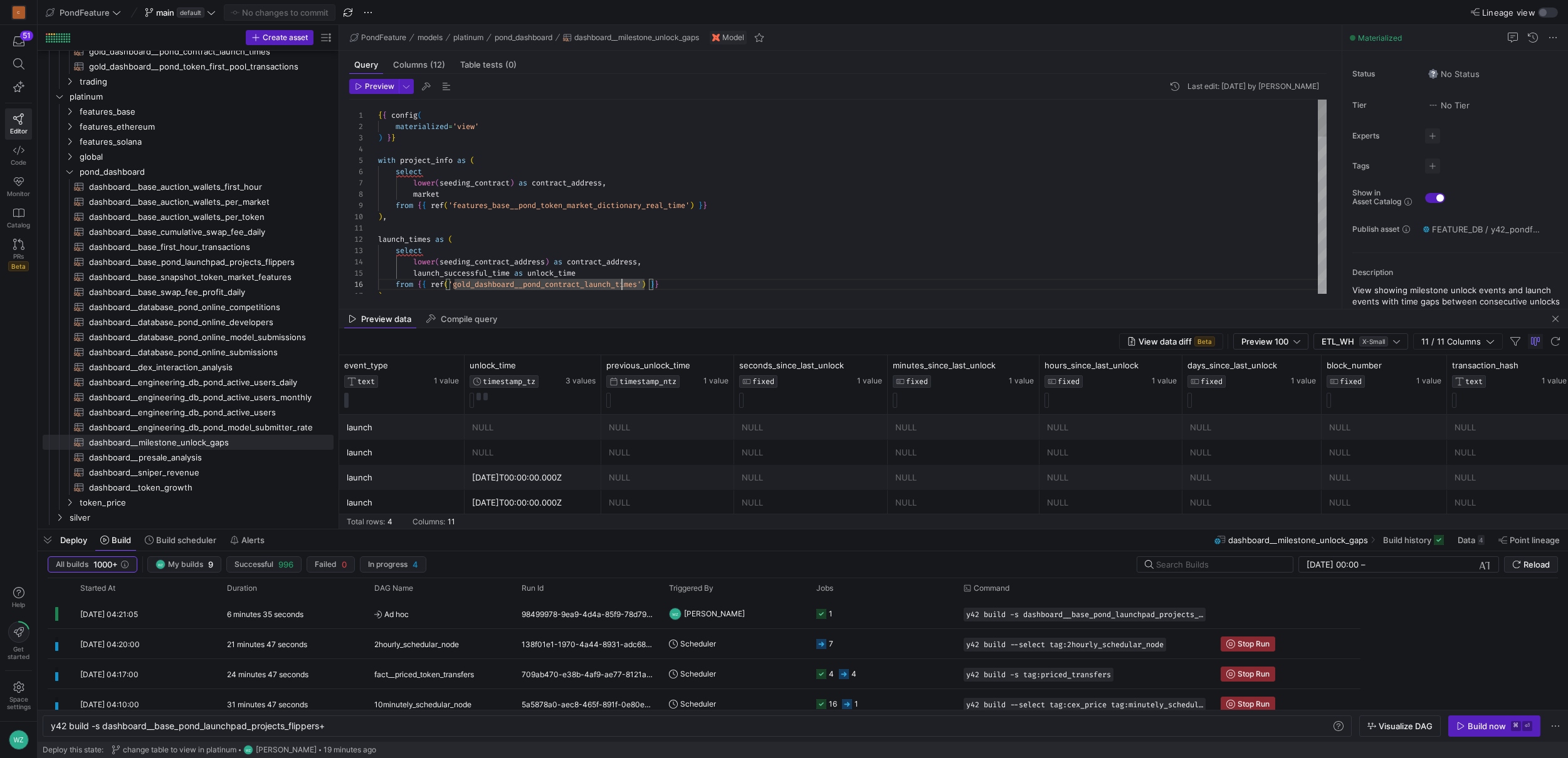
type textarea "{{ config( materialized='view' ) }} with project_info as ( select lower(seeding…"
click at [474, 127] on div ") , select lower ( seeding_contract_address ) as contract_address , launch_succ…" at bounding box center [852, 606] width 949 height 1014
click at [1375, 168] on span "button" at bounding box center [1432, 167] width 15 height 15
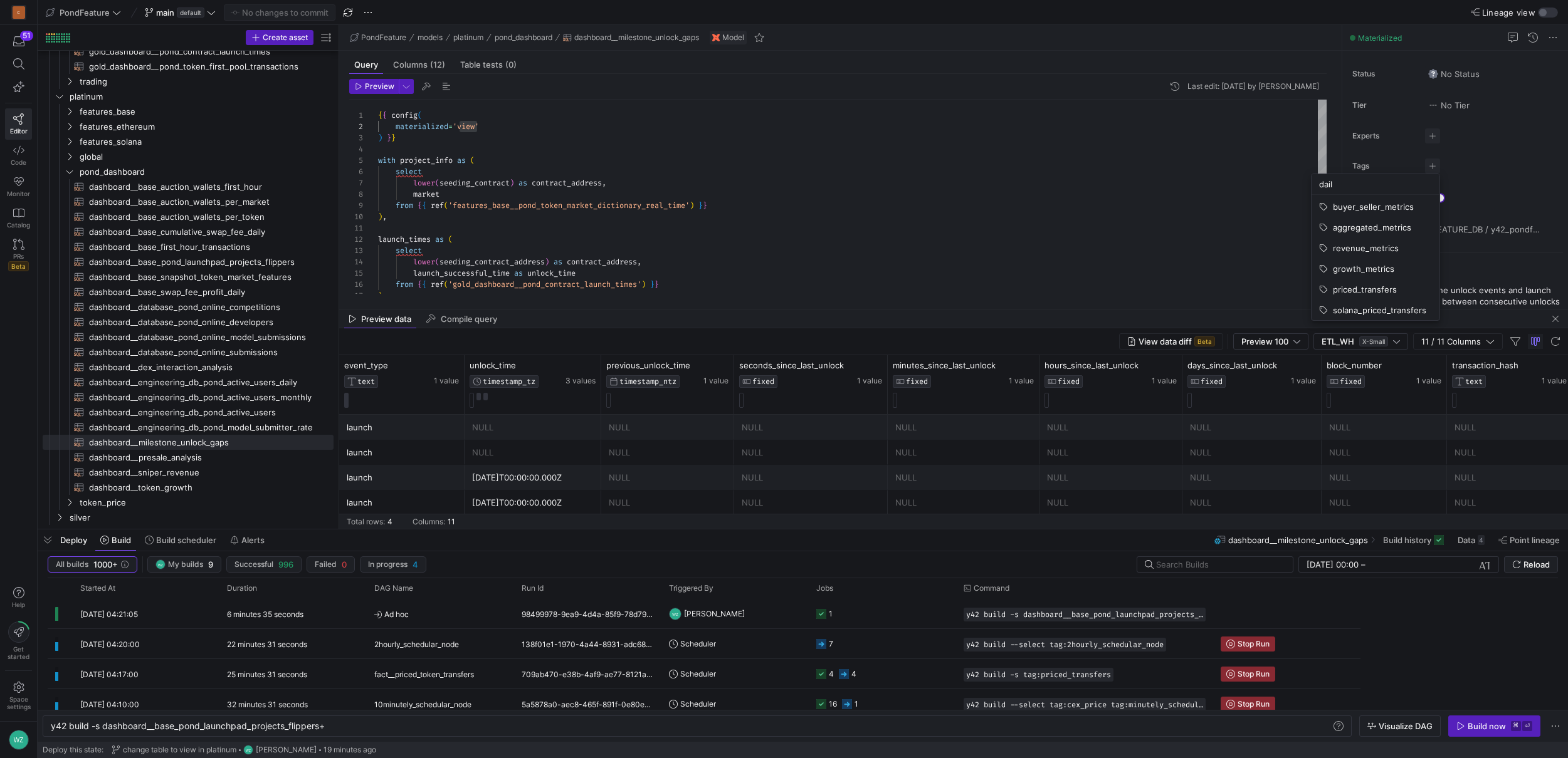
scroll to position [0, 0]
type input "dail"
click at [1375, 197] on button "daily_snapshot" at bounding box center [1375, 204] width 128 height 20
click at [960, 270] on div at bounding box center [784, 379] width 1568 height 758
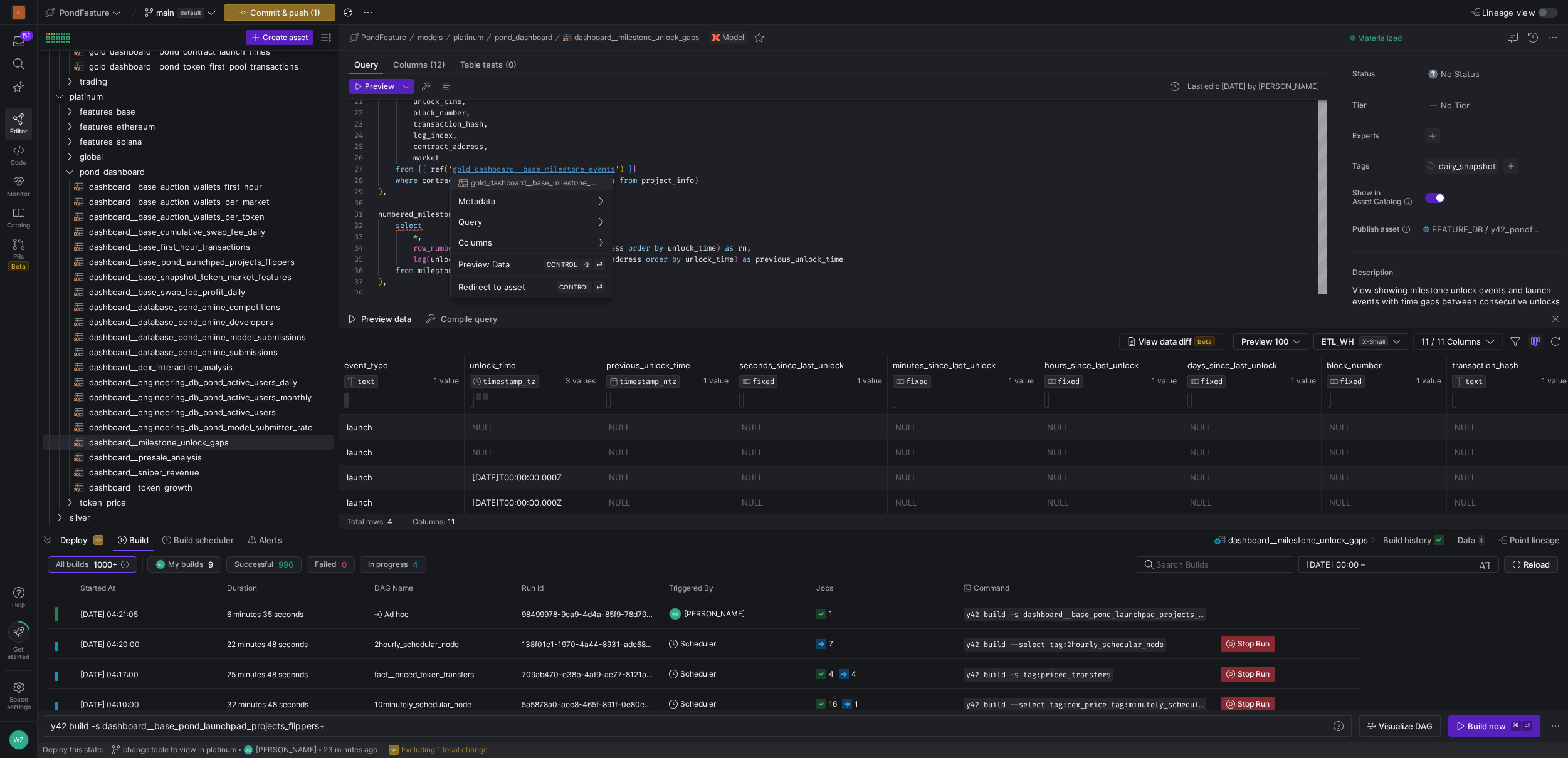
click at [578, 166] on div at bounding box center [784, 379] width 1568 height 758
click at [551, 168] on div at bounding box center [784, 379] width 1568 height 758
click at [551, 168] on div "unlock_time , block_number , transaction_hash , log_index , contract_address , …" at bounding box center [852, 367] width 949 height 1014
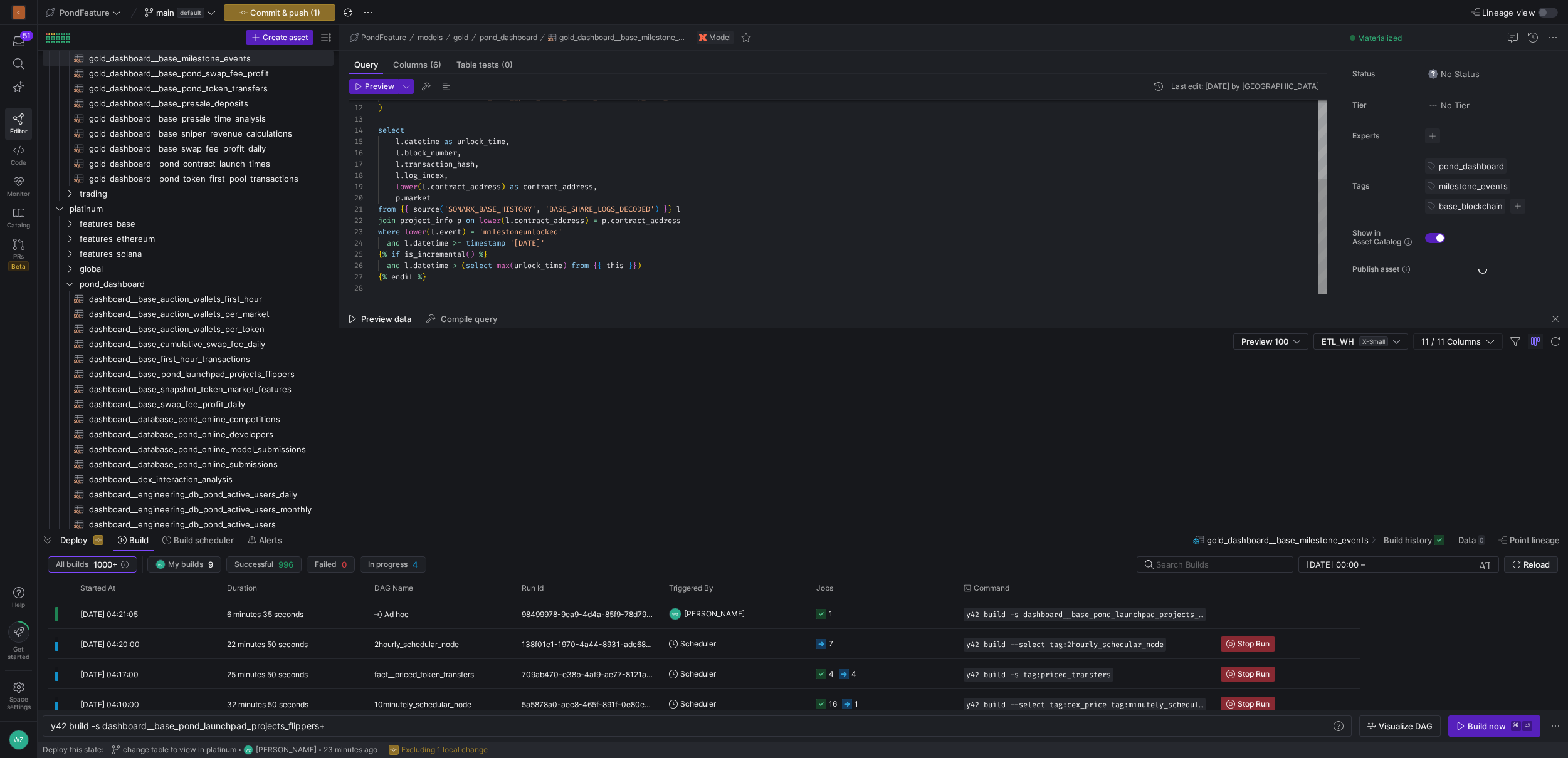
scroll to position [150, 0]
click at [795, 212] on div "from { { ref ( 'features_base__pond_token_market_dictionary_real_ time' ) } } )…" at bounding box center [852, 131] width 949 height 326
click at [1375, 319] on span "button" at bounding box center [1556, 319] width 15 height 15
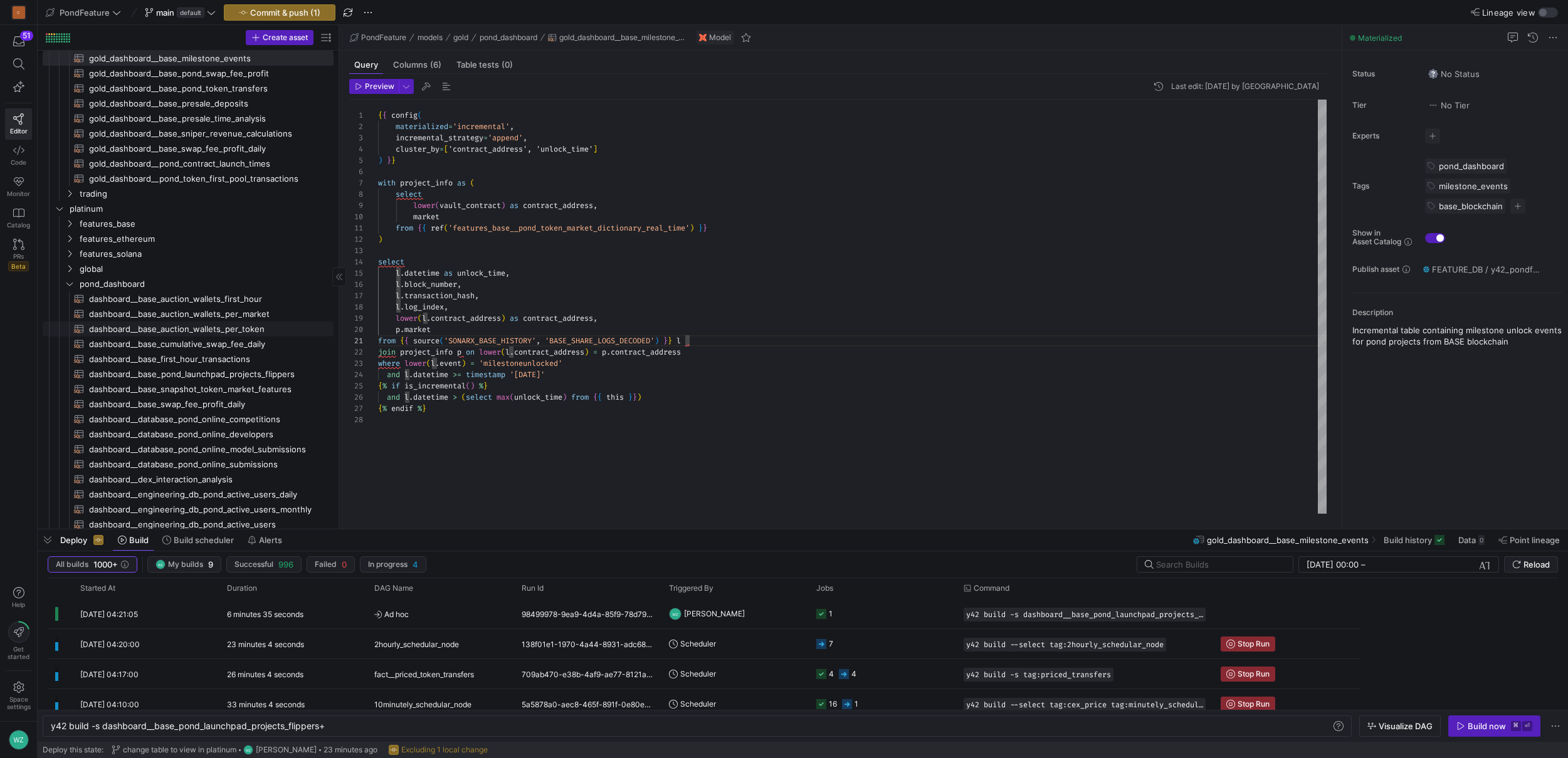
scroll to position [407, 0]
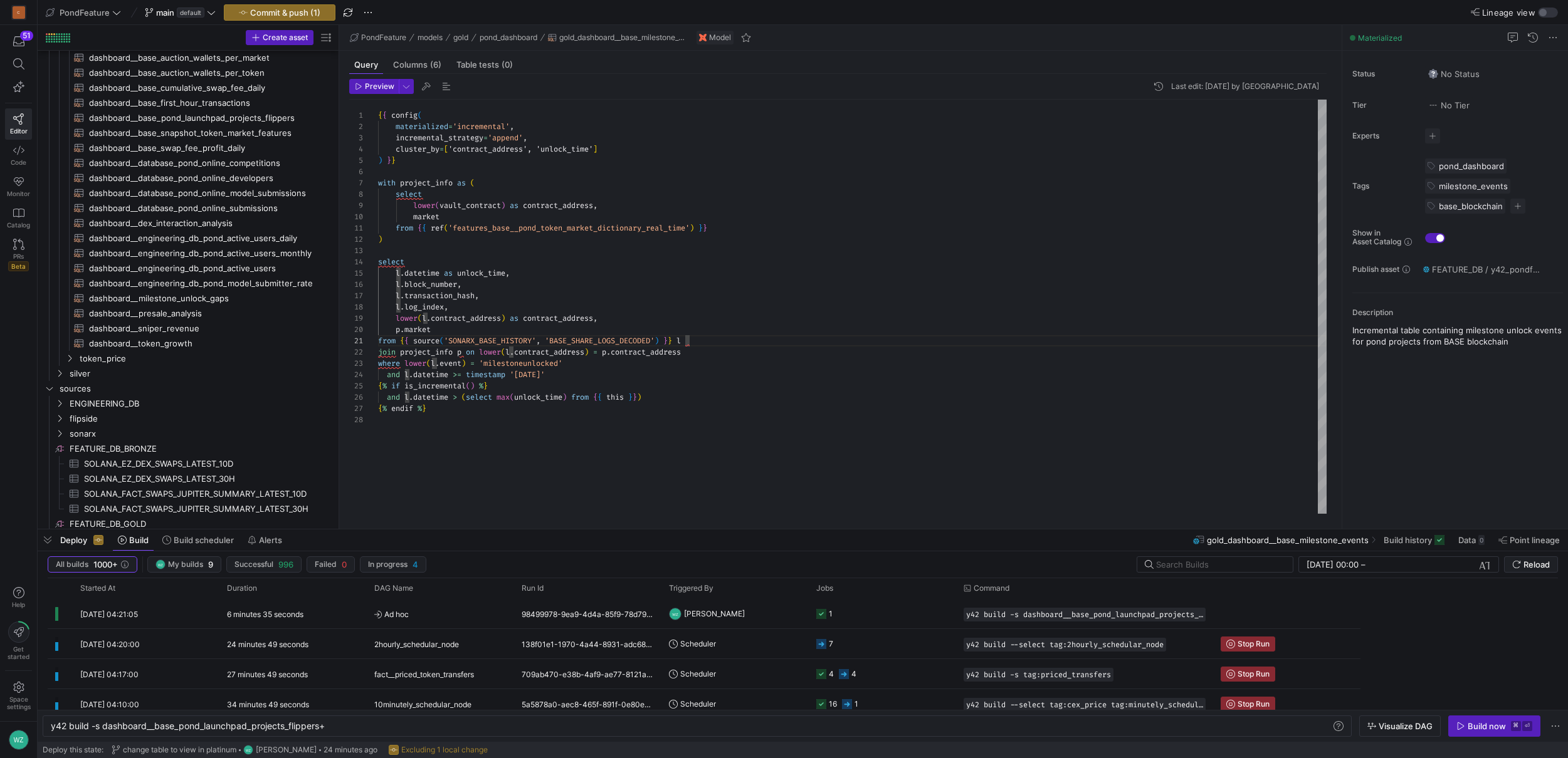
click at [182, 551] on y42-orchestration-build "All builds 1000+ WZ My builds 9 Successful 996 Failed 0 In progress 4 [DATE] 00…" at bounding box center [803, 646] width 1530 height 191
click at [195, 544] on span "Build scheduler" at bounding box center [204, 540] width 60 height 10
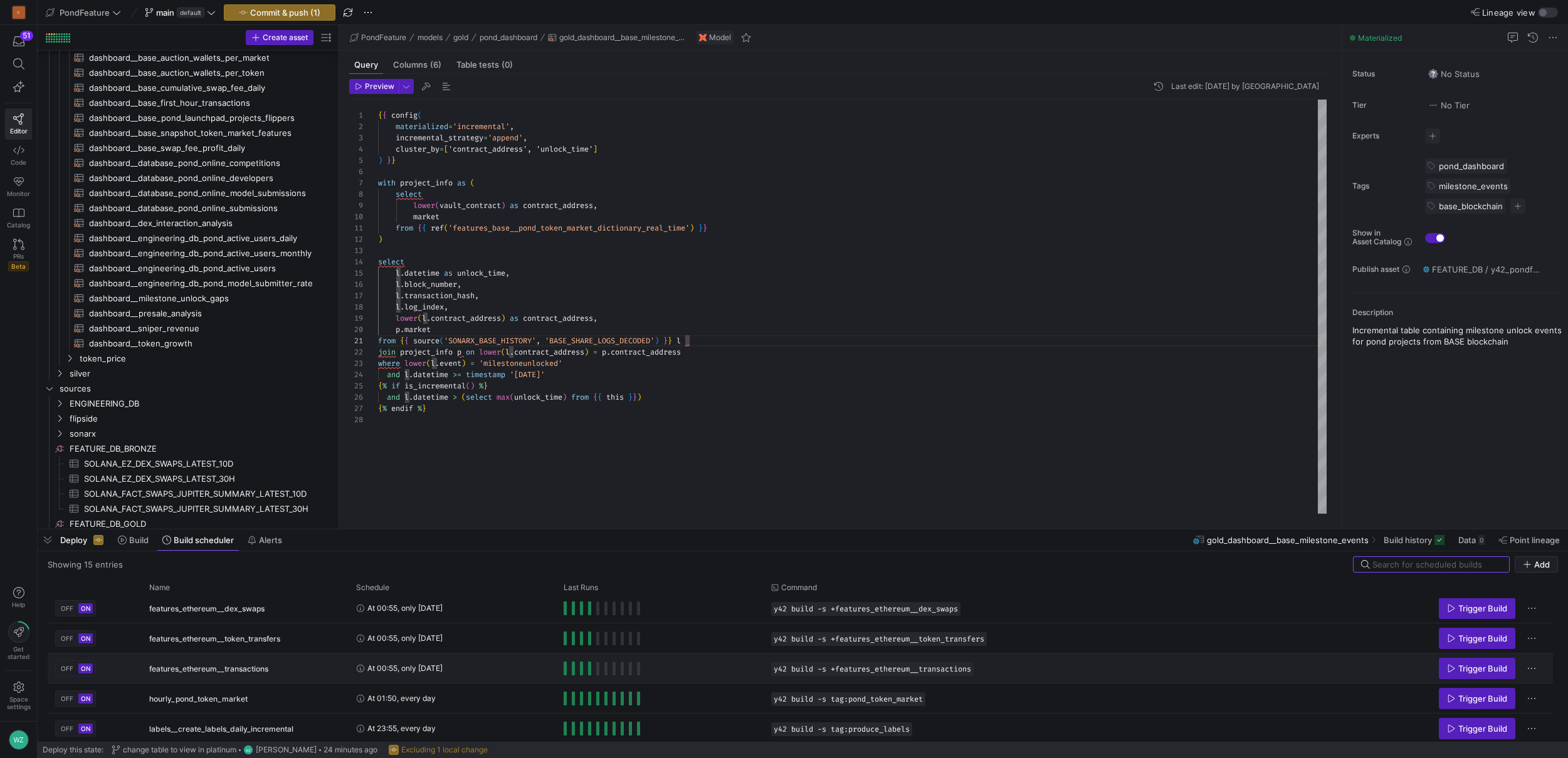
scroll to position [221, 0]
click at [753, 448] on div "from { { ref ( 'features_base__pond_token_market_dictionary_real_ time' ) } } )…" at bounding box center [852, 306] width 949 height 415
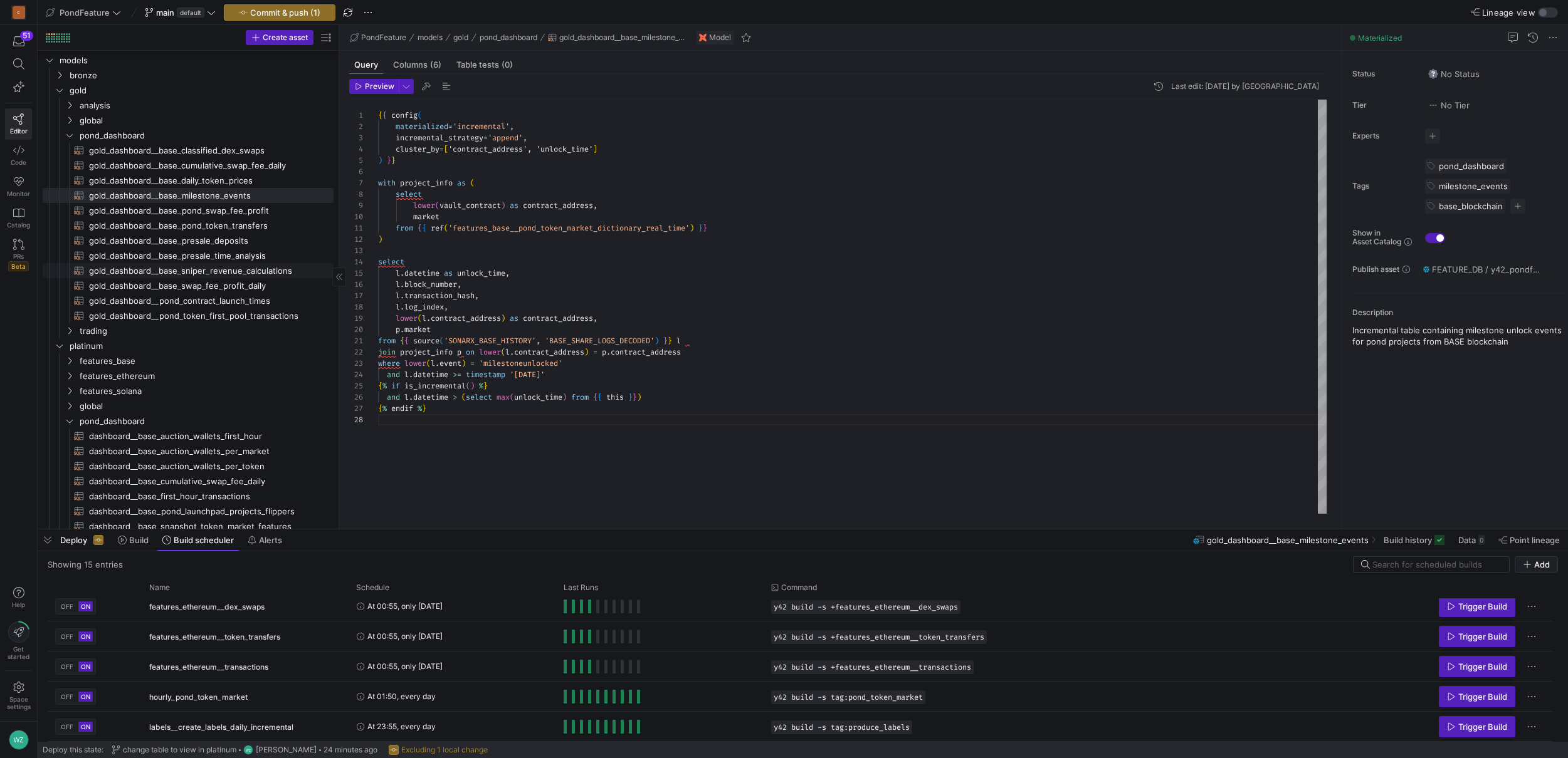
scroll to position [0, 0]
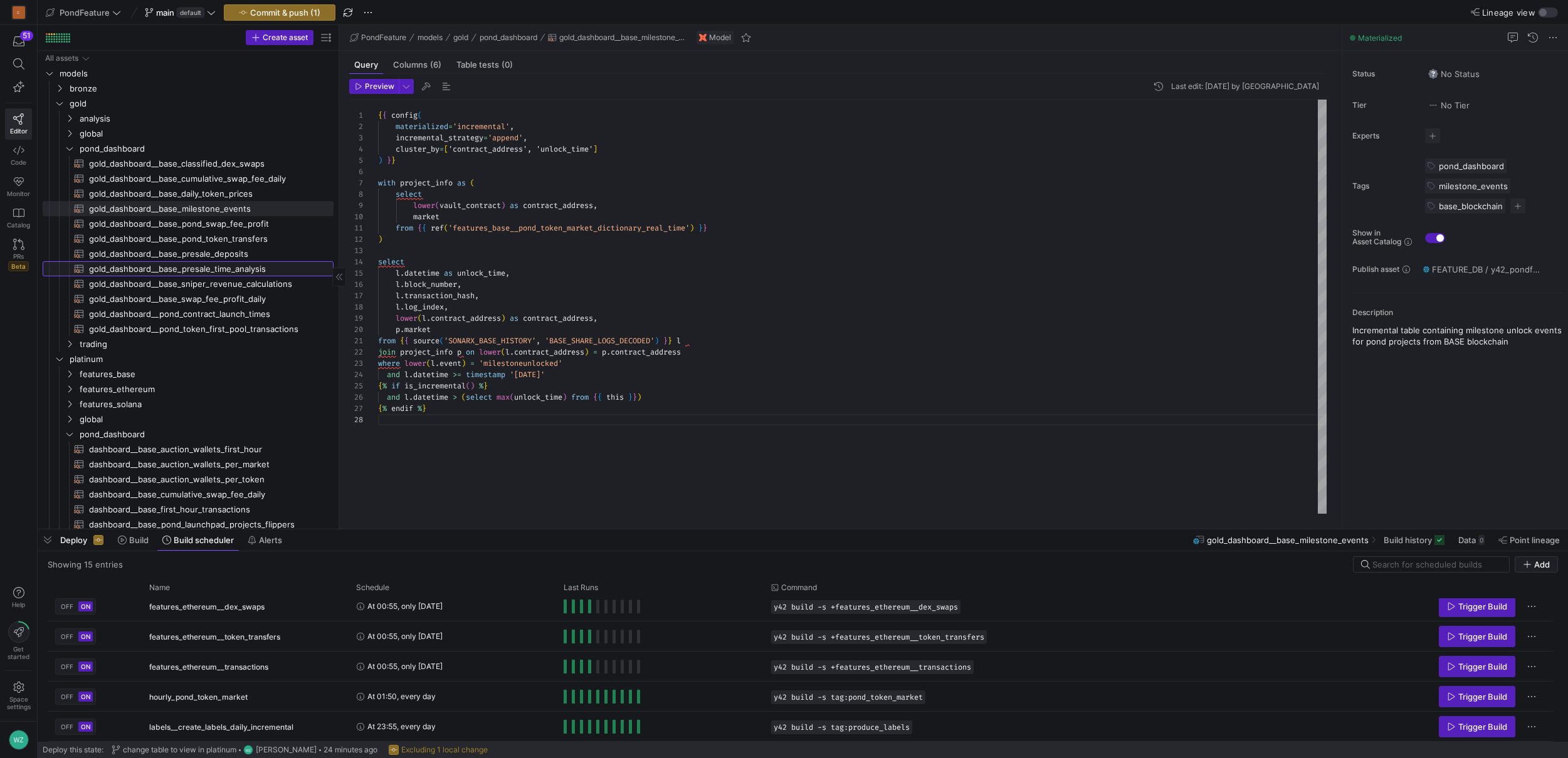
click at [237, 270] on span "gold_dashboard__base_presale_time_analysis​​​​​​​​​​" at bounding box center [204, 269] width 230 height 15
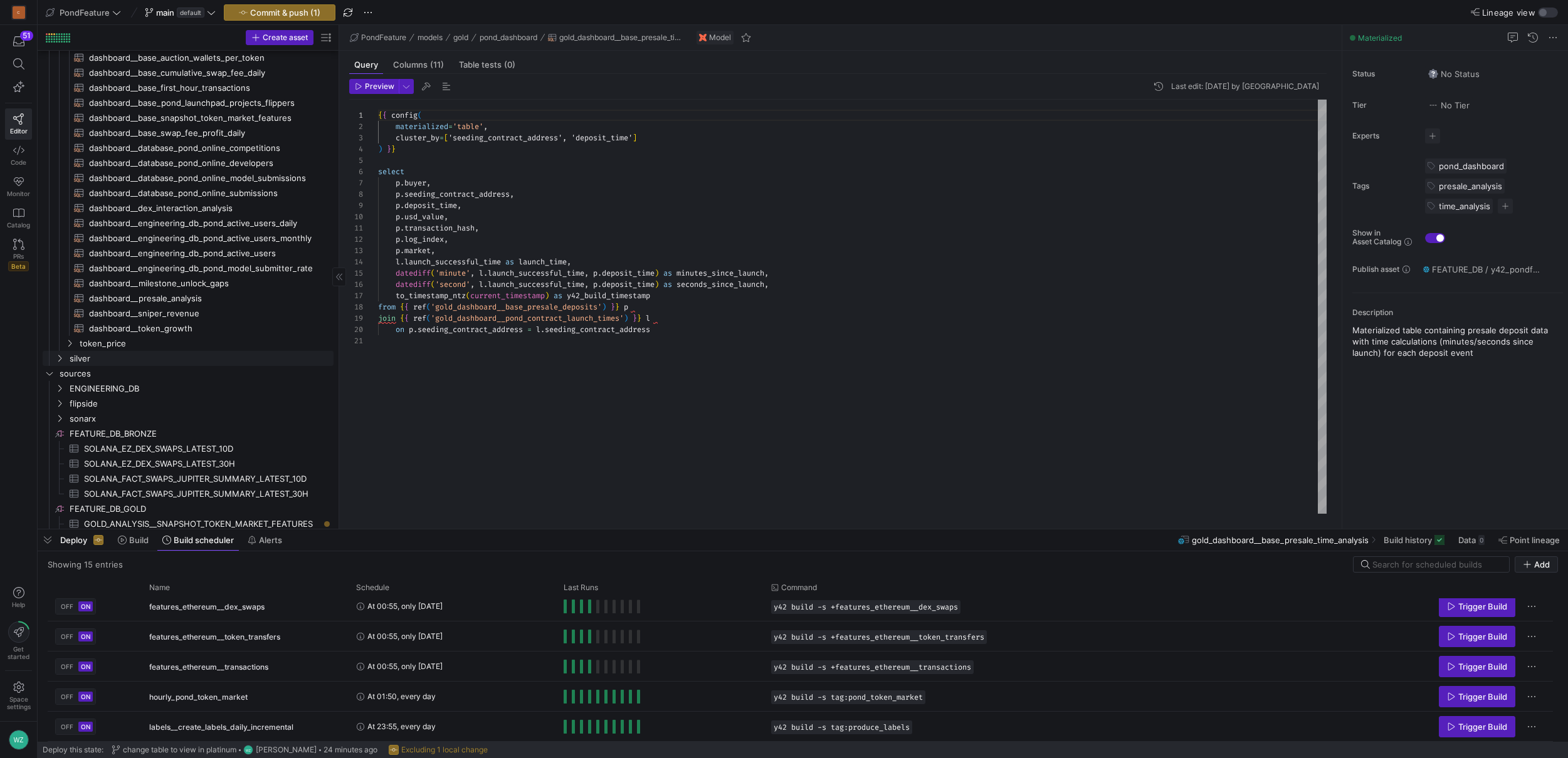
scroll to position [421, 0]
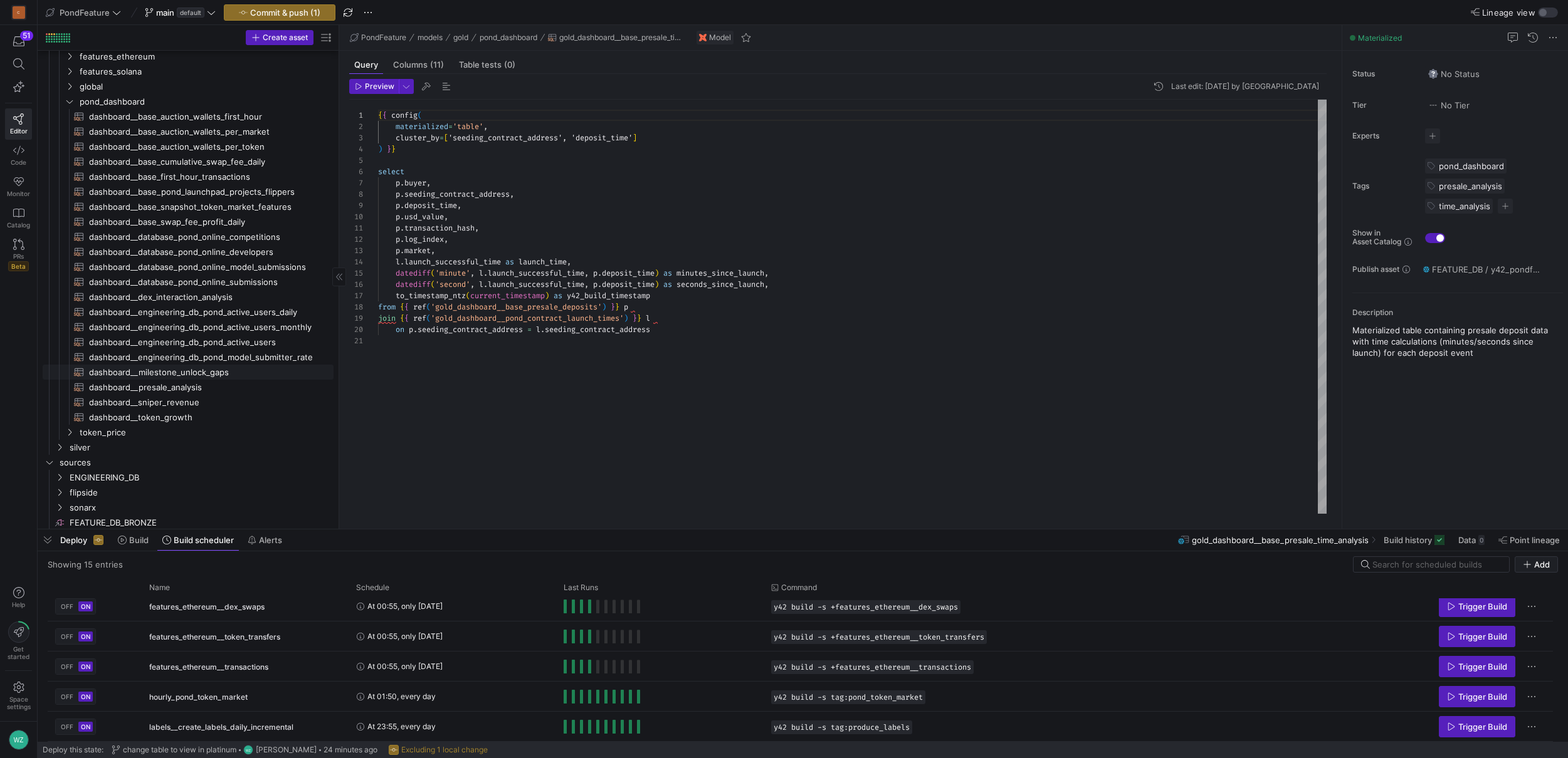
click at [210, 373] on span "dashboard__milestone_unlock_gaps​​​​​​​​​​" at bounding box center [204, 373] width 230 height 15
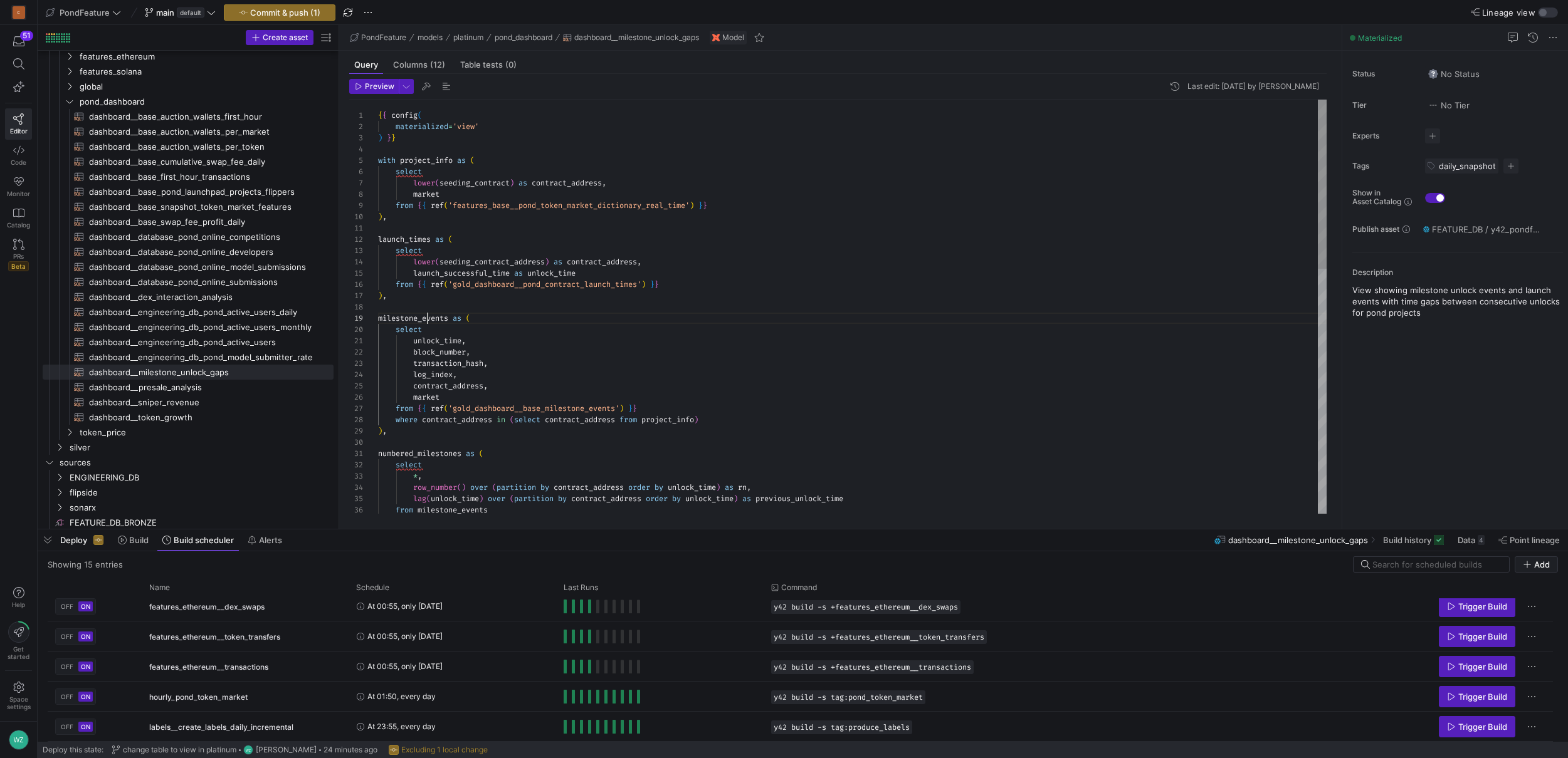
click at [428, 317] on div "{ { config ( materialized = 'view' ) } } with project_info as ( select lower ( …" at bounding box center [852, 606] width 949 height 1014
click at [496, 409] on div at bounding box center [784, 379] width 1568 height 758
click at [541, 407] on div at bounding box center [784, 379] width 1568 height 758
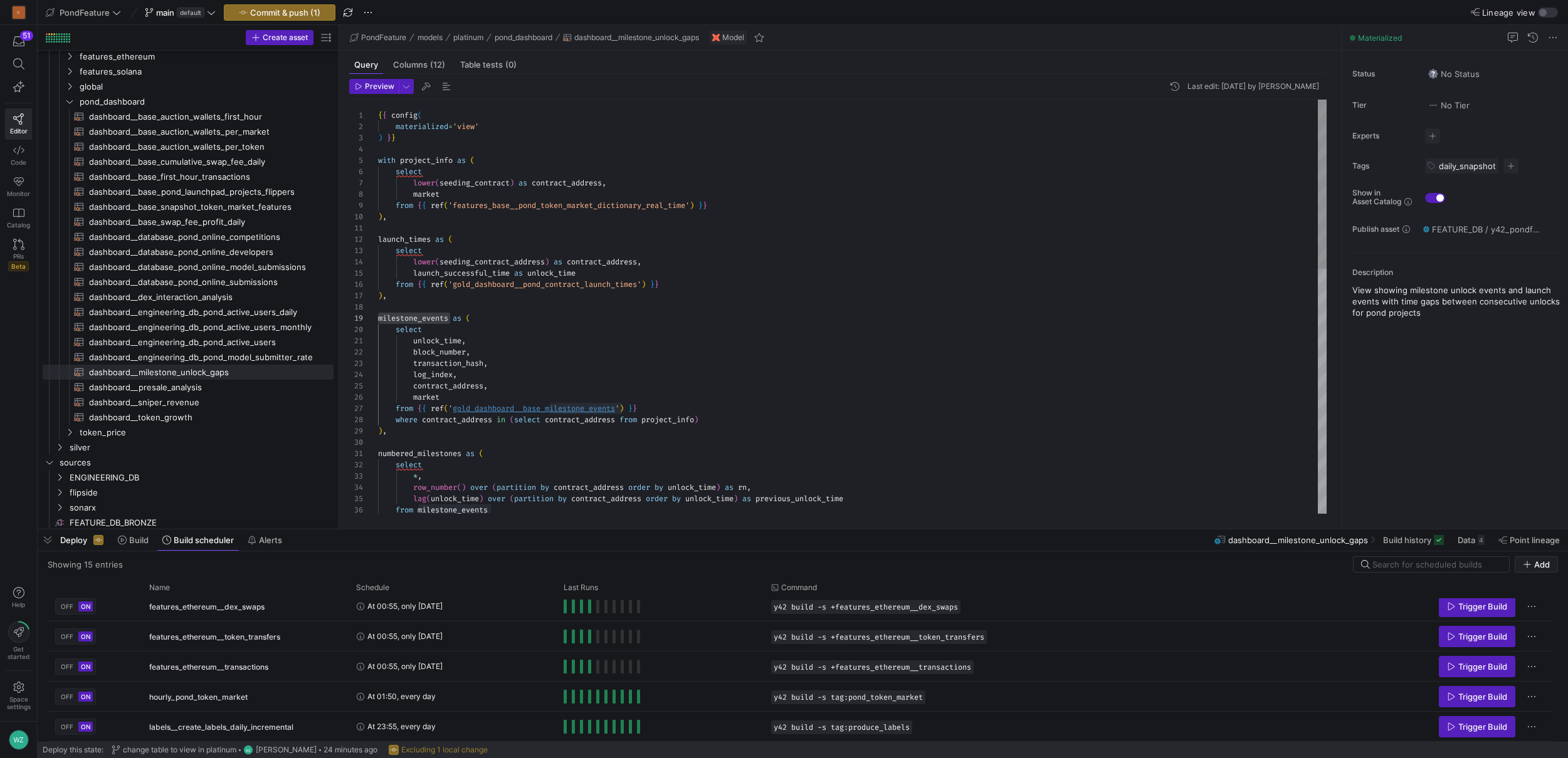
click at [541, 407] on div "{ { config ( materialized = 'view' ) } } with project_info as ( select lower ( …" at bounding box center [852, 606] width 949 height 1014
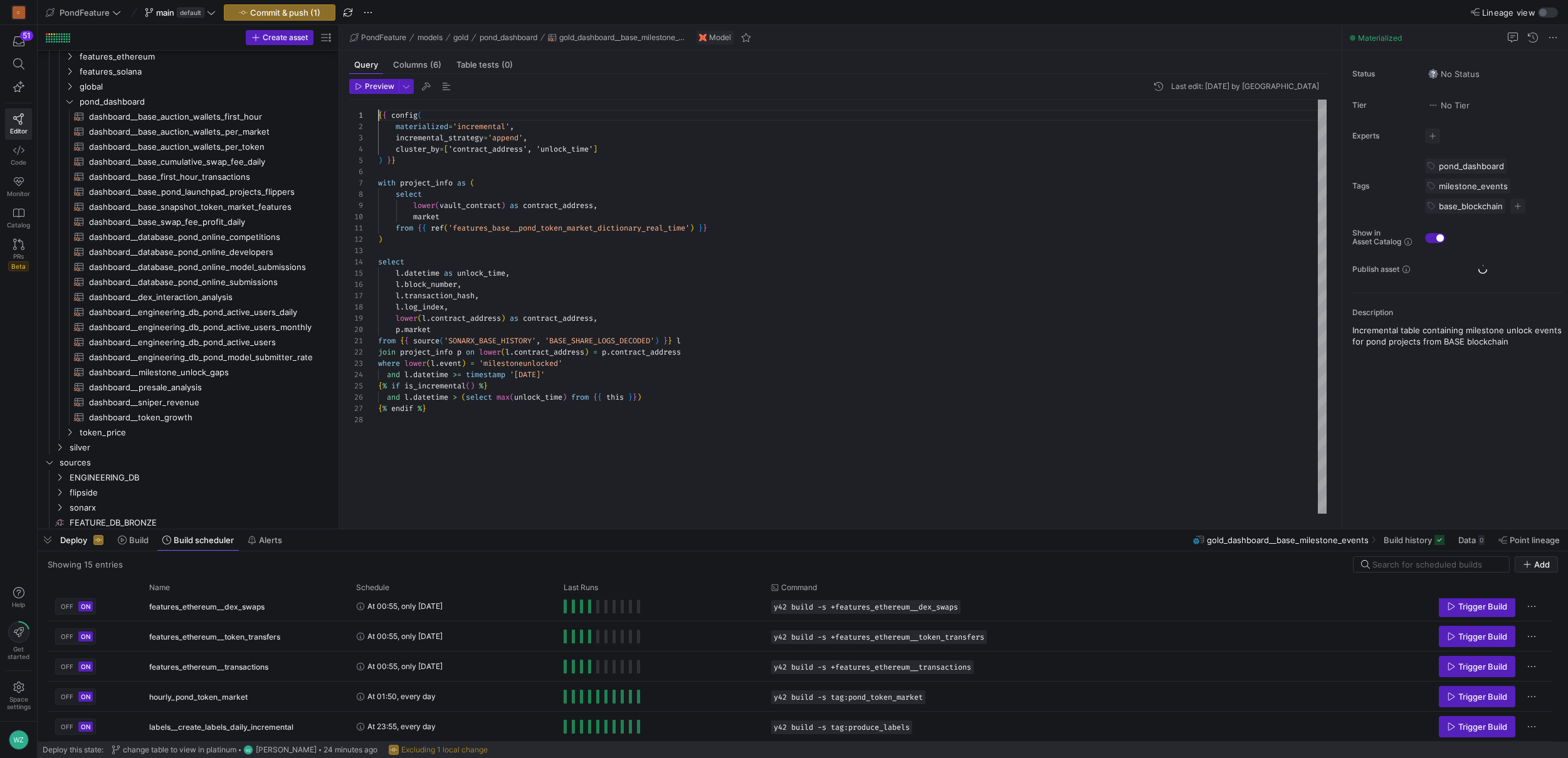
scroll to position [150, 0]
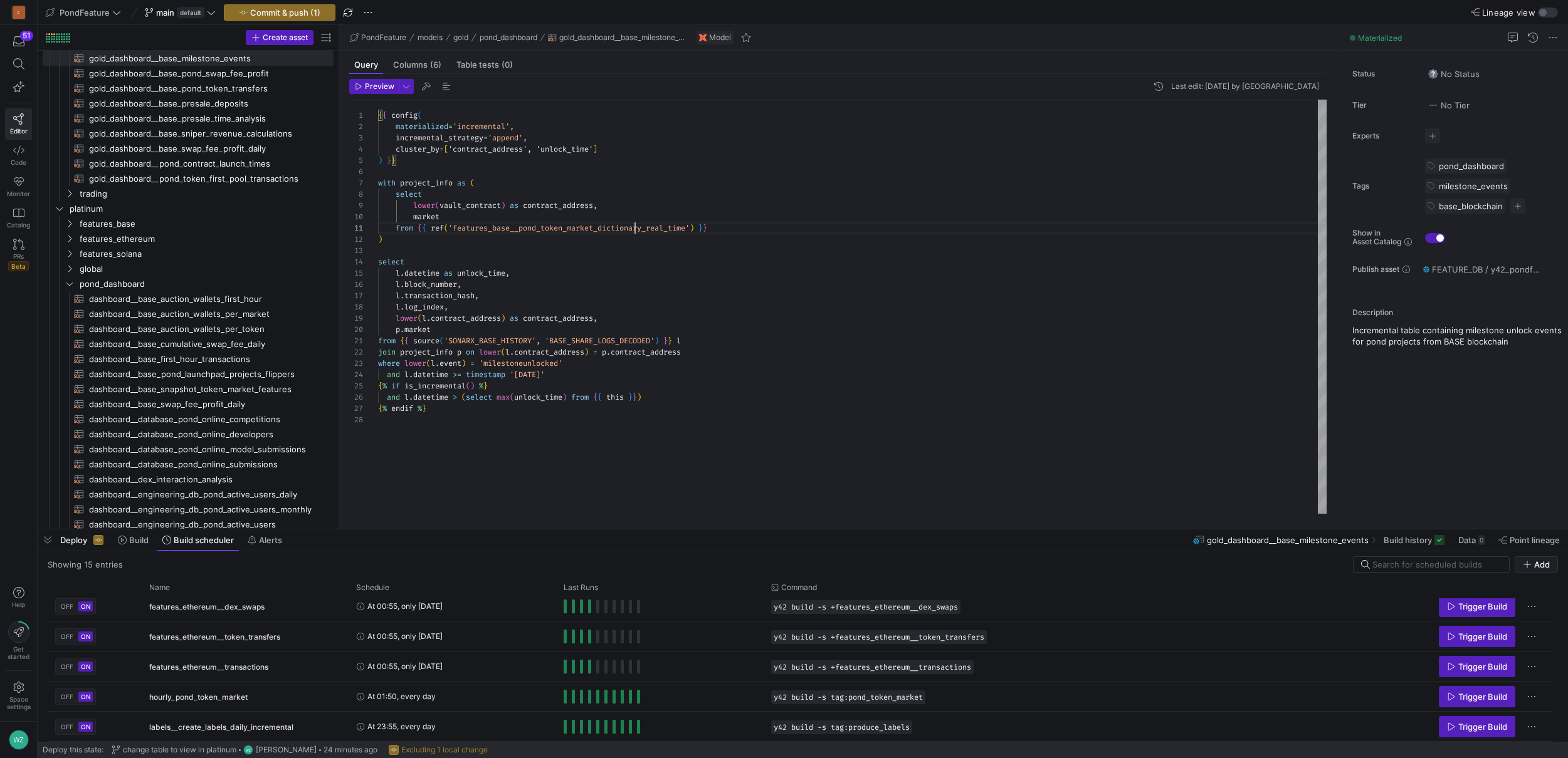
click at [633, 223] on div "{ { config ( materialized = 'incremental' , incremental_strategy = 'append' , c…" at bounding box center [852, 306] width 949 height 415
click at [494, 123] on div "{ { config ( materialized = 'incremental' , incremental_strategy = 'append' , c…" at bounding box center [852, 306] width 949 height 415
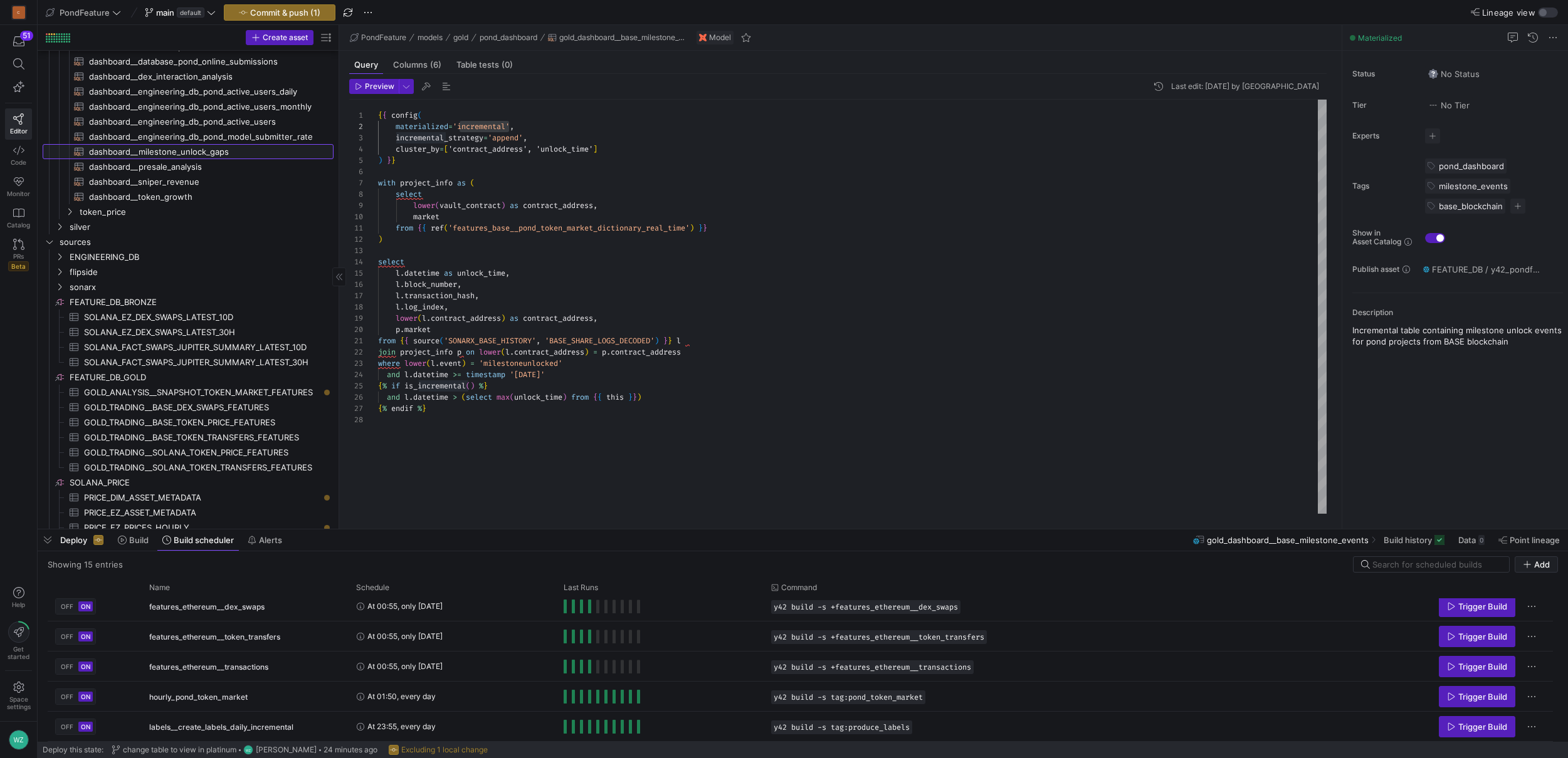
click at [199, 153] on span "dashboard__milestone_unlock_gaps​​​​​​​​​​" at bounding box center [204, 152] width 230 height 15
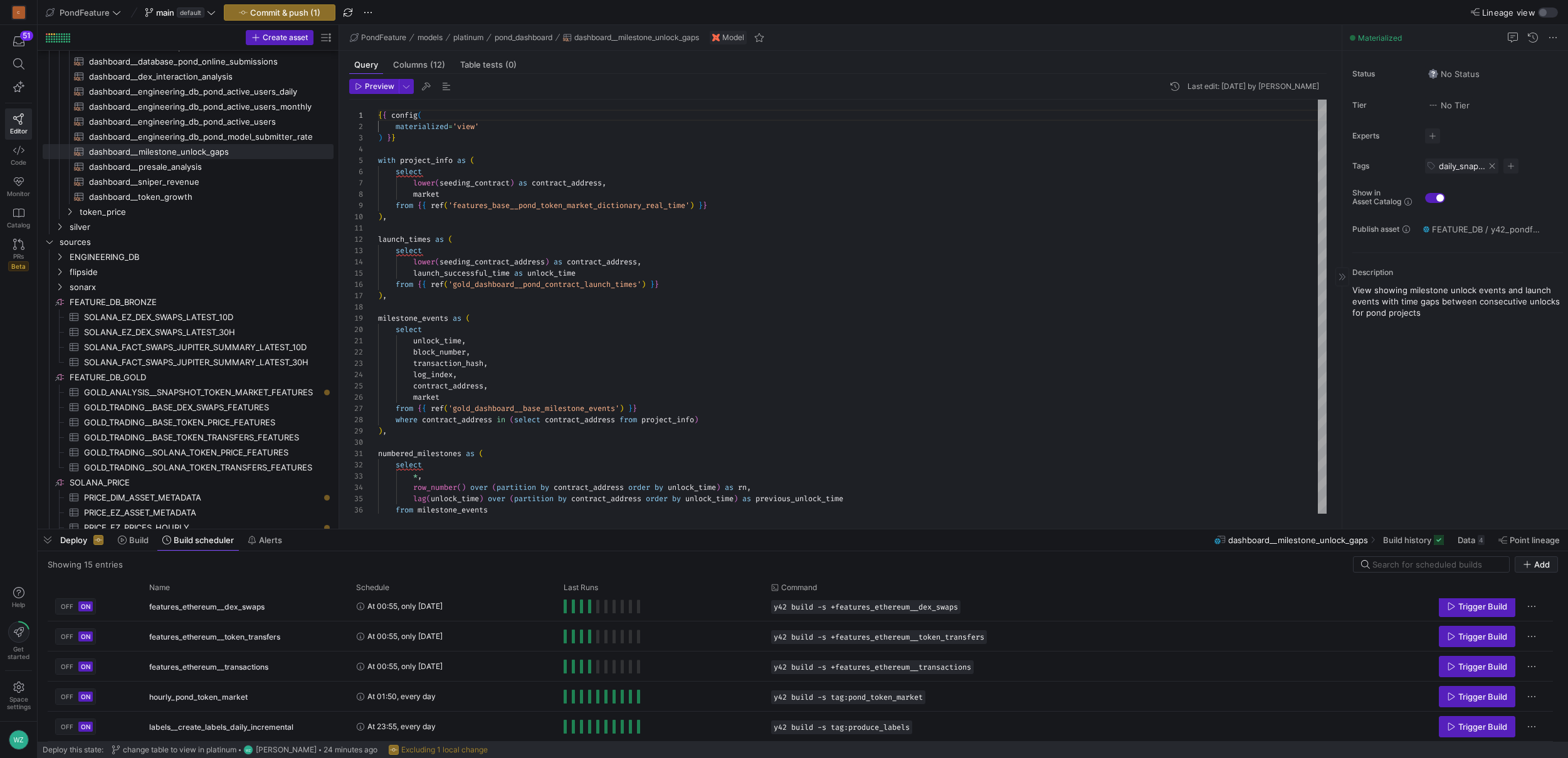
click at [1375, 166] on span at bounding box center [1492, 166] width 8 height 8
click at [573, 280] on div at bounding box center [784, 379] width 1568 height 758
click at [573, 280] on div "{ { config ( materialized = 'view' ) } } with project_info as ( select lower ( …" at bounding box center [852, 606] width 949 height 1014
type textarea "{{ config( materialized='view' ) }} with project_info as ( select lower(seeding…"
click at [641, 212] on div "{ { config ( materialized = 'view' ) } } with project_info as ( select lower ( …" at bounding box center [852, 606] width 949 height 1014
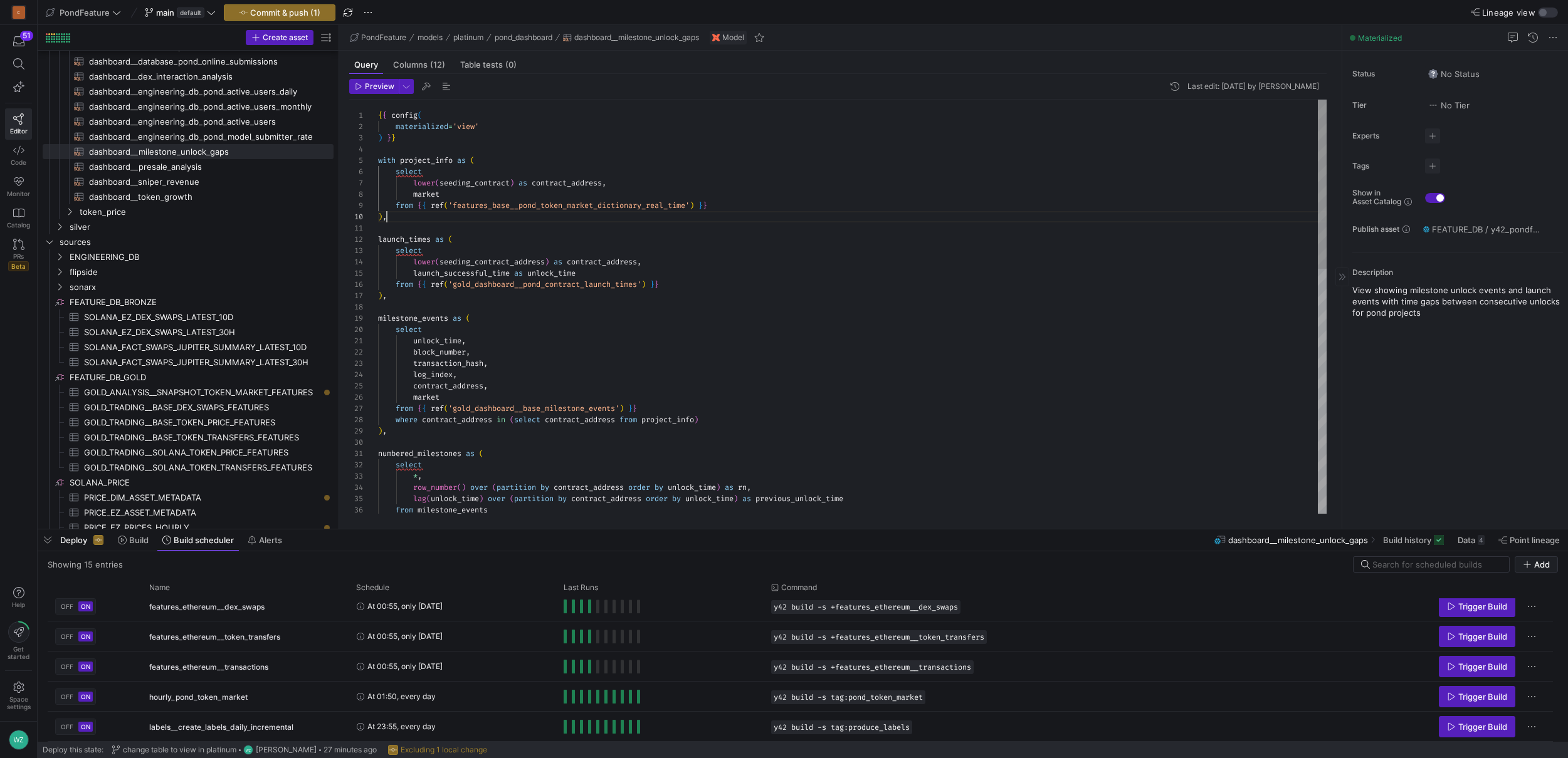
click at [646, 206] on div "{ { config ( materialized = 'view' ) } } with project_info as ( select lower ( …" at bounding box center [852, 606] width 949 height 1014
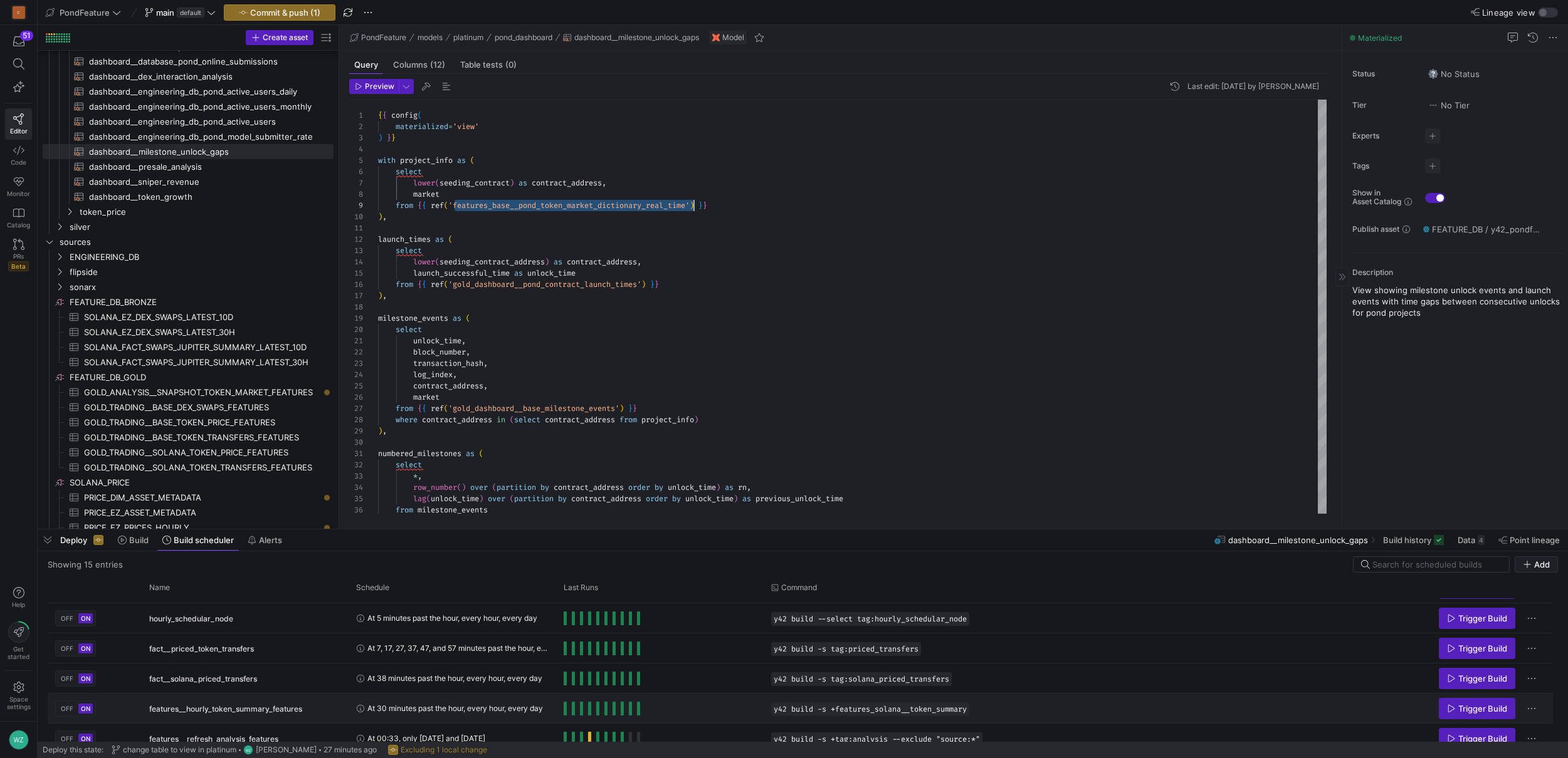
scroll to position [86, 0]
click at [602, 202] on div at bounding box center [784, 379] width 1568 height 758
click at [591, 204] on div "launch_times as ( select lower ( seeding_contract_address ) as contract_address…" at bounding box center [852, 606] width 949 height 1014
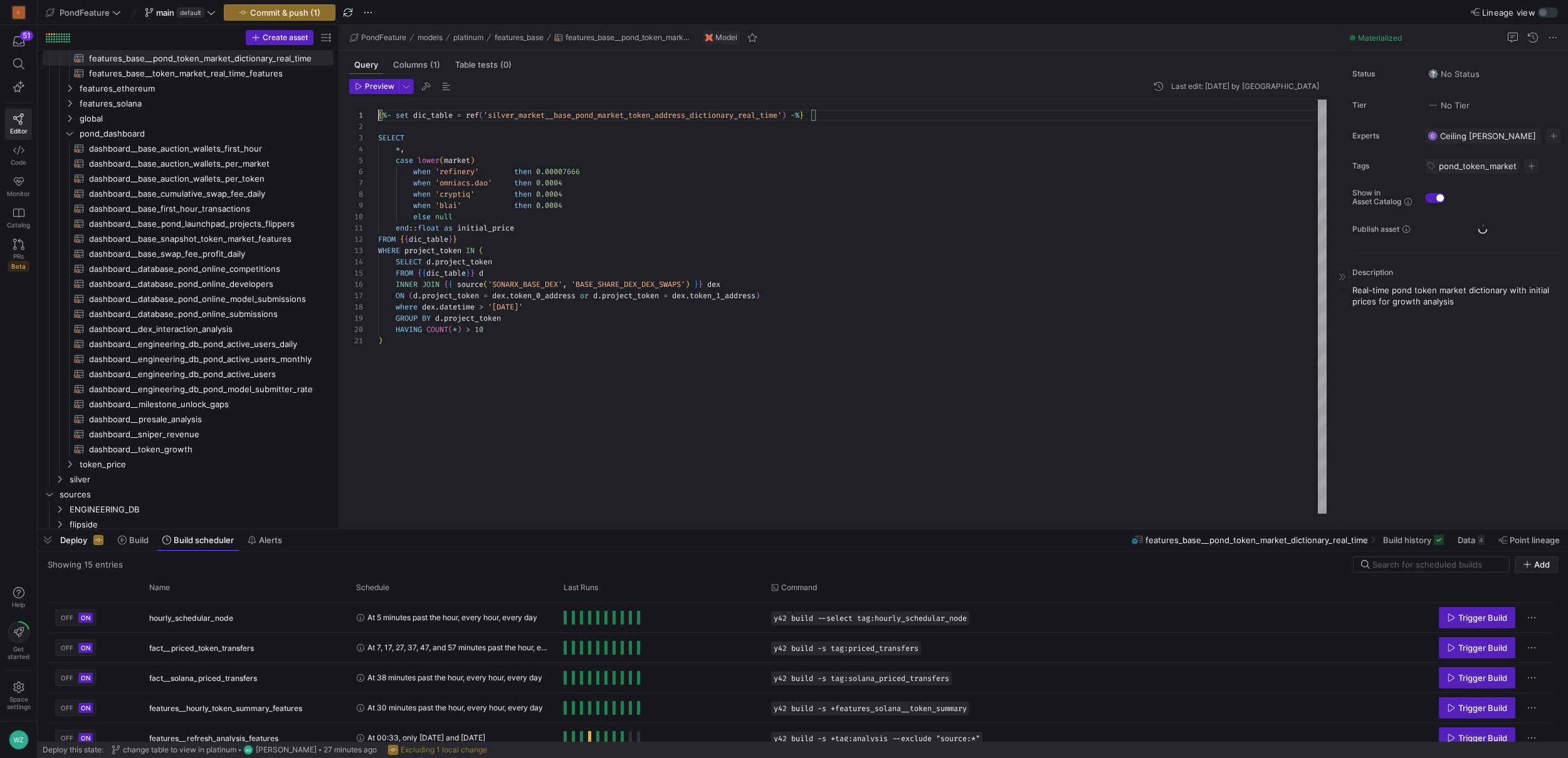
scroll to position [346, 0]
click at [550, 332] on div "{ %- set dic_table = ref ( 'silver_market__base_pond_market_token_address_dic t…" at bounding box center [852, 306] width 949 height 415
click at [561, 323] on div "{ %- set dic_table = ref ( 'silver_market__base_pond_market_token_address_dic t…" at bounding box center [852, 306] width 949 height 415
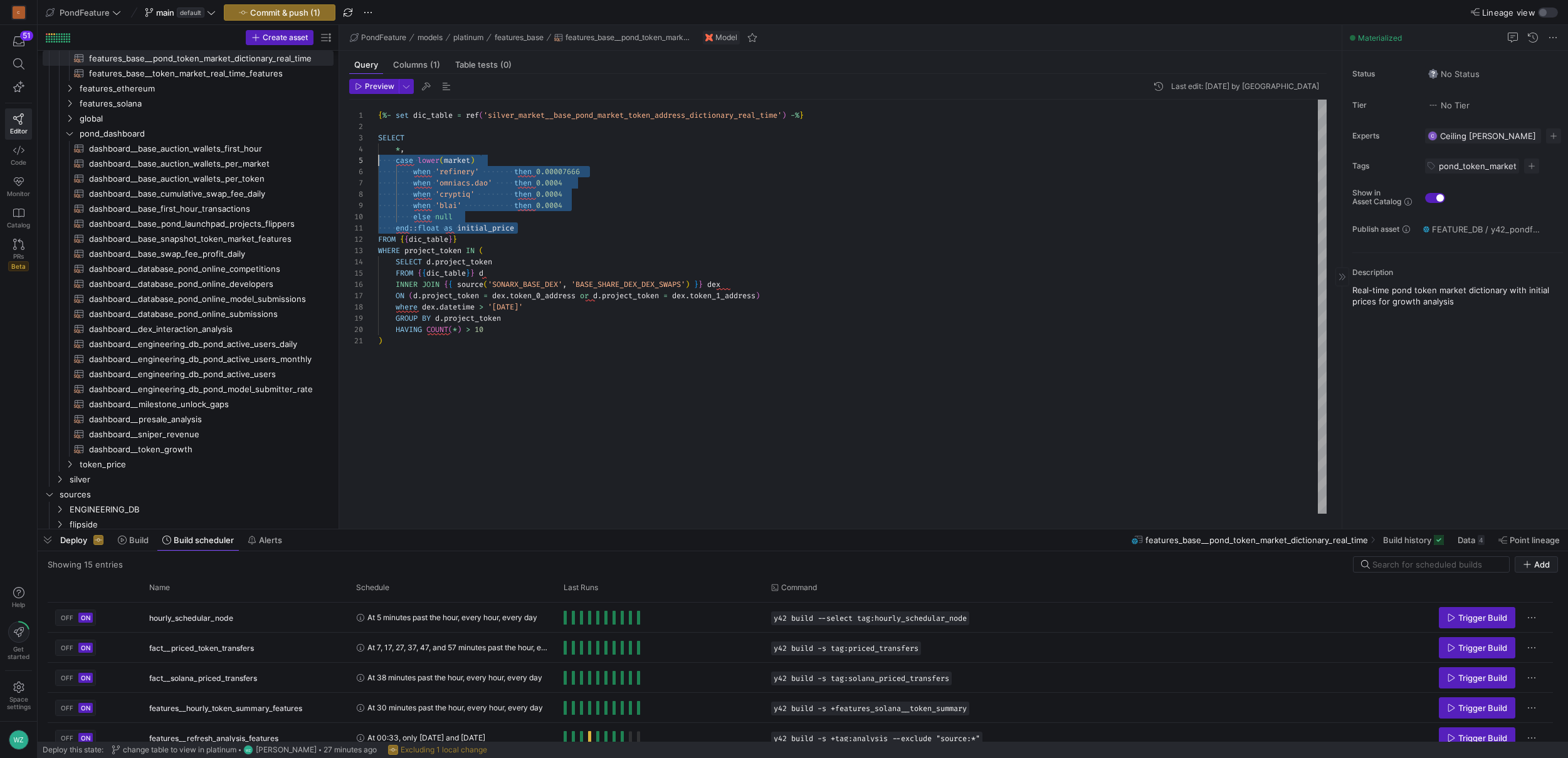
scroll to position [45, 0]
drag, startPoint x: 537, startPoint y: 227, endPoint x: 355, endPoint y: 159, distance: 194.3
click at [355, 159] on div "1 2 3 4 5 6 7 8 9 10 11 12 13 14 15 16 17 18 19 20 21 { %- set dic_table = ref …" at bounding box center [838, 306] width 977 height 415
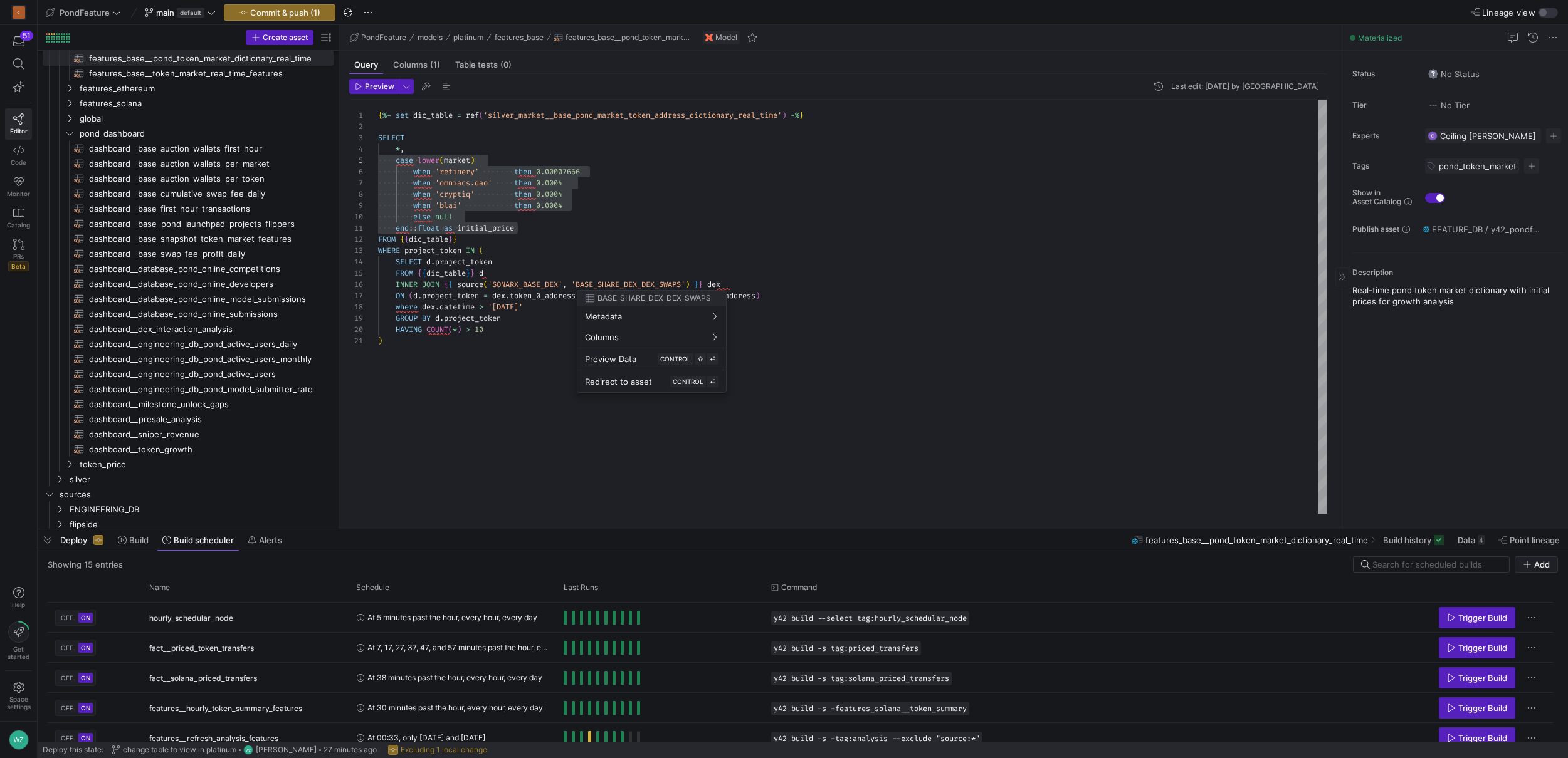
drag, startPoint x: 503, startPoint y: 328, endPoint x: 402, endPoint y: 237, distance: 135.9
click at [402, 237] on div at bounding box center [784, 379] width 1568 height 758
click at [495, 300] on div "{ %- set dic_table = ref ( 'silver_market__base_pond_market_token_address_dic t…" at bounding box center [852, 306] width 949 height 415
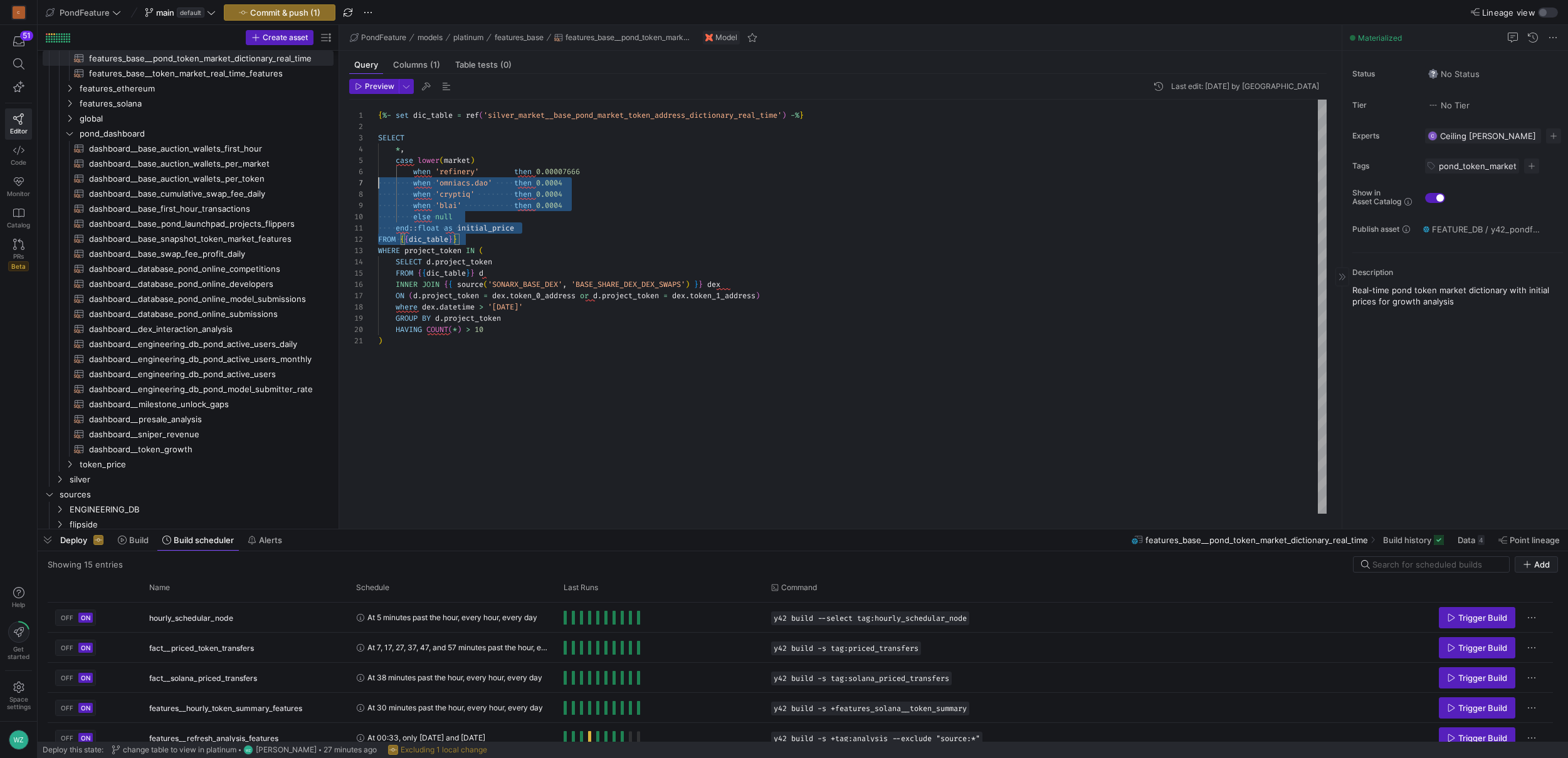
drag, startPoint x: 477, startPoint y: 238, endPoint x: 368, endPoint y: 179, distance: 123.9
click at [368, 179] on div "1 2 3 4 5 6 7 8 9 10 11 12 13 14 15 16 17 18 19 20 21 { %- set dic_table = ref …" at bounding box center [838, 306] width 977 height 415
type textarea "end::float as initial_price FROM {{dic_table}} WHERE project_token IN ( SELECT …"
click at [1042, 259] on div "{ %- set dic_table = ref ( 'silver_market__base_pond_market_token_address_dic t…" at bounding box center [852, 306] width 949 height 415
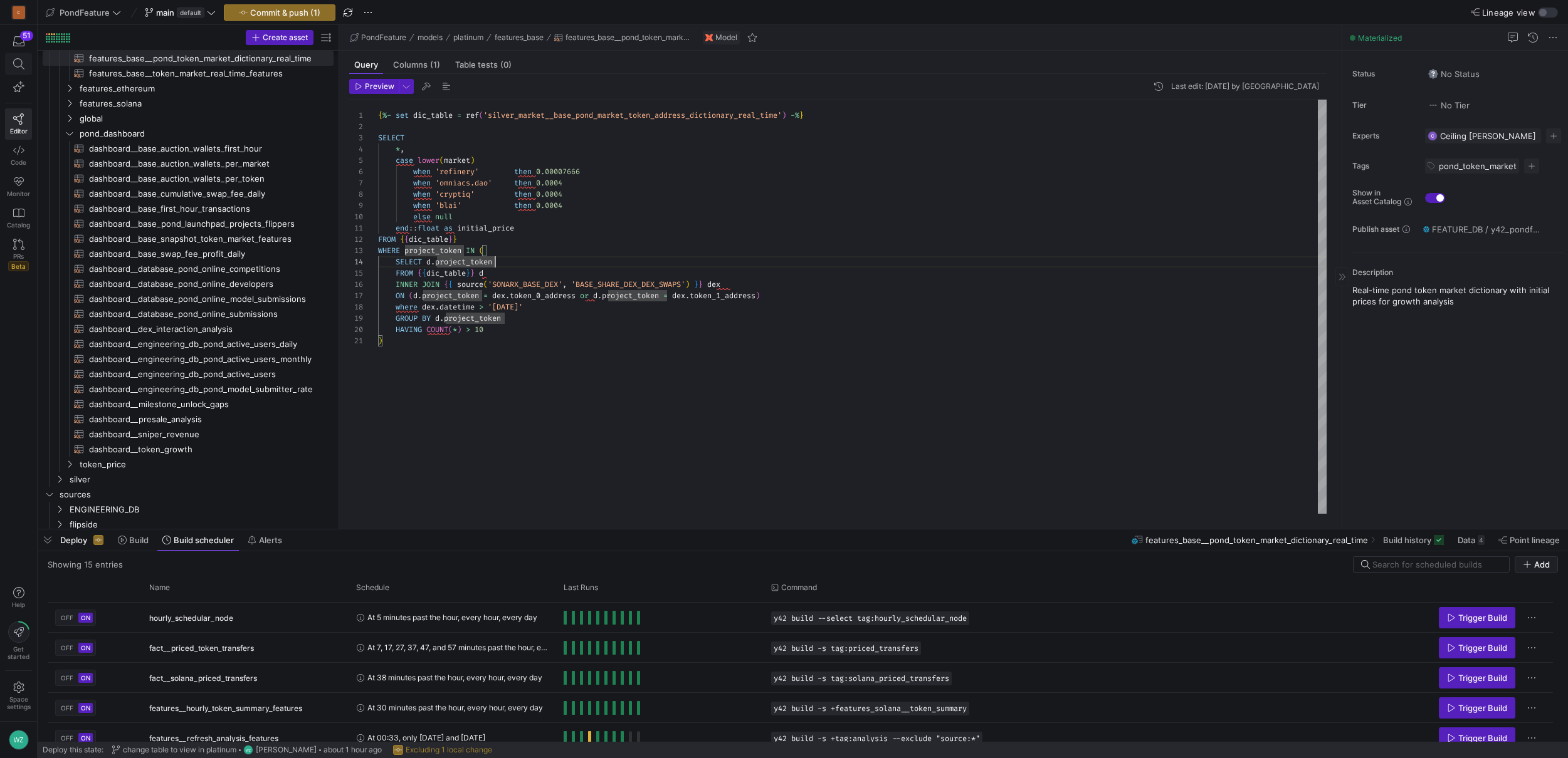
click at [10, 62] on span at bounding box center [18, 64] width 15 height 11
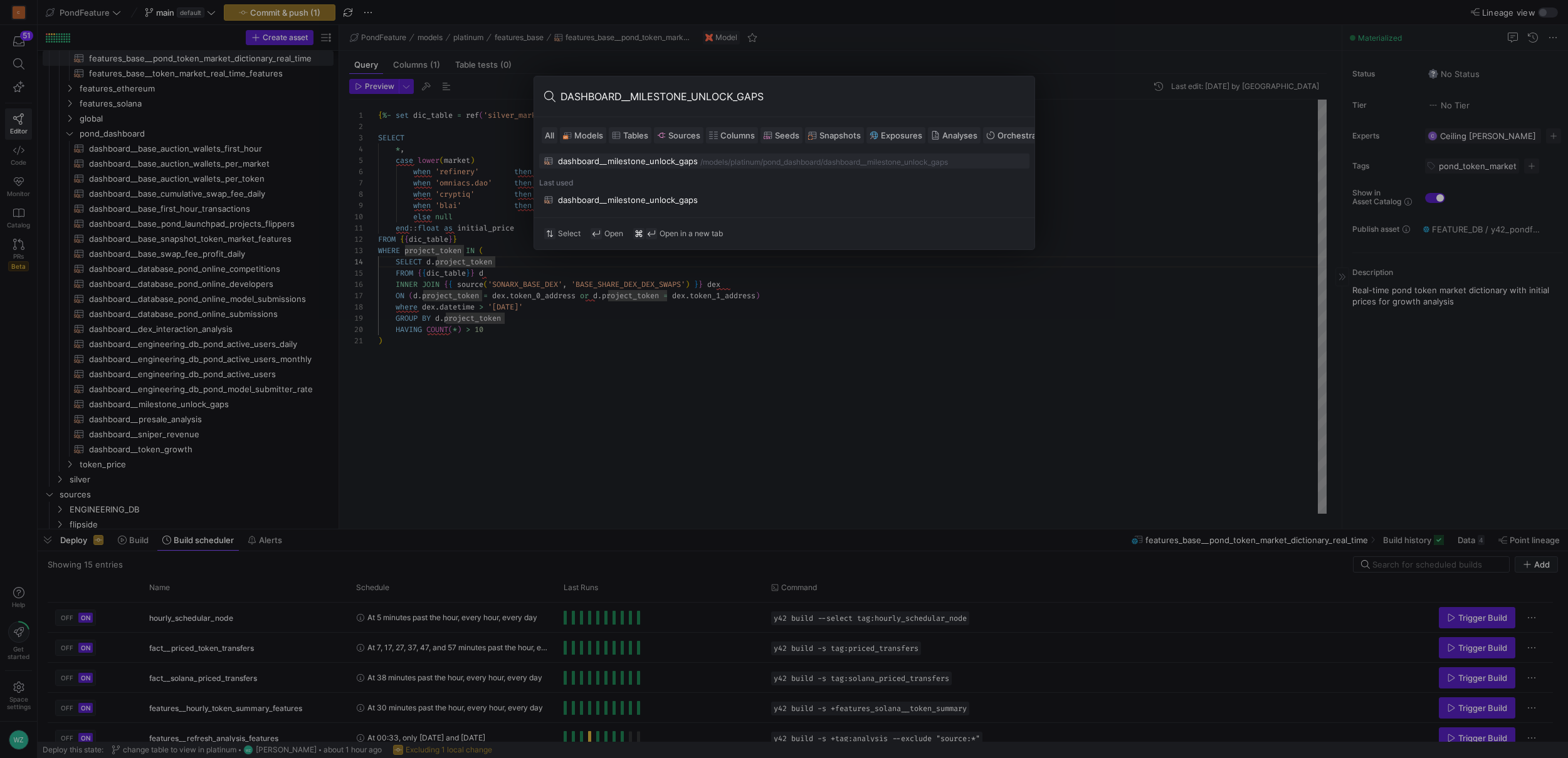
type input "DASHBOARD__MILESTONE_UNLOCK_GAPS"
click at [656, 157] on div "dashboard__milestone_unlock_gaps" at bounding box center [628, 161] width 140 height 10
type textarea "{{ config( materialized='view' ) }} with project_info as ( select lower(seeding…"
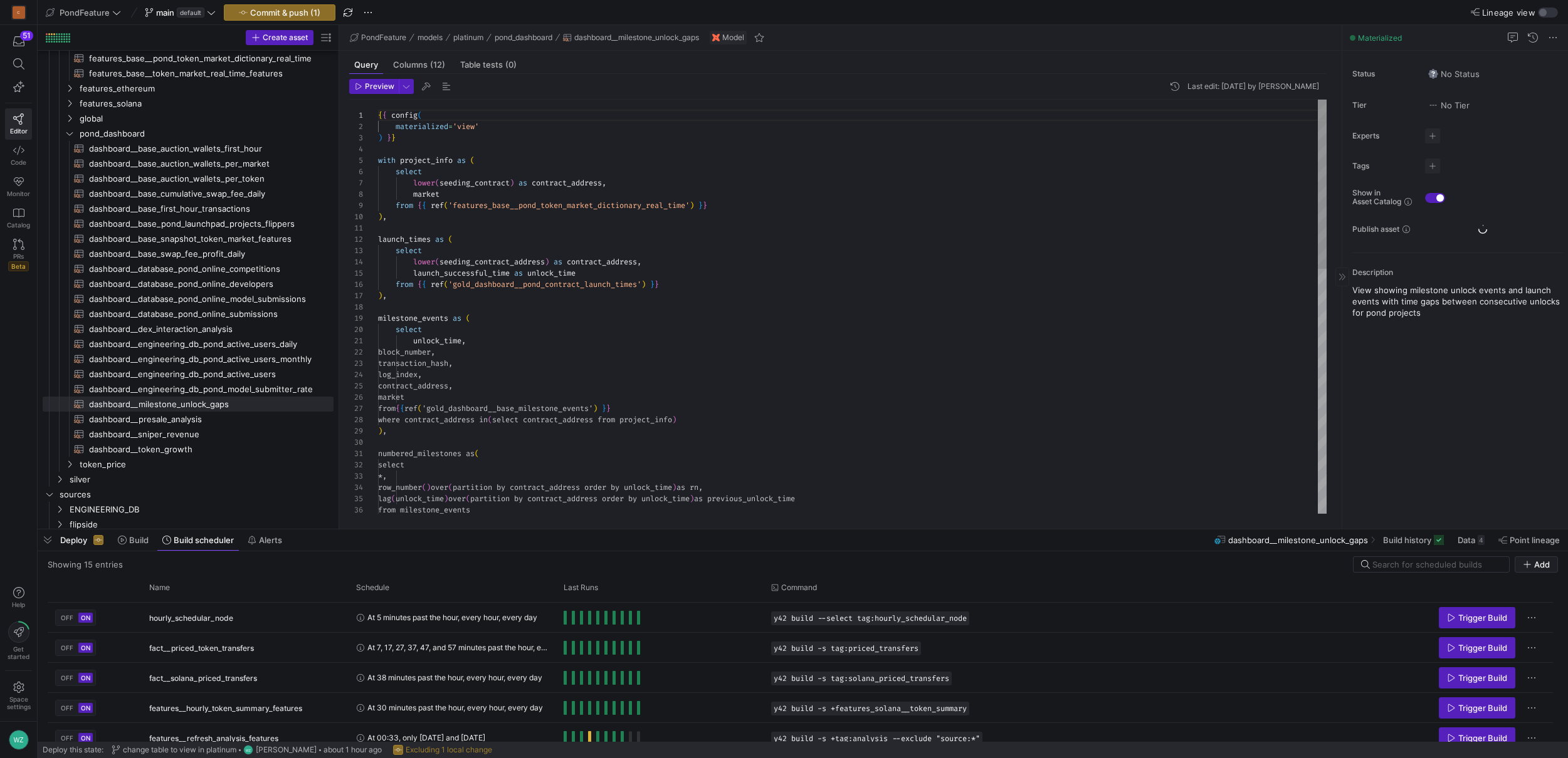
scroll to position [112, 0]
click at [131, 545] on span at bounding box center [132, 540] width 40 height 20
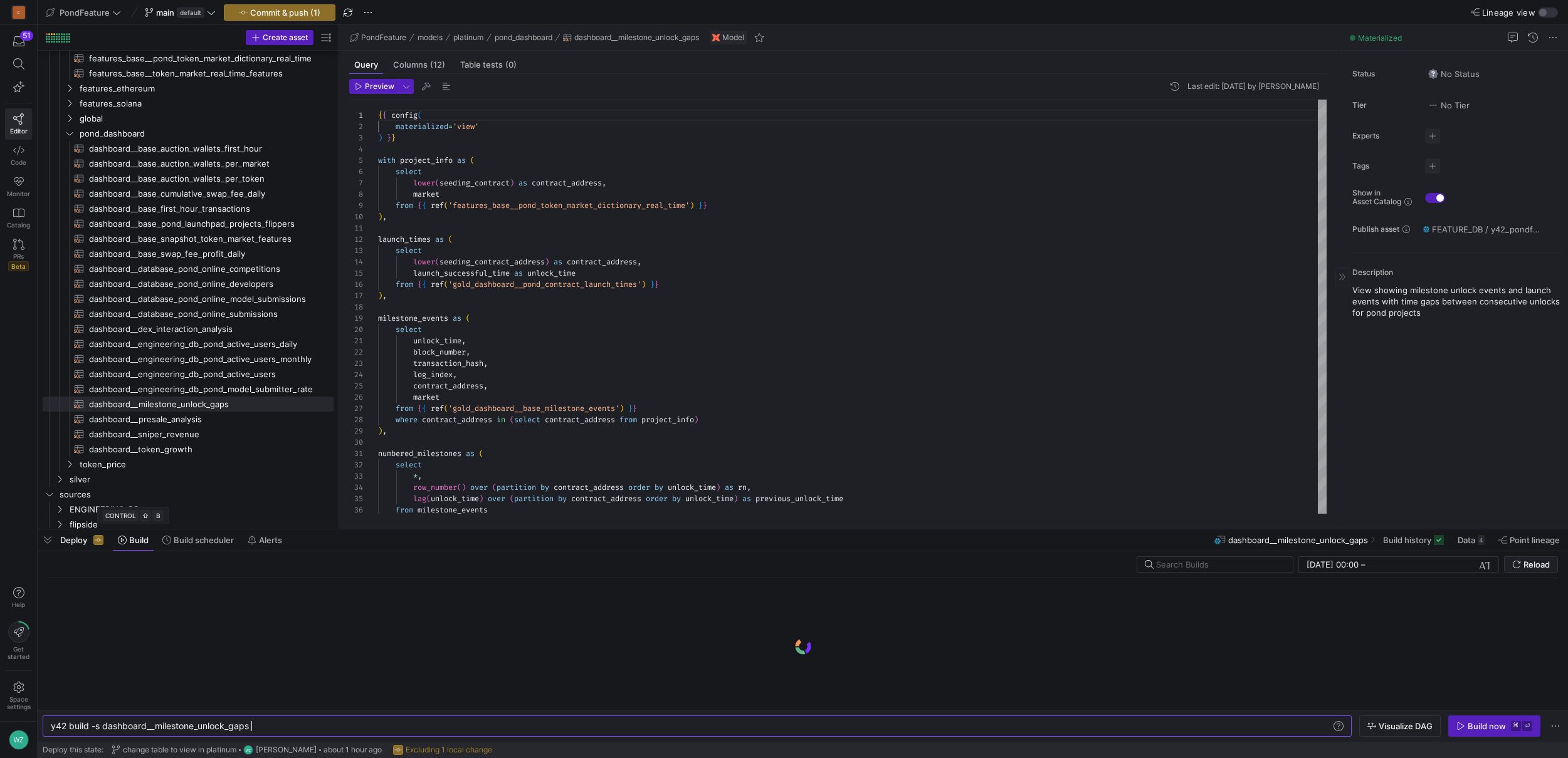
scroll to position [0, 200]
click at [1375, 164] on span "button" at bounding box center [1432, 167] width 15 height 15
click at [1375, 185] on input at bounding box center [1375, 185] width 112 height 10
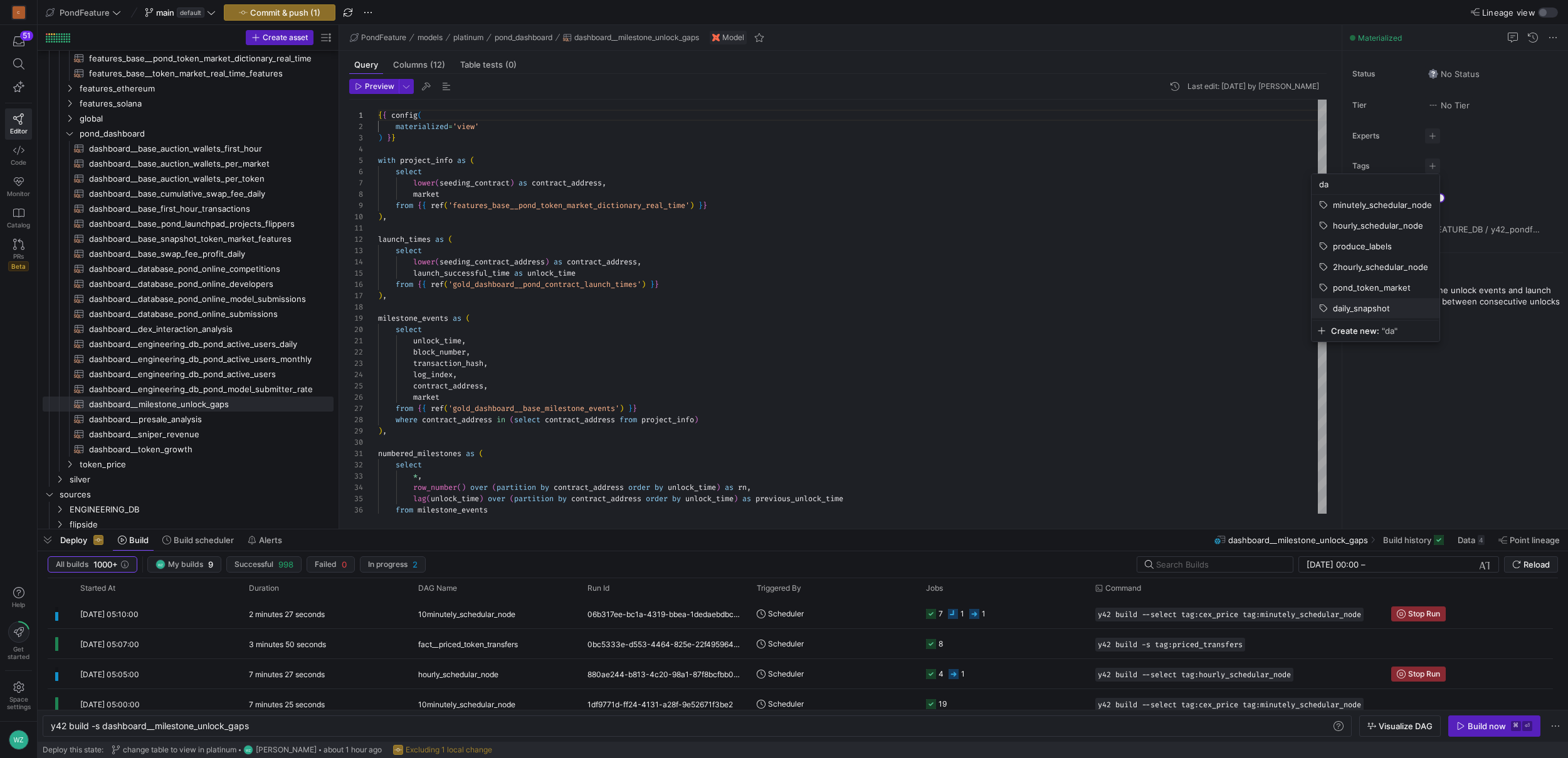
type input "da"
click at [1353, 309] on span "daily_snapshot" at bounding box center [1361, 308] width 57 height 10
click at [1194, 400] on div at bounding box center [784, 379] width 1568 height 758
click at [1149, 728] on div "y42 build -s dashboard__milestone_unlock_gaps" at bounding box center [690, 726] width 1280 height 10
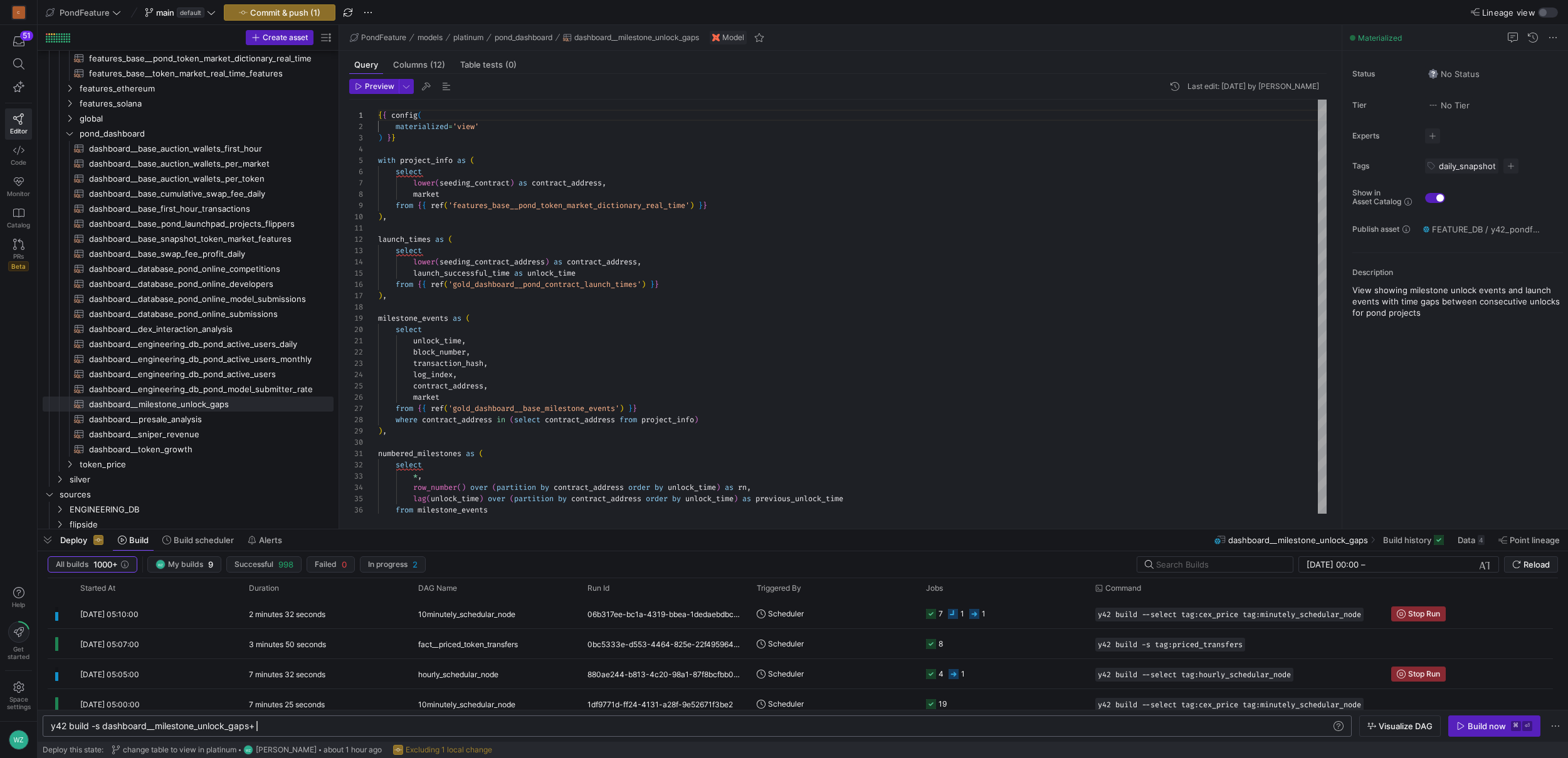
scroll to position [0, 205]
type textarea "y42 build -s dashboard__milestone_unlock_gaps+"
click at [1375, 723] on kbd "⌘" at bounding box center [1516, 726] width 10 height 10
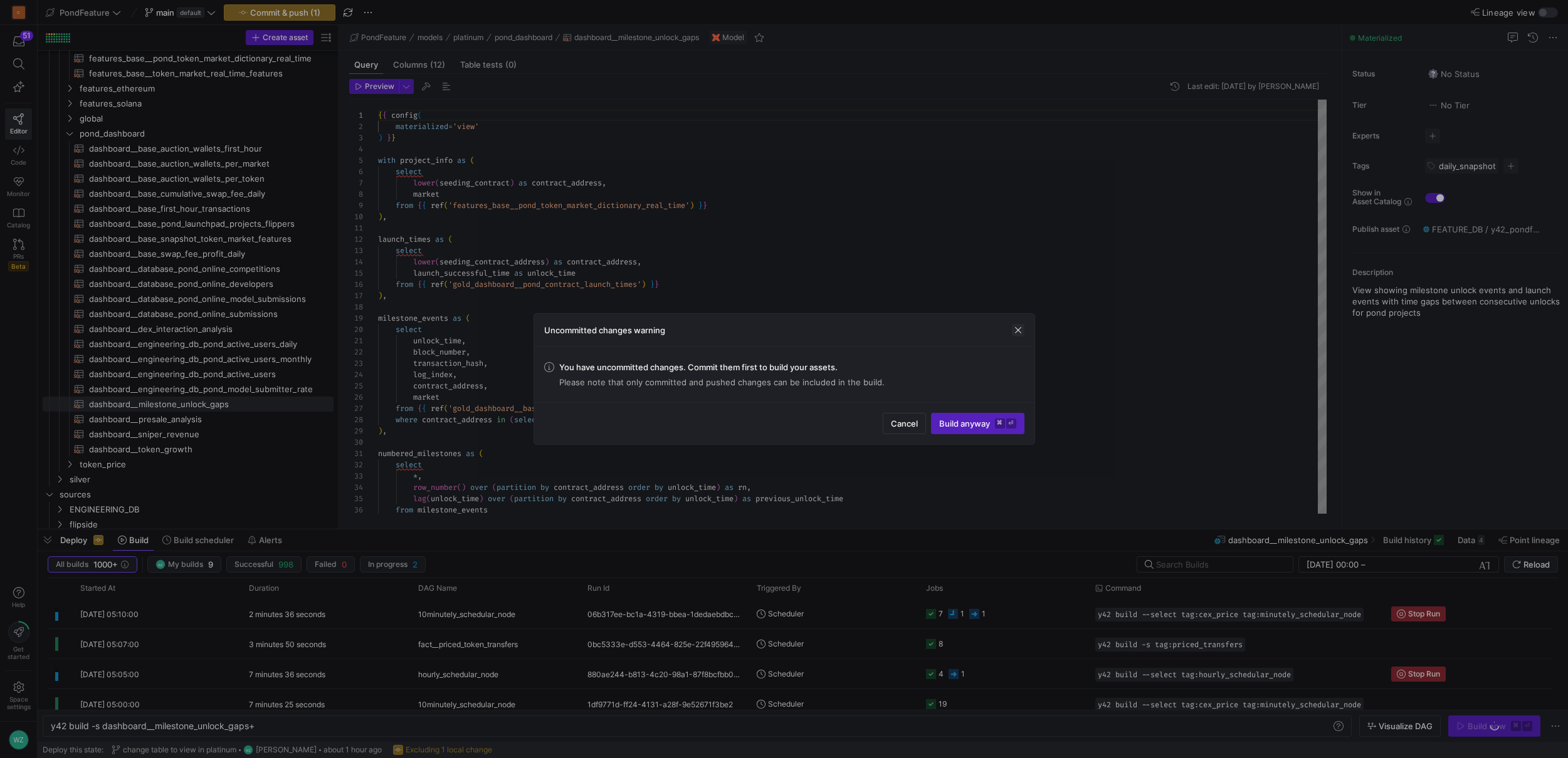
click at [1018, 332] on span "button" at bounding box center [1018, 330] width 13 height 13
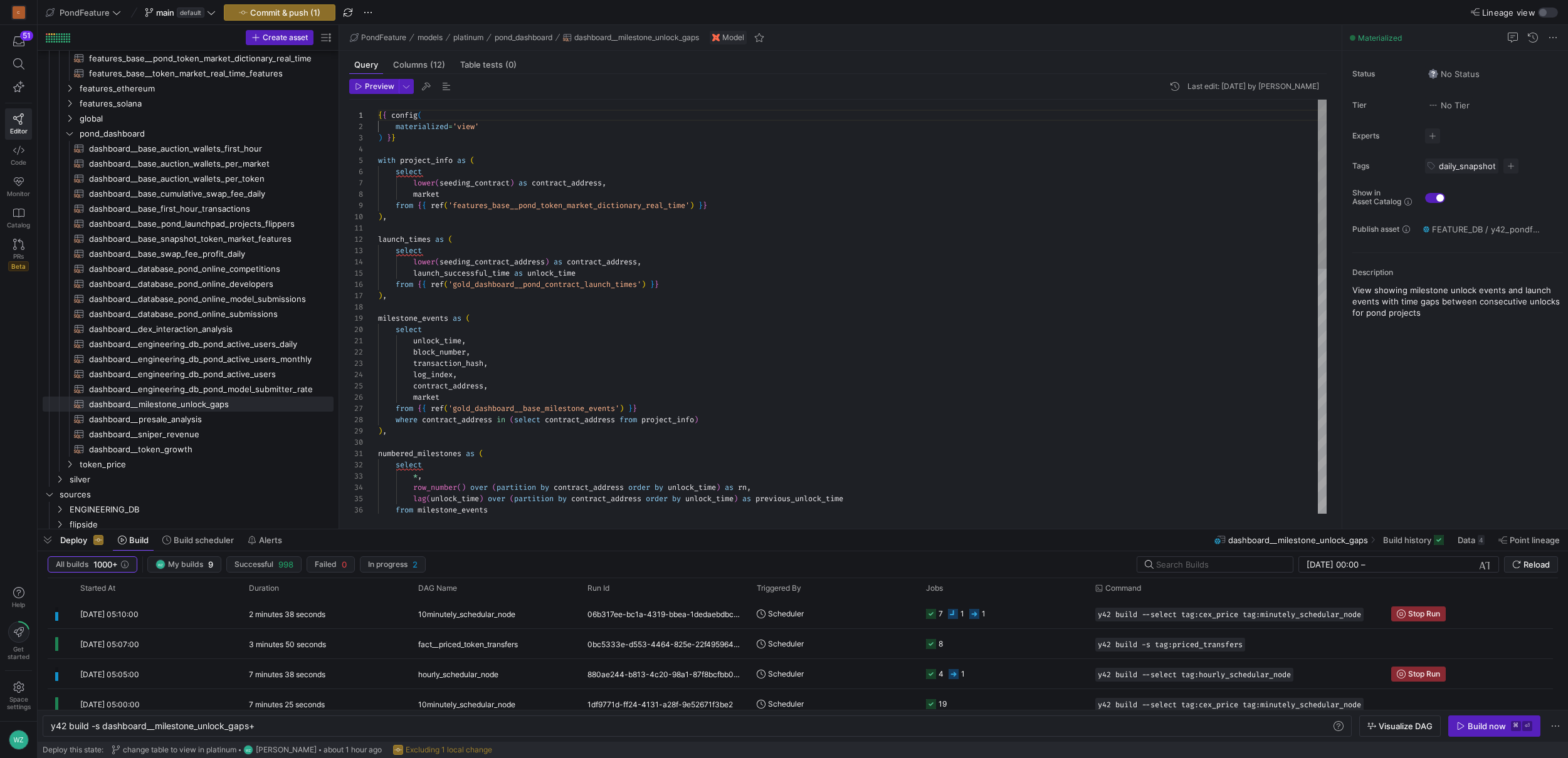
type textarea "launch_times as ( select lower(seeding_contract_address) as contract_address, l…"
click at [514, 236] on div "{ { config ( materialized = 'view' ) } } with project_info as ( select lower ( …" at bounding box center [852, 606] width 949 height 1014
click at [1375, 725] on div at bounding box center [784, 379] width 1568 height 758
click at [1375, 721] on div "Build now" at bounding box center [1486, 726] width 39 height 10
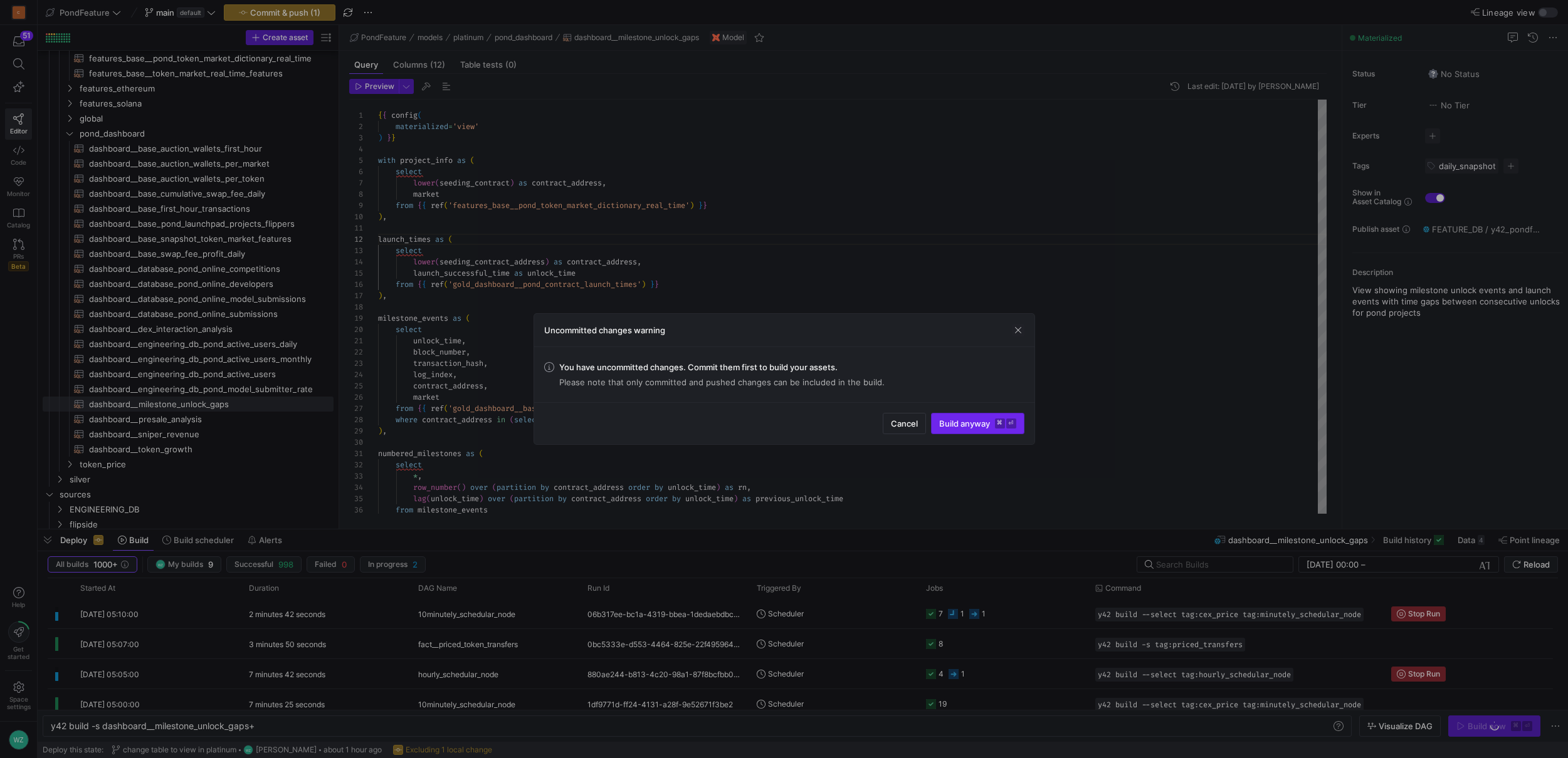
click at [978, 421] on span "Build anyway ⌘ ⏎" at bounding box center [978, 424] width 77 height 10
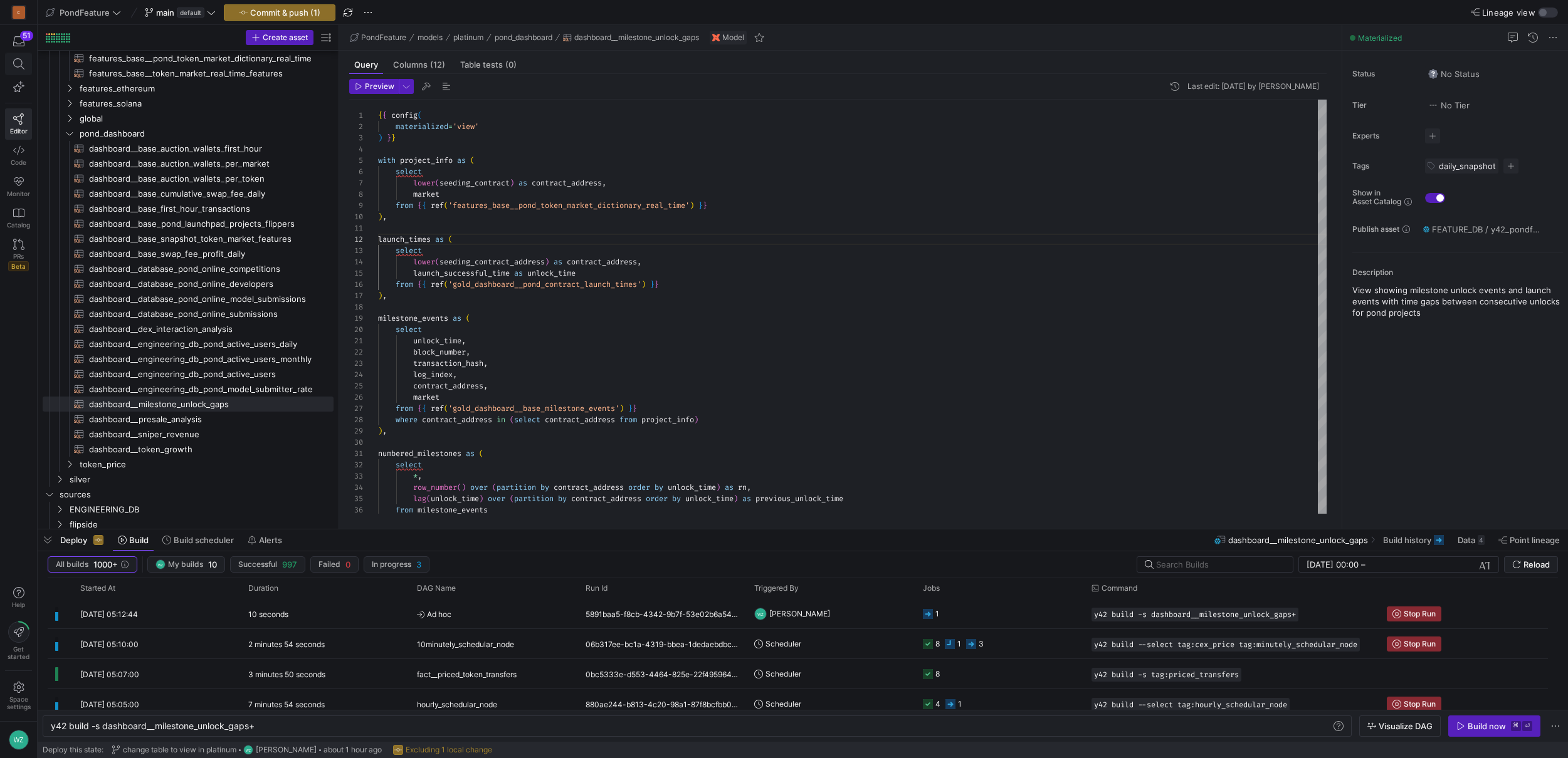
click at [29, 62] on span at bounding box center [19, 64] width 26 height 21
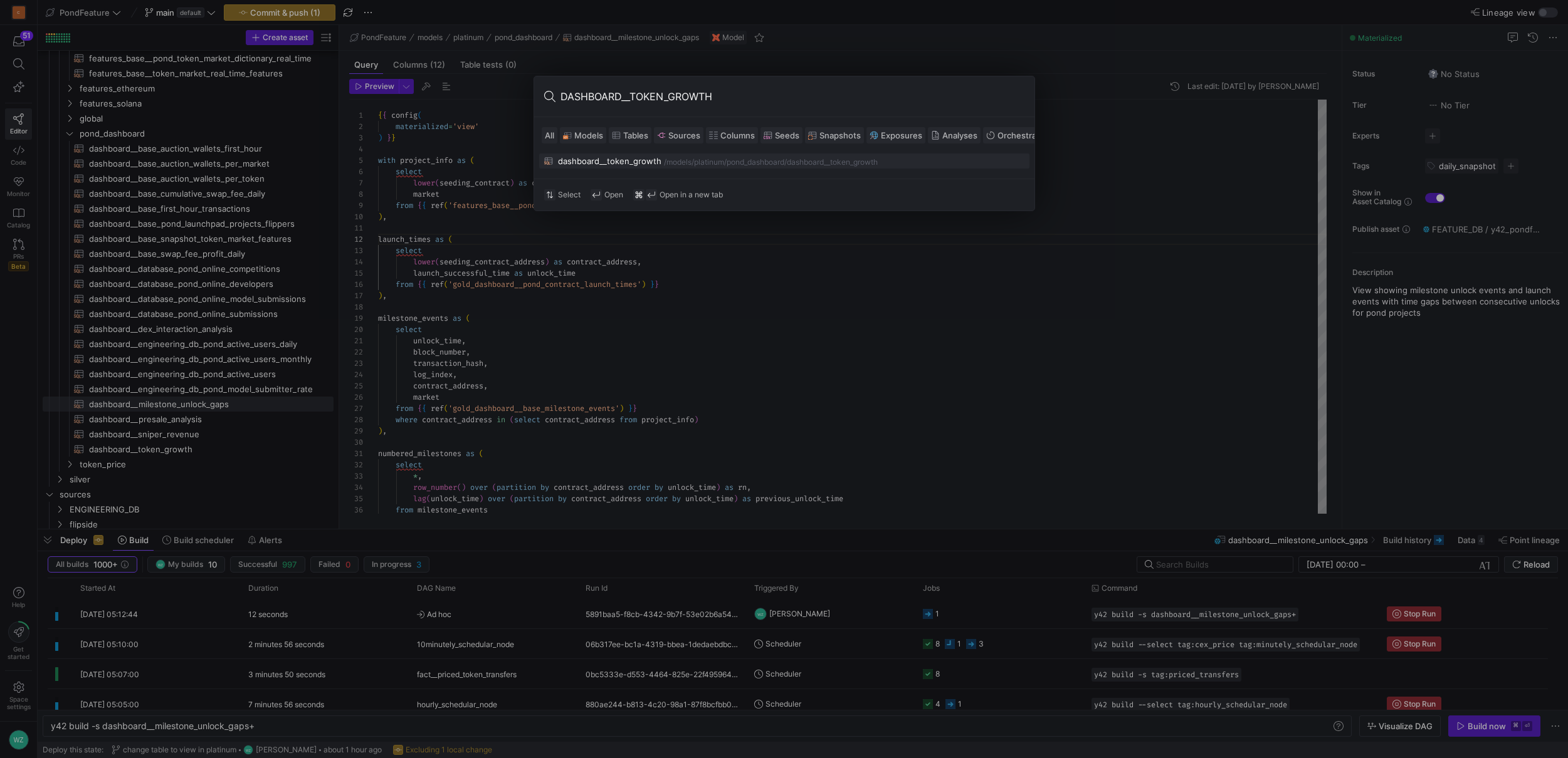
type input "DASHBOARD__TOKEN_GROWTH"
click at [748, 159] on div "platinum/pond_dashboard" at bounding box center [738, 162] width 90 height 9
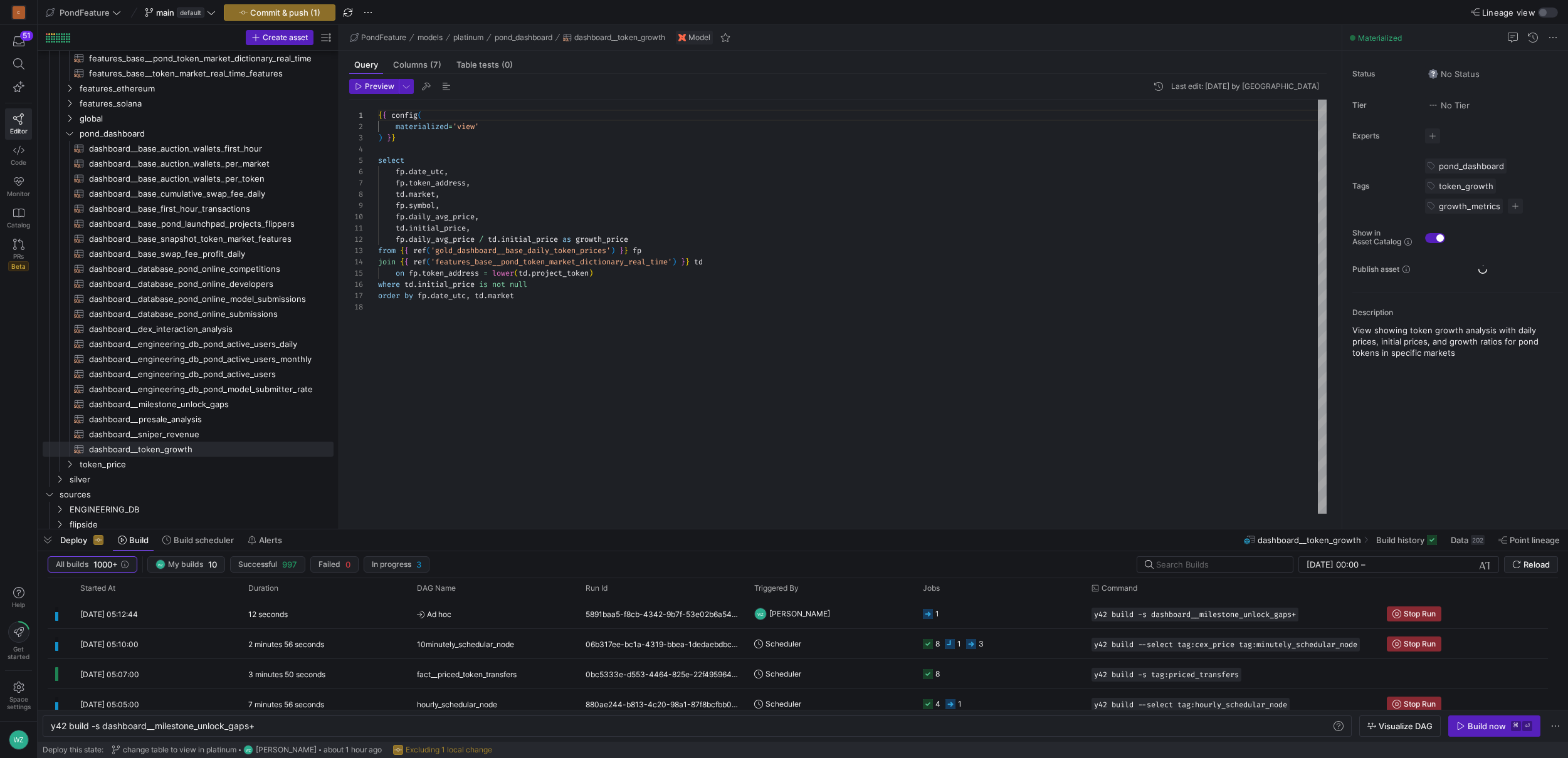
scroll to position [112, 0]
click at [915, 727] on div "y42 build -s dashboard__milestone_unlock_gaps+" at bounding box center [690, 726] width 1280 height 10
click at [969, 408] on div "{ { config ( materialized = 'view' ) } } select fp . date_utc , fp . token_addr…" at bounding box center [852, 306] width 949 height 415
click at [217, 345] on span "dashboard__engineering_db_pond_active_users_daily​​​​​​​​​​" at bounding box center [204, 344] width 230 height 15
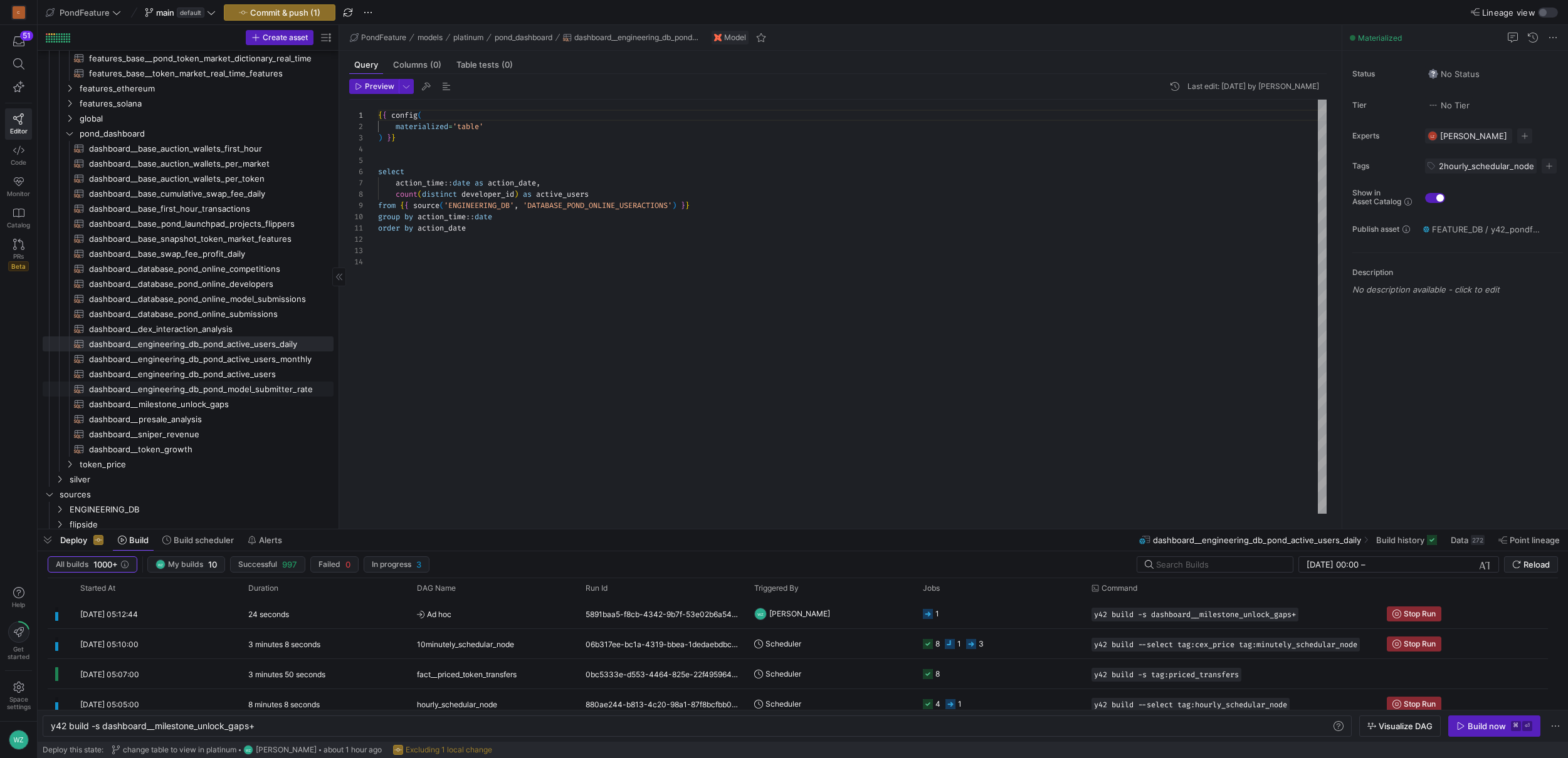
click at [194, 393] on span "dashboard__engineering_db_pond_model_submitter_rate​​​​​​​​​​" at bounding box center [204, 389] width 230 height 15
type textarea "{{ config( materialized='table' ) }} select (count(distinct ms.developer_id) / …"
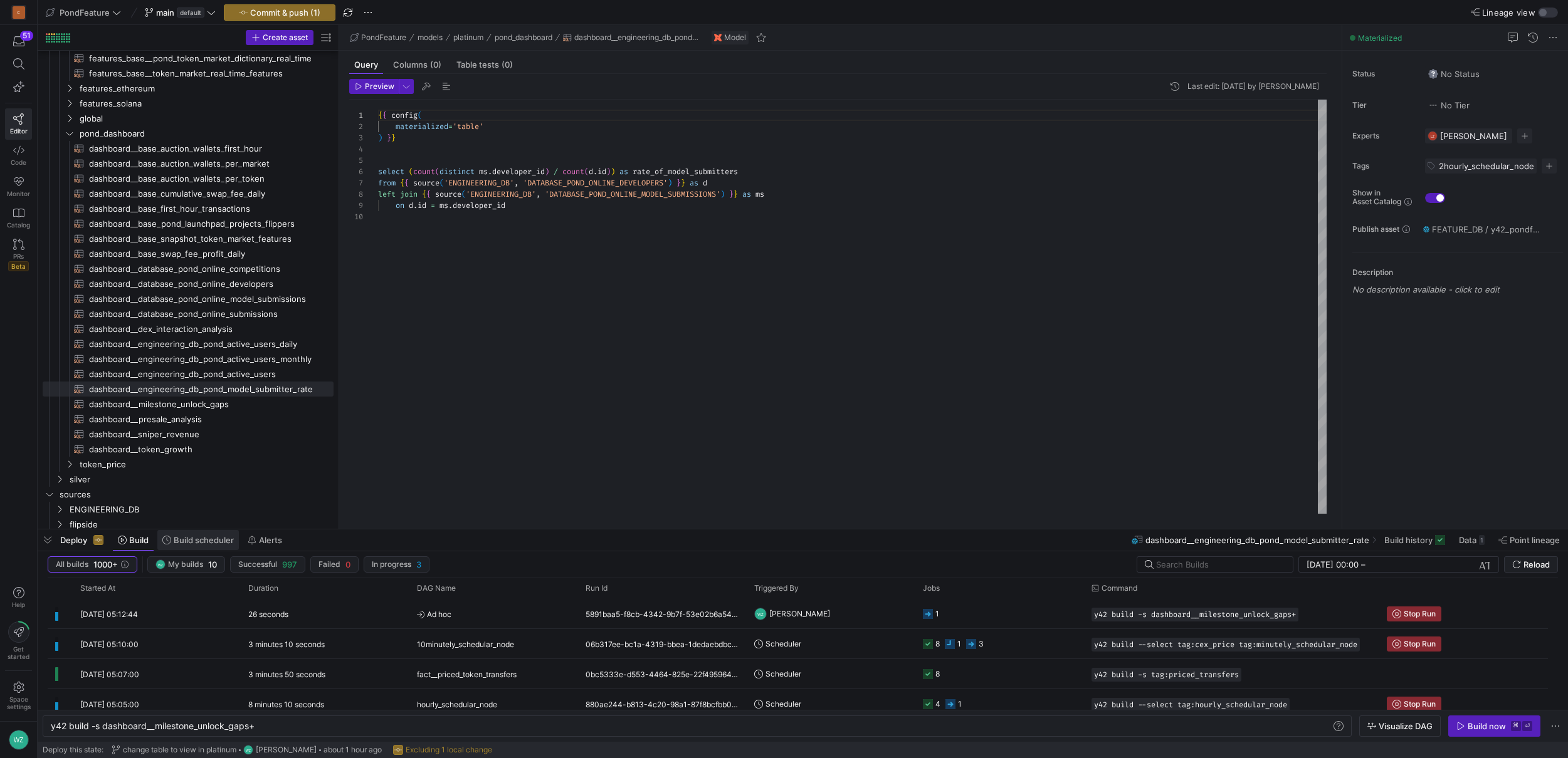
click at [191, 533] on span at bounding box center [198, 540] width 82 height 20
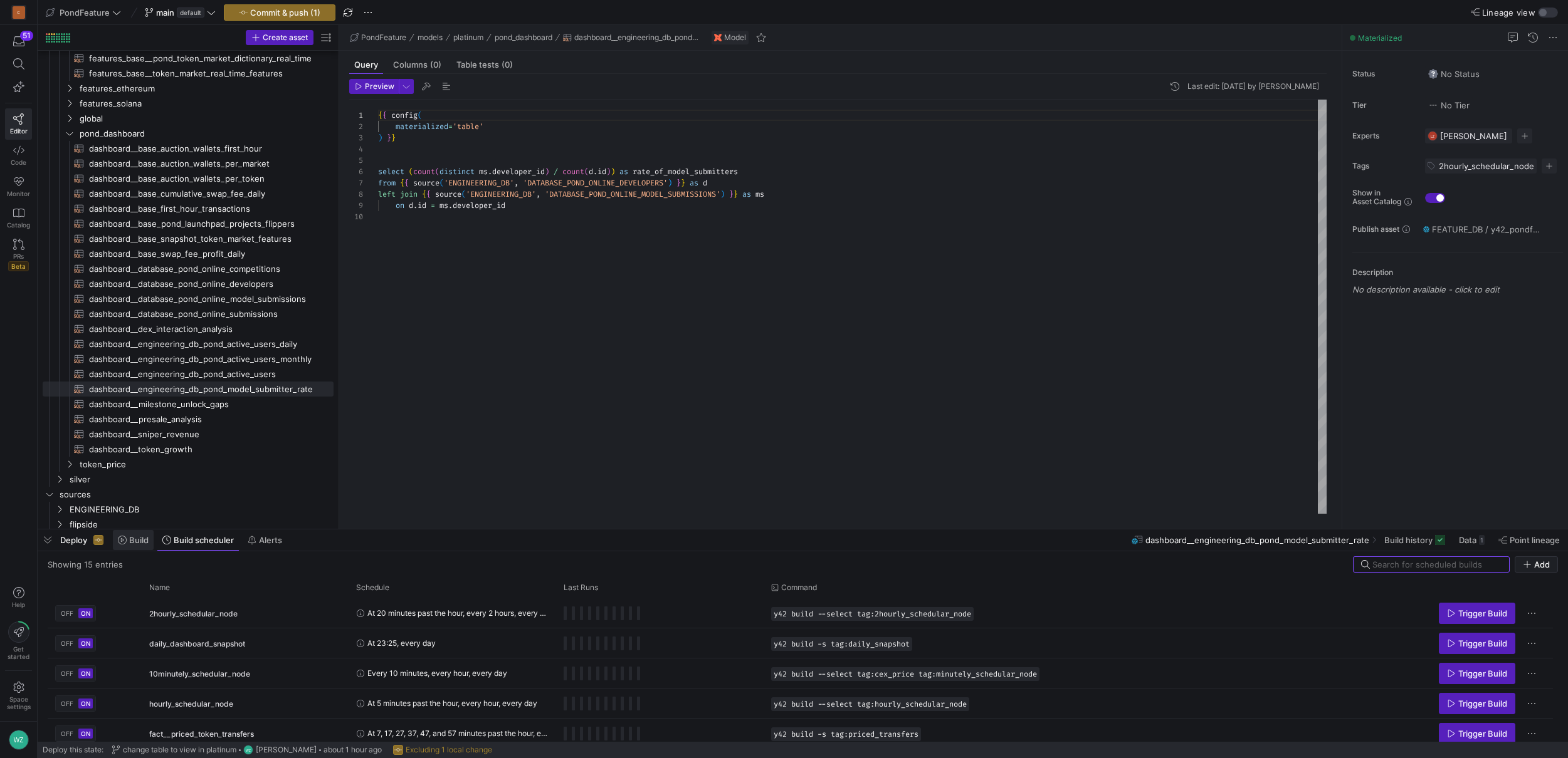
click at [131, 545] on span at bounding box center [132, 540] width 40 height 20
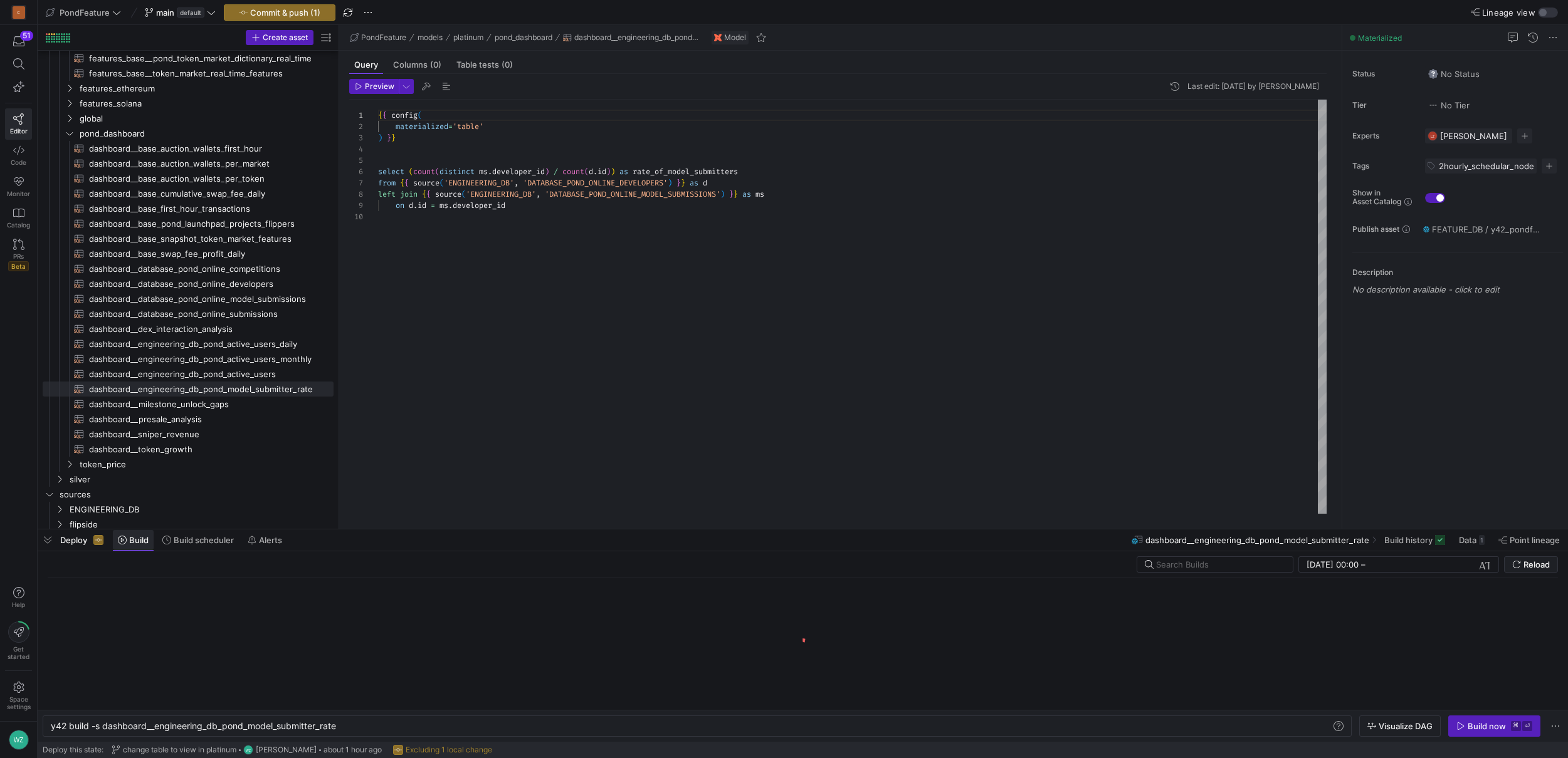
scroll to position [0, 289]
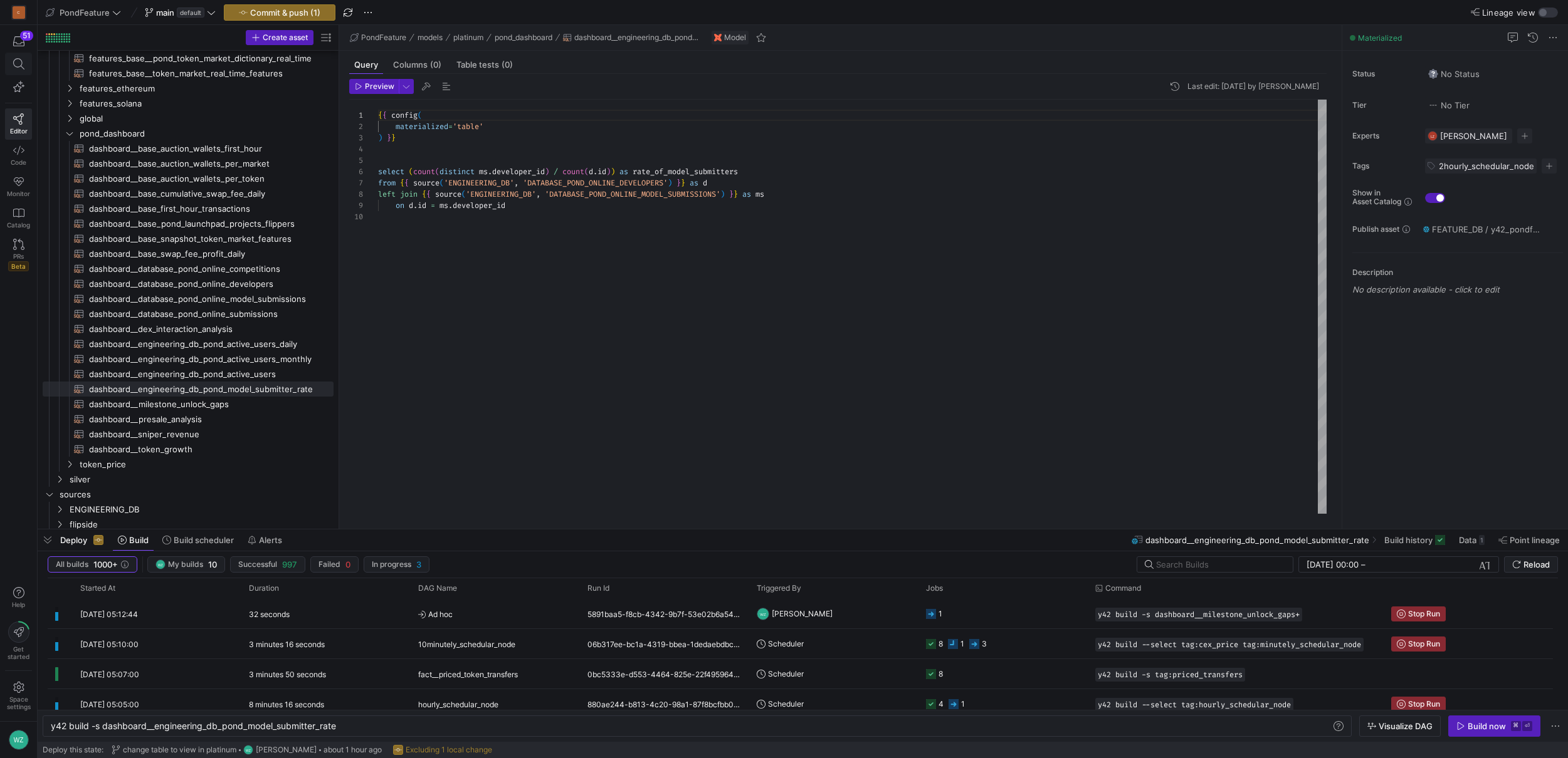
click at [21, 57] on span at bounding box center [19, 64] width 26 height 21
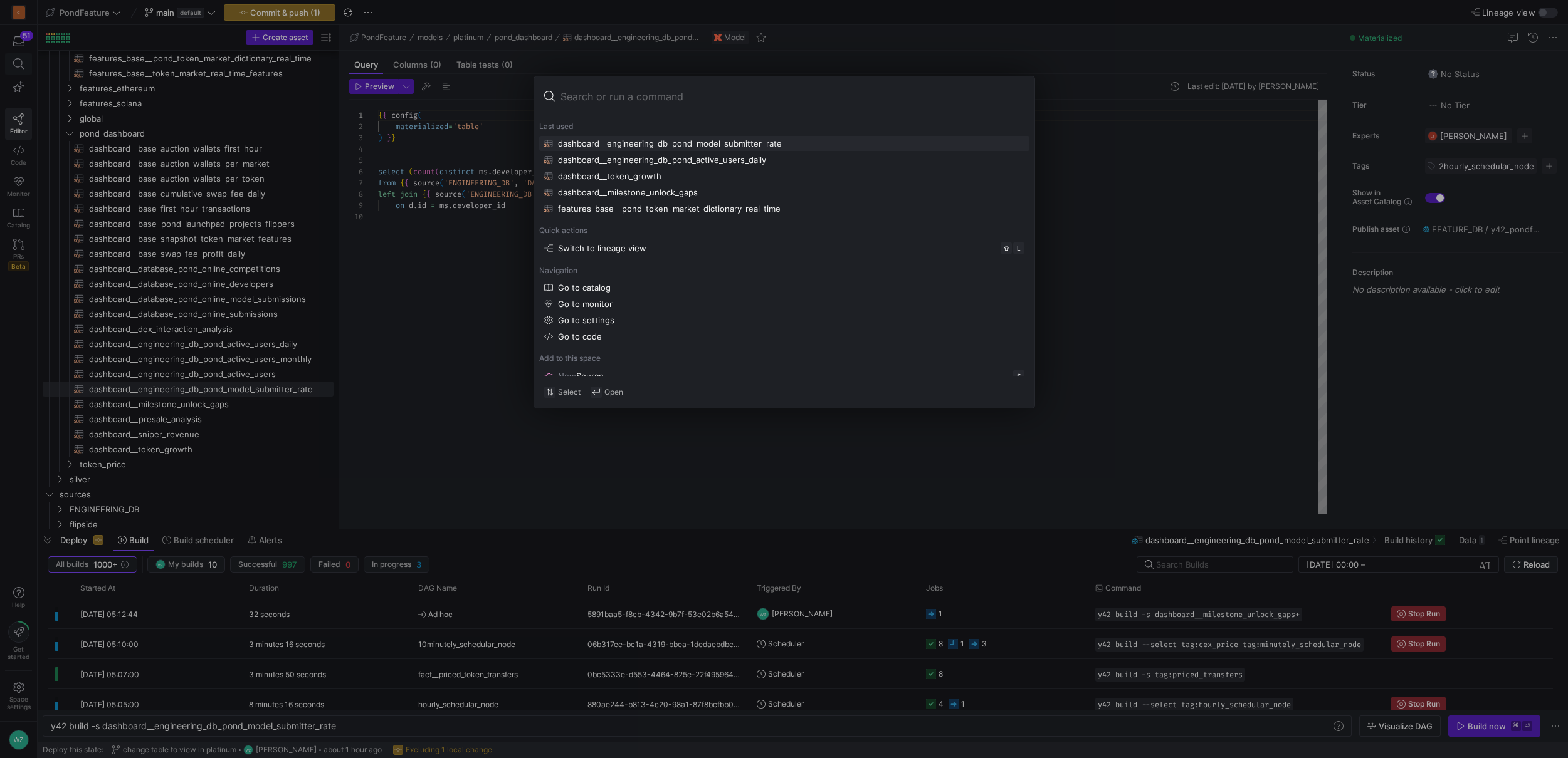
type input "DASHBOARD__TOKEN_GROWTH"
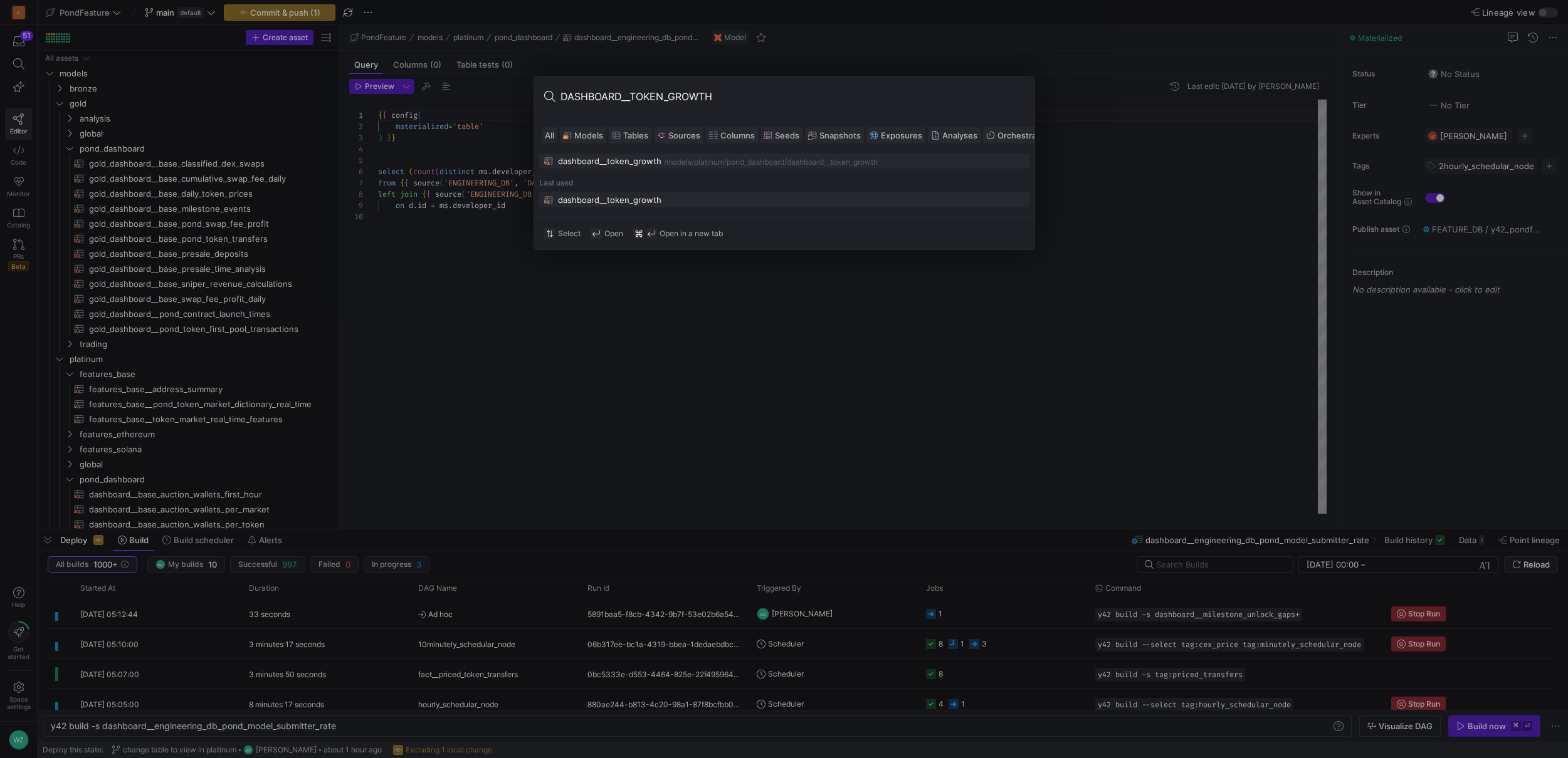
scroll to position [0, 289]
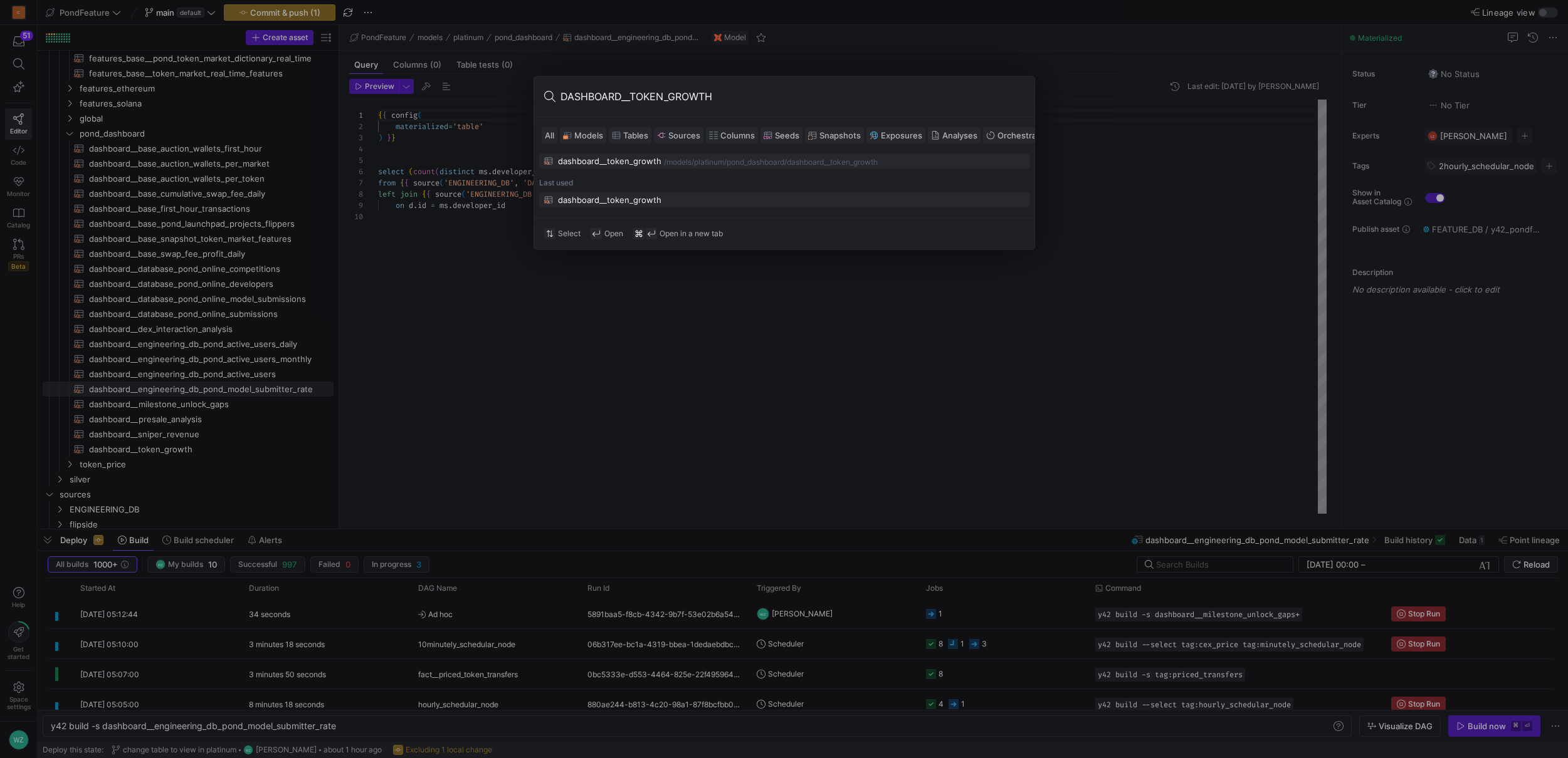
type input "DASHBOARD__TOKEN_GROWTH"
click at [594, 203] on div "dashboard__token_growth" at bounding box center [610, 200] width 103 height 10
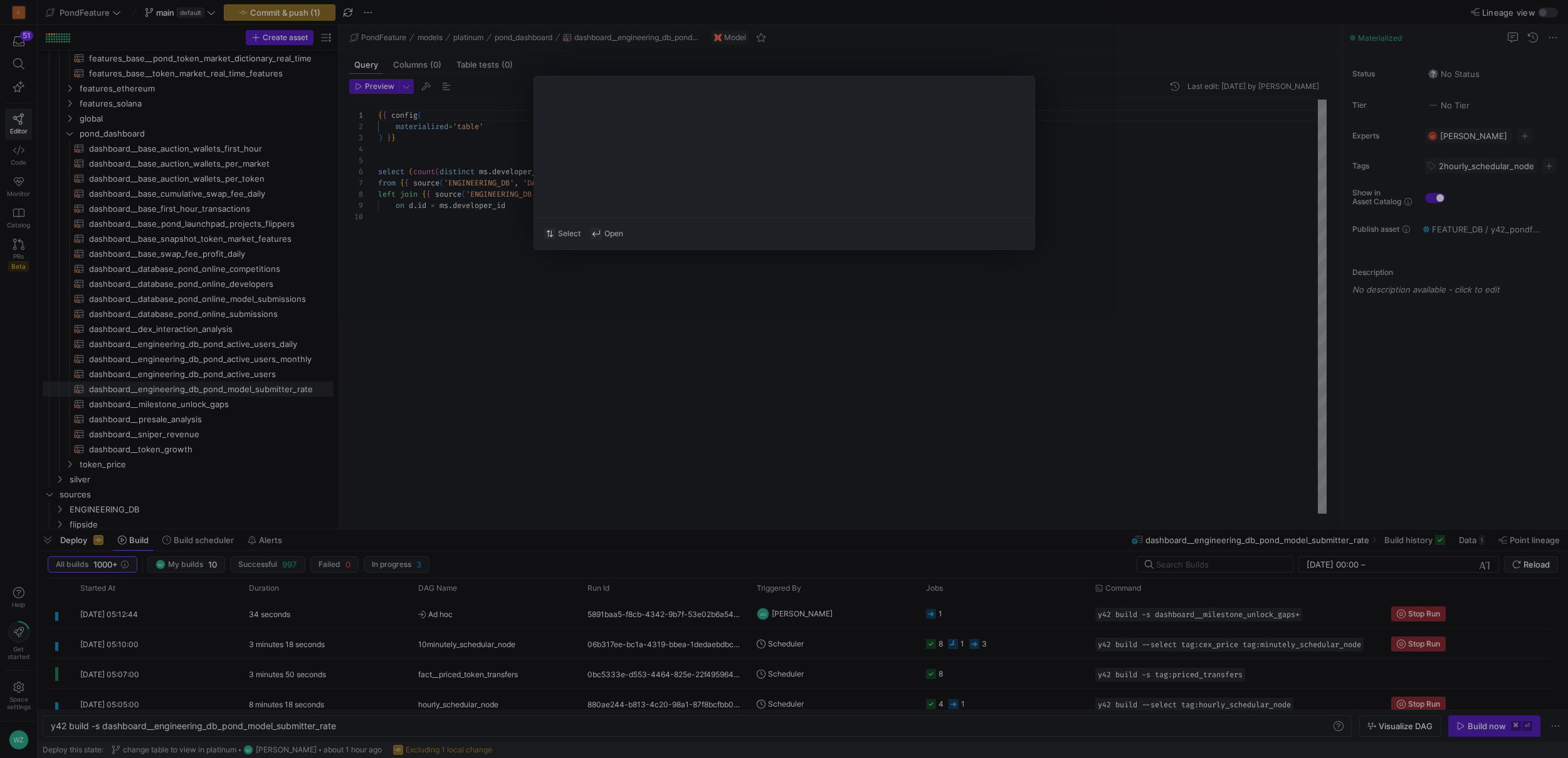
type textarea "{{ config( materialized='view' ) }} select [DOMAIN_NAME]_utc, fp.token_address,…"
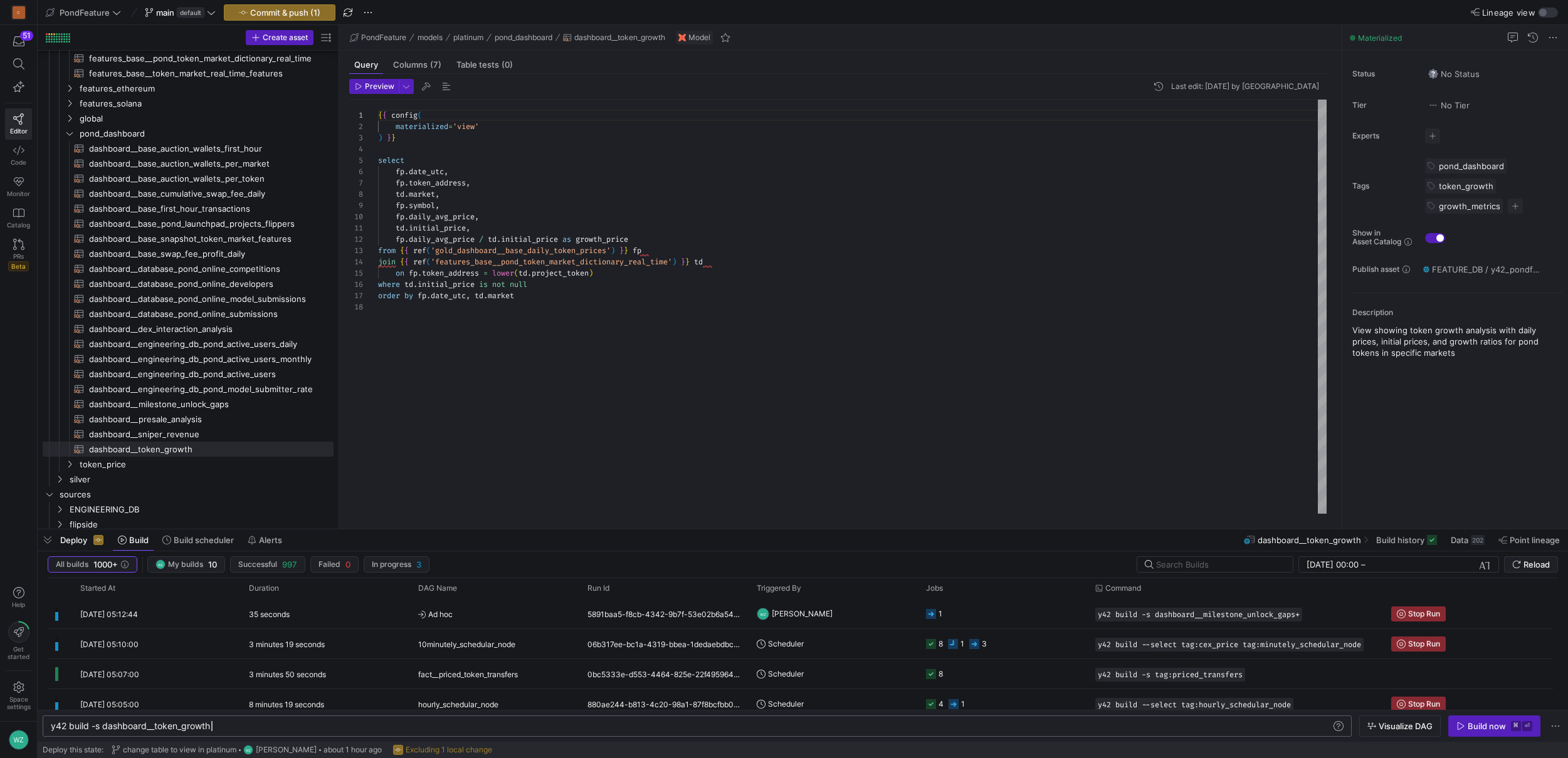
click at [283, 724] on div "y42 build -s dashboard__token_growth" at bounding box center [690, 726] width 1280 height 10
type textarea "y42 build -s dashboard__token_growth+"
click at [1472, 729] on div "Build now" at bounding box center [1486, 726] width 39 height 10
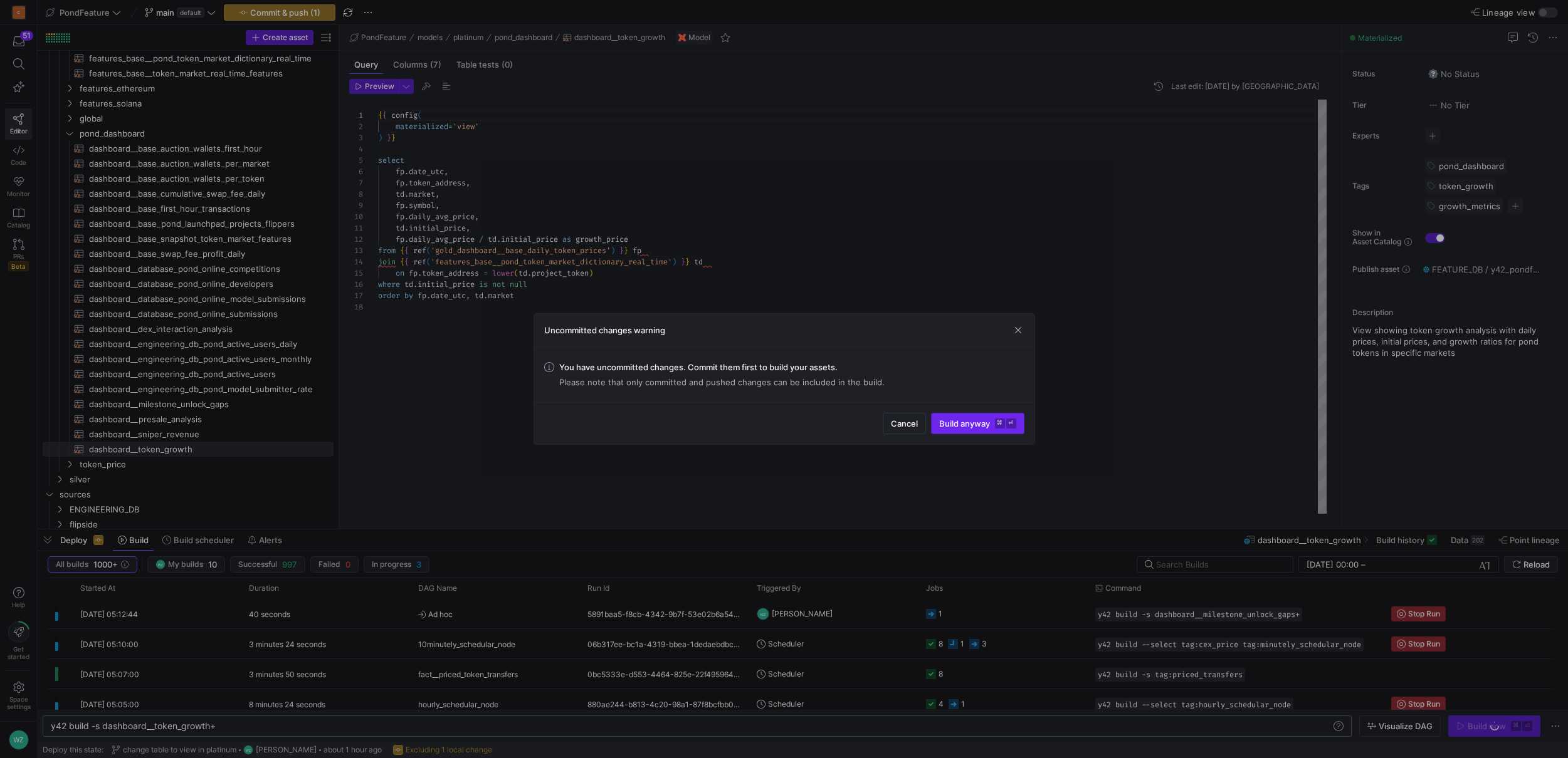
click at [965, 428] on span "Build anyway ⌘ ⏎" at bounding box center [978, 424] width 77 height 10
